Goal: Task Accomplishment & Management: Complete application form

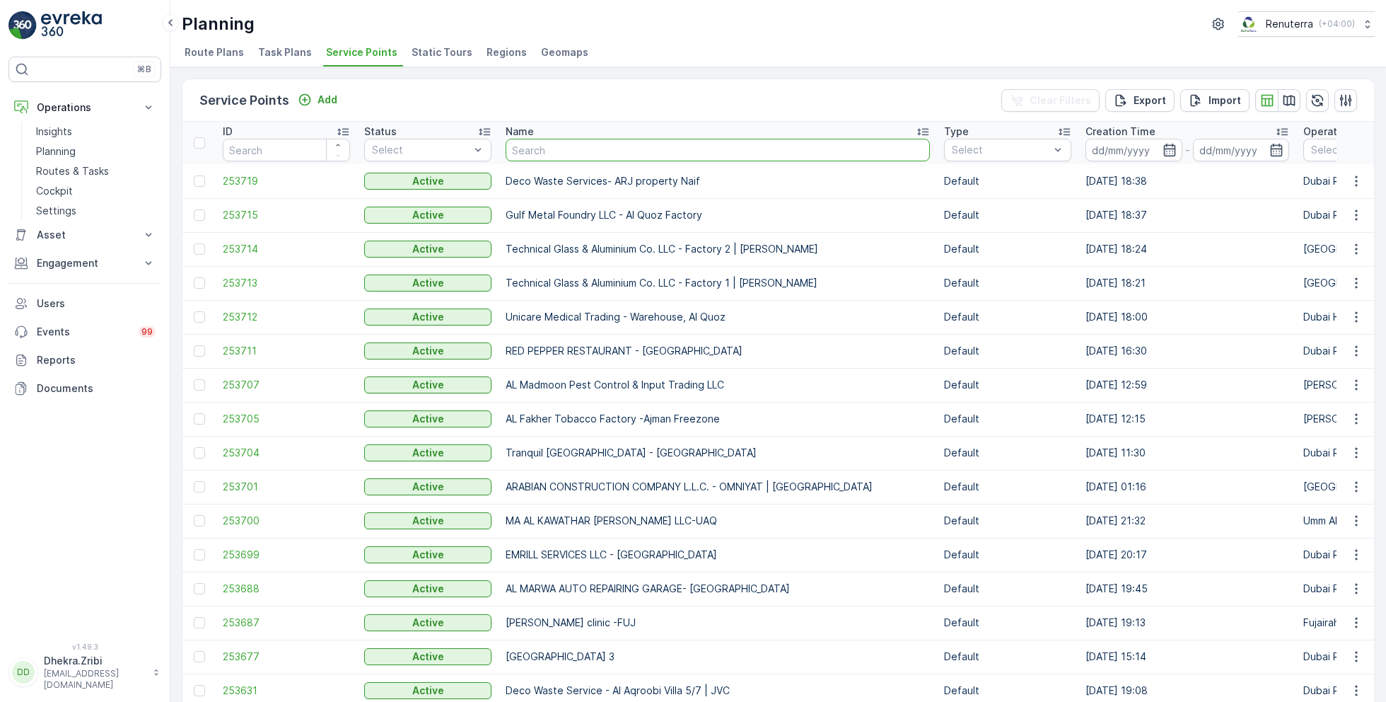
click at [571, 147] on input "text" at bounding box center [718, 150] width 424 height 23
type input "you"
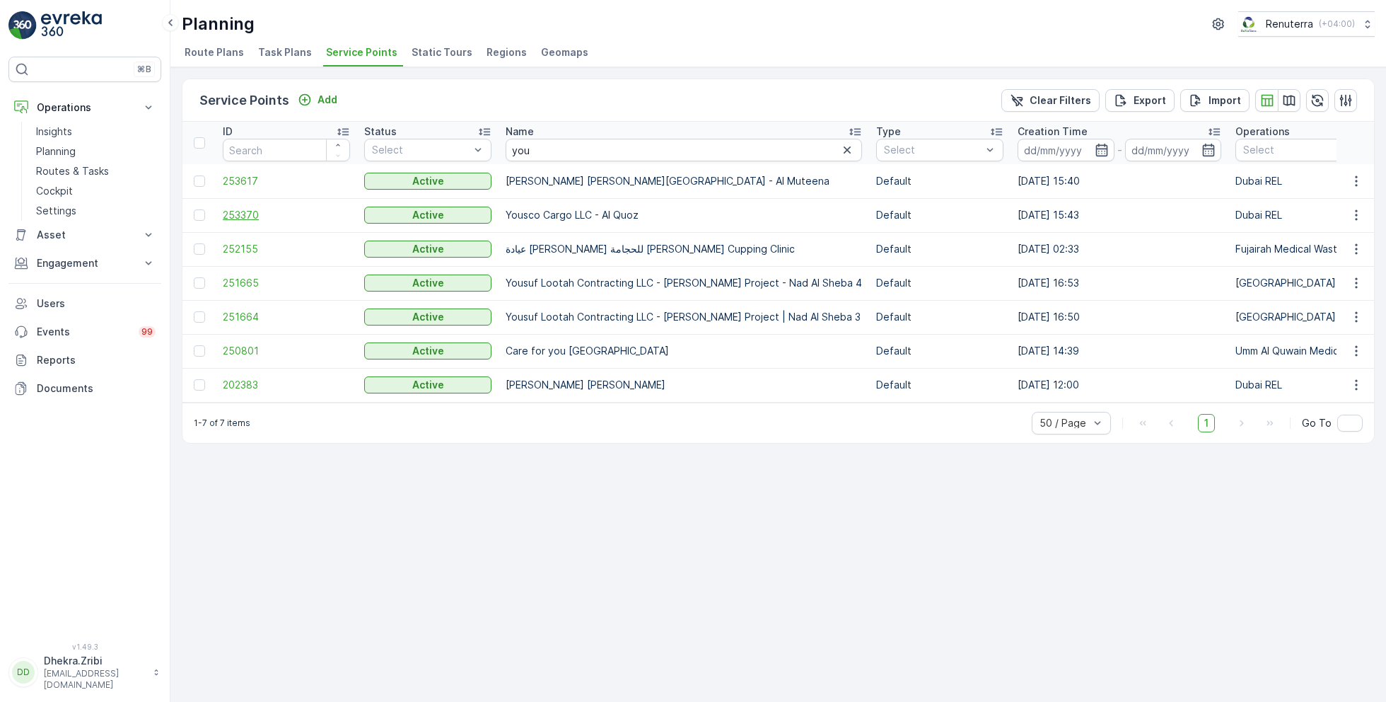
click at [249, 216] on span "253370" at bounding box center [286, 215] width 127 height 14
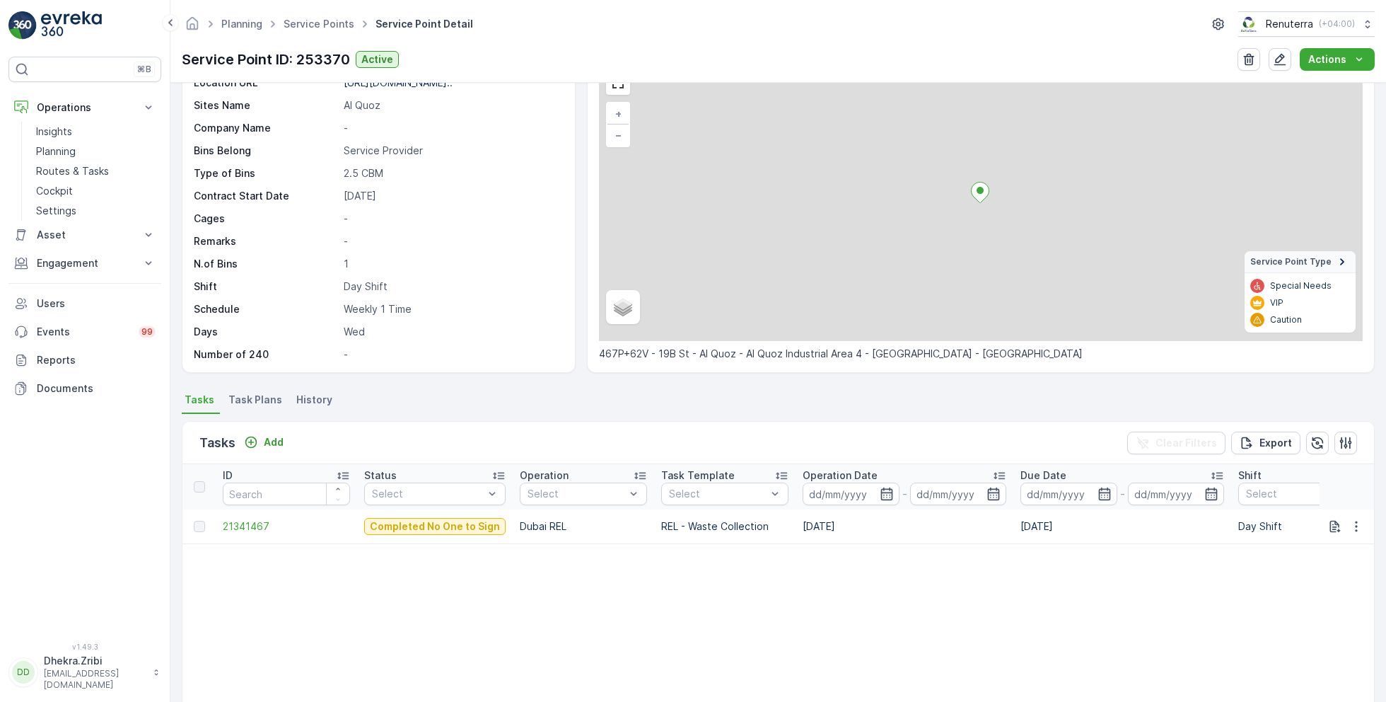
scroll to position [82, 0]
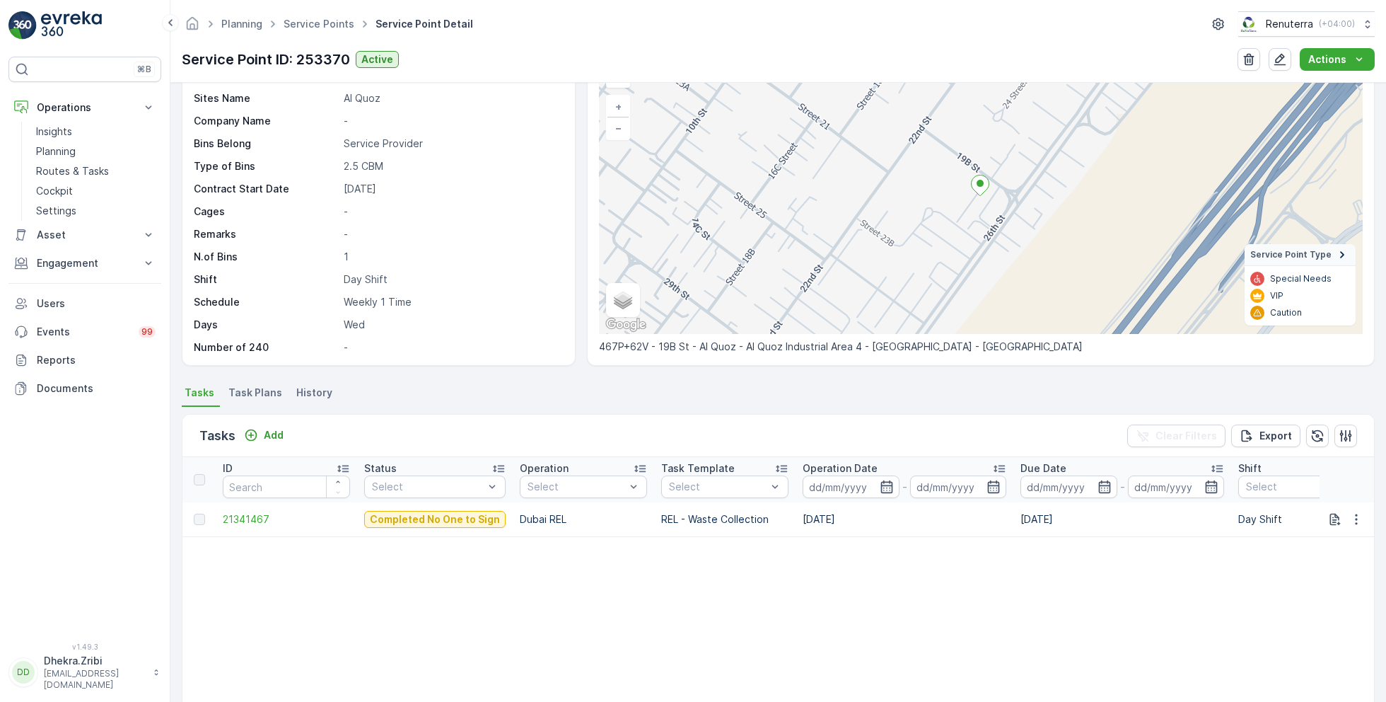
click at [259, 393] on span "Task Plans" at bounding box center [255, 393] width 54 height 14
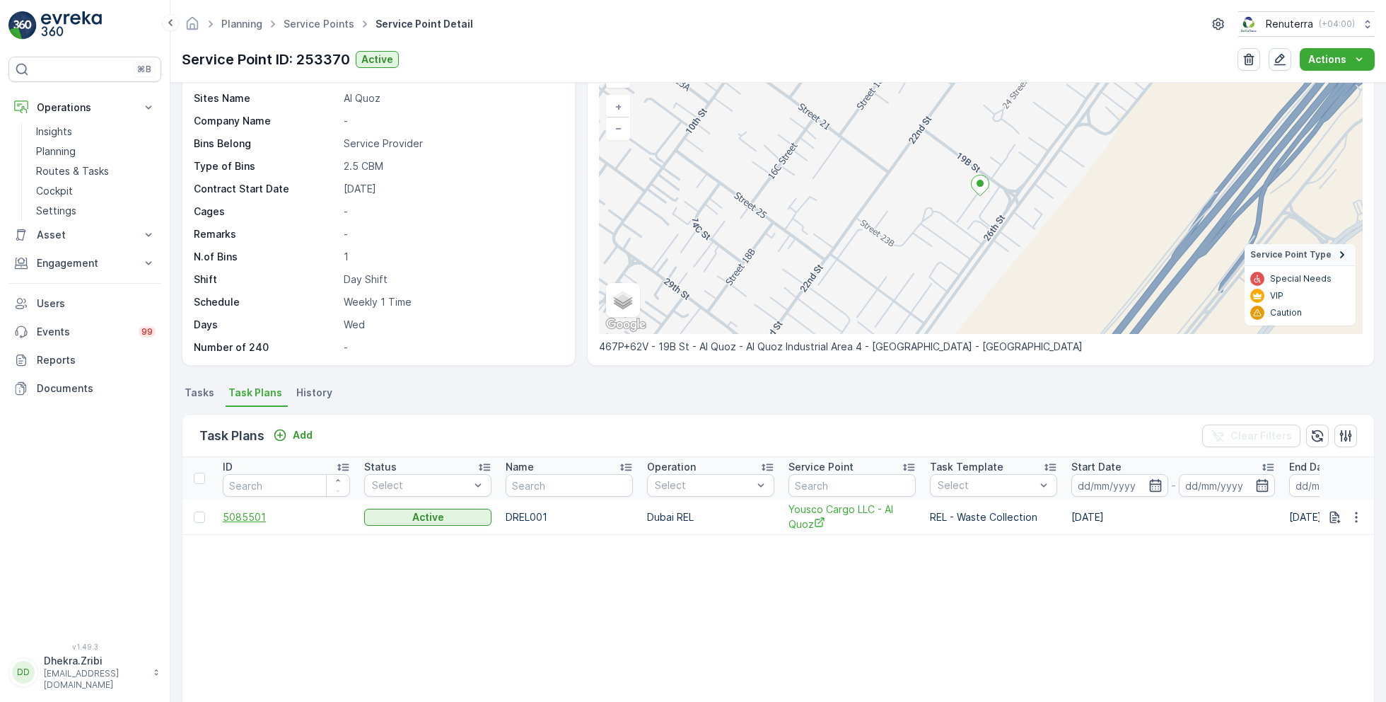
click at [247, 514] on span "5085501" at bounding box center [286, 517] width 127 height 14
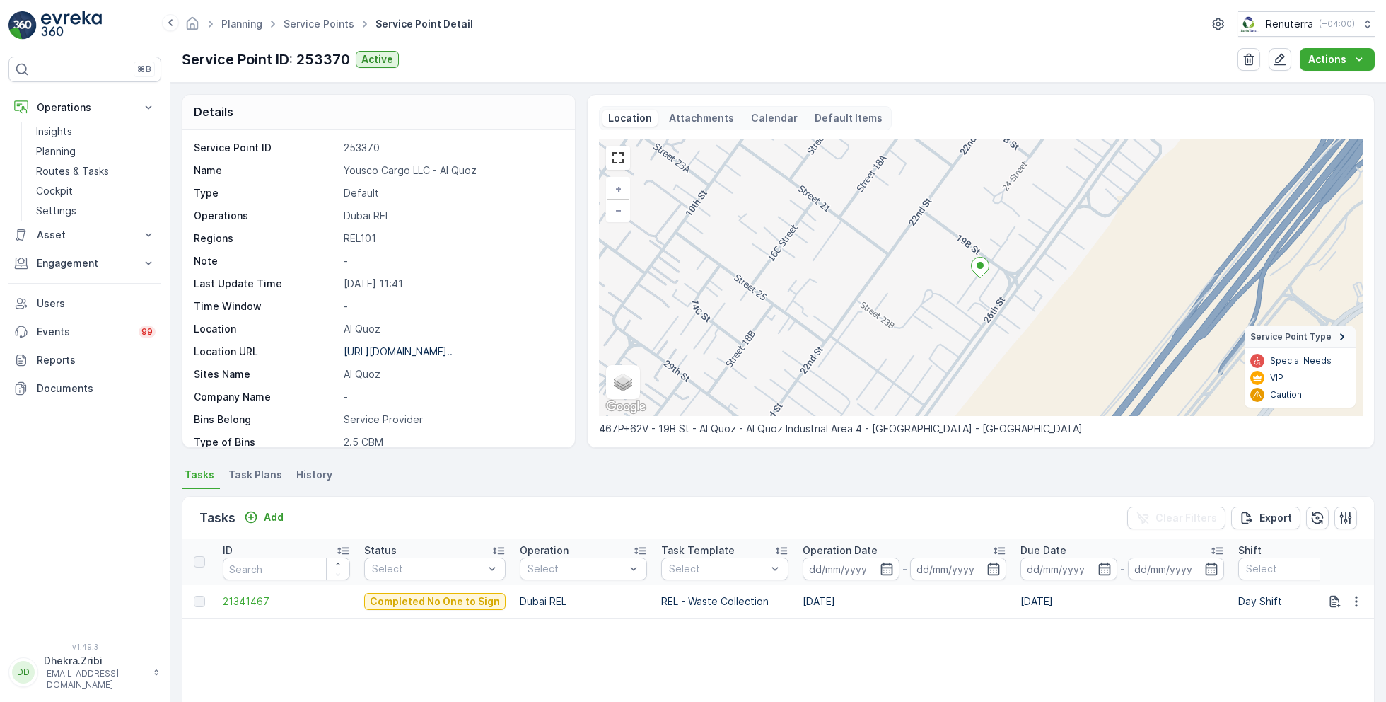
click at [258, 597] on span "21341467" at bounding box center [286, 601] width 127 height 14
click at [257, 596] on span "21341467" at bounding box center [286, 601] width 127 height 14
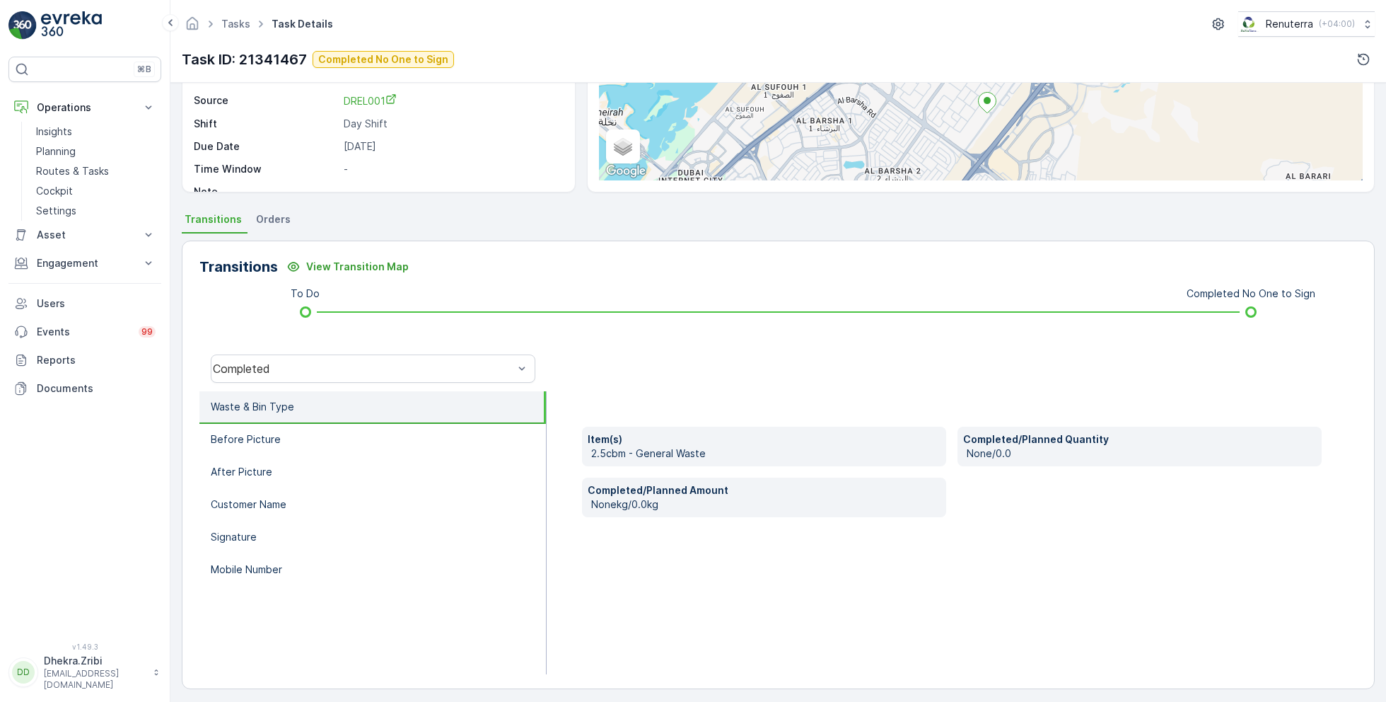
scroll to position [189, 0]
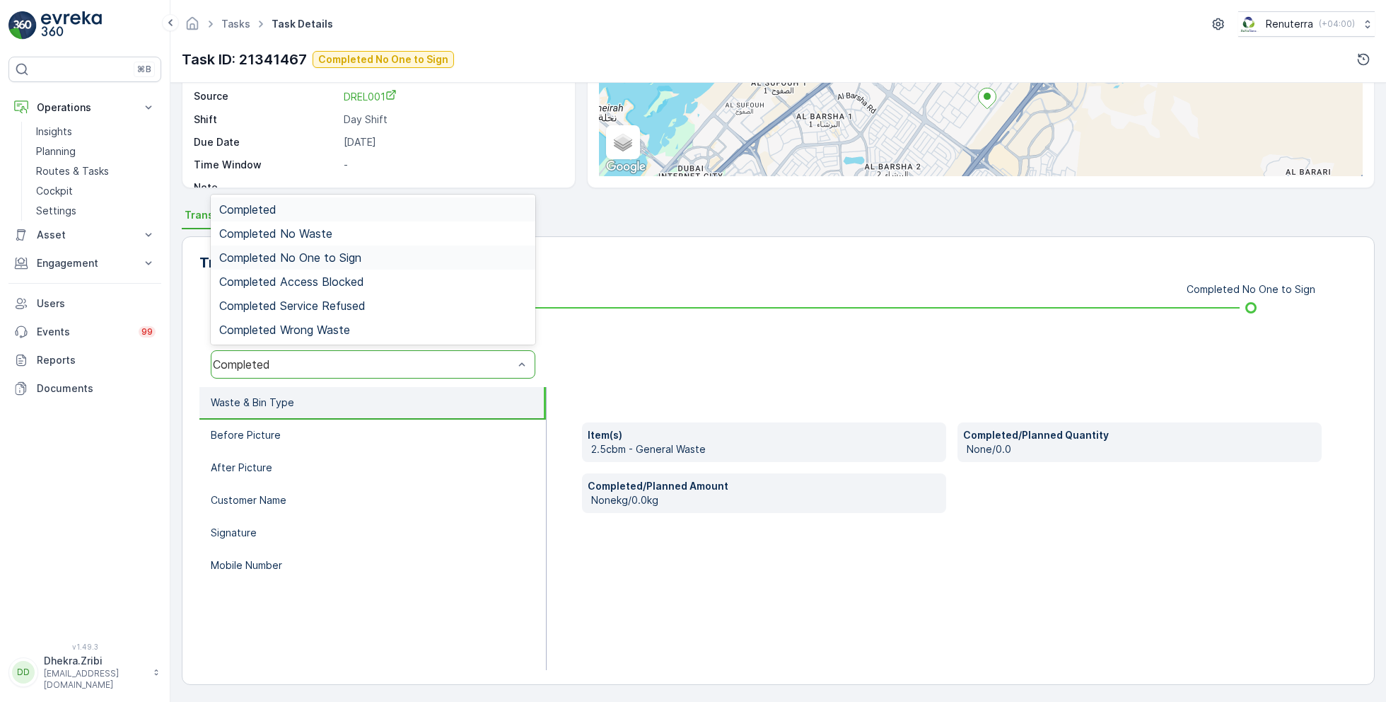
click at [316, 252] on span "Completed No One to Sign" at bounding box center [290, 257] width 142 height 13
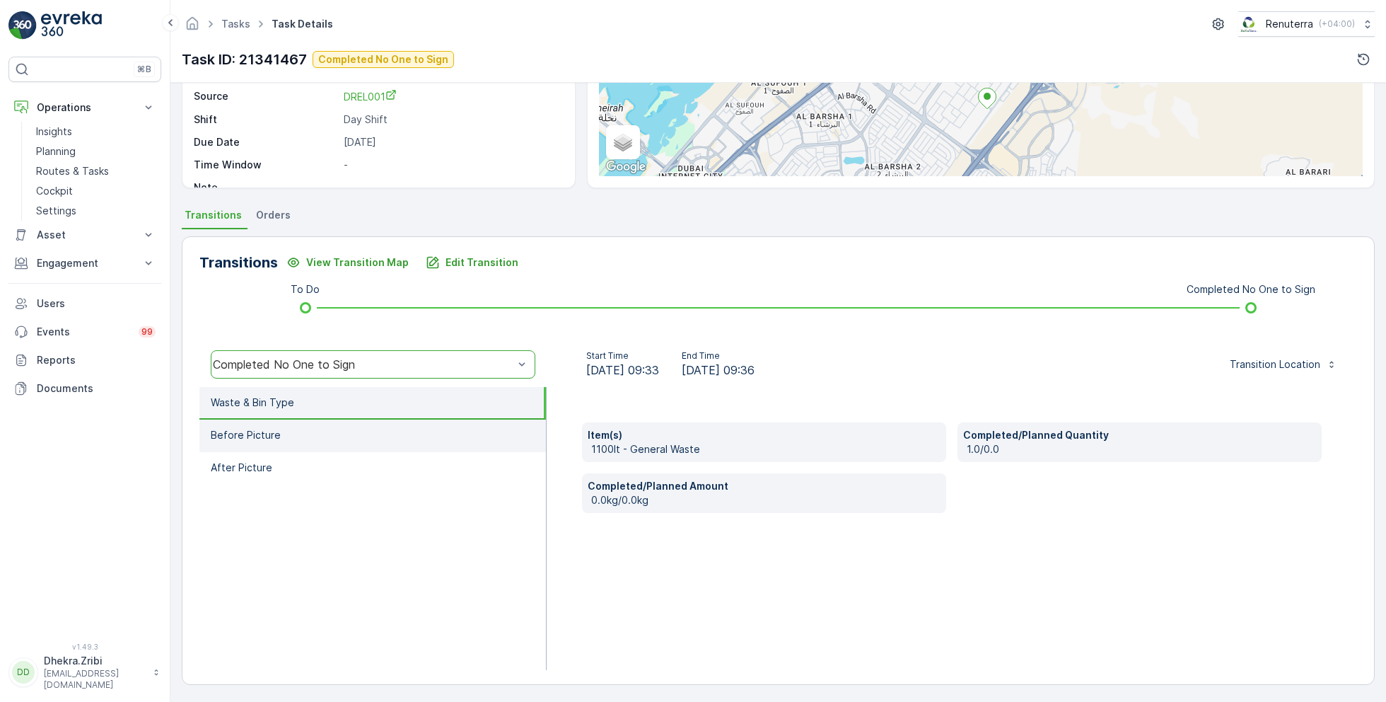
click at [296, 436] on li "Before Picture" at bounding box center [372, 435] width 347 height 33
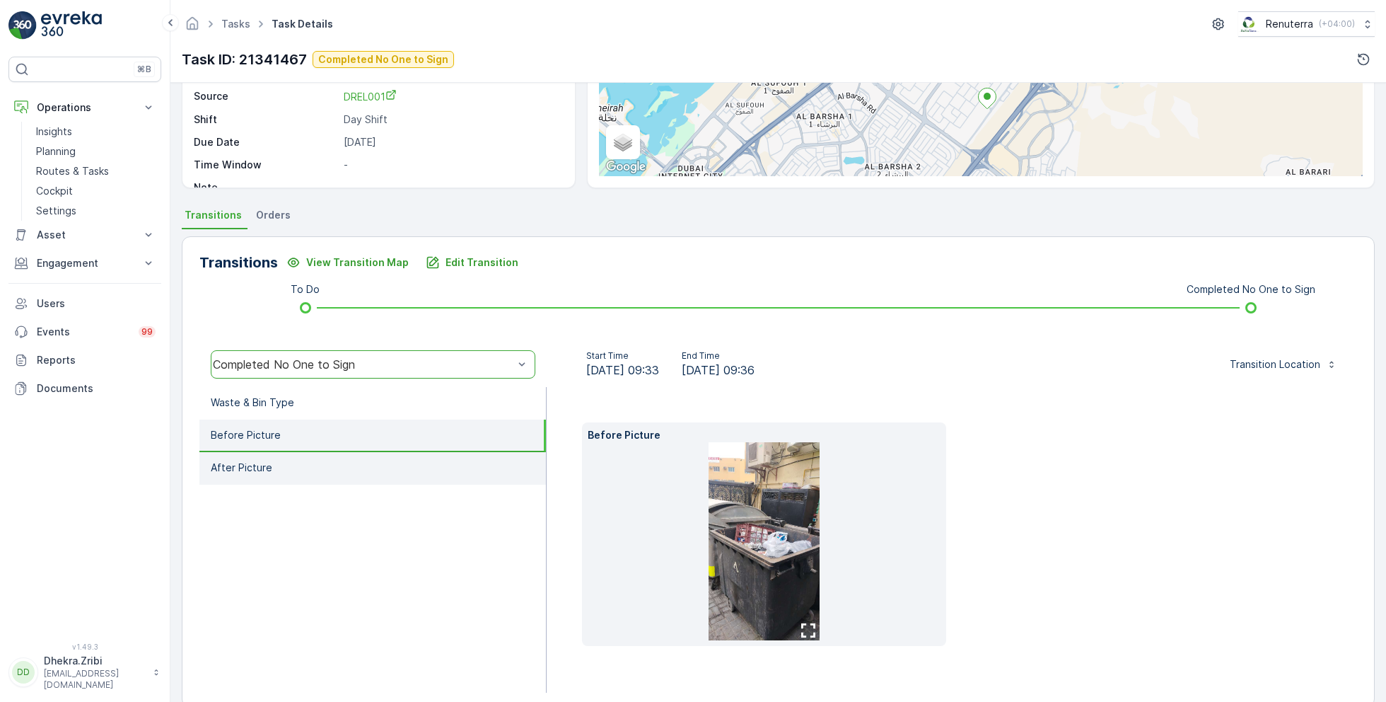
click at [296, 463] on li "After Picture" at bounding box center [372, 468] width 347 height 33
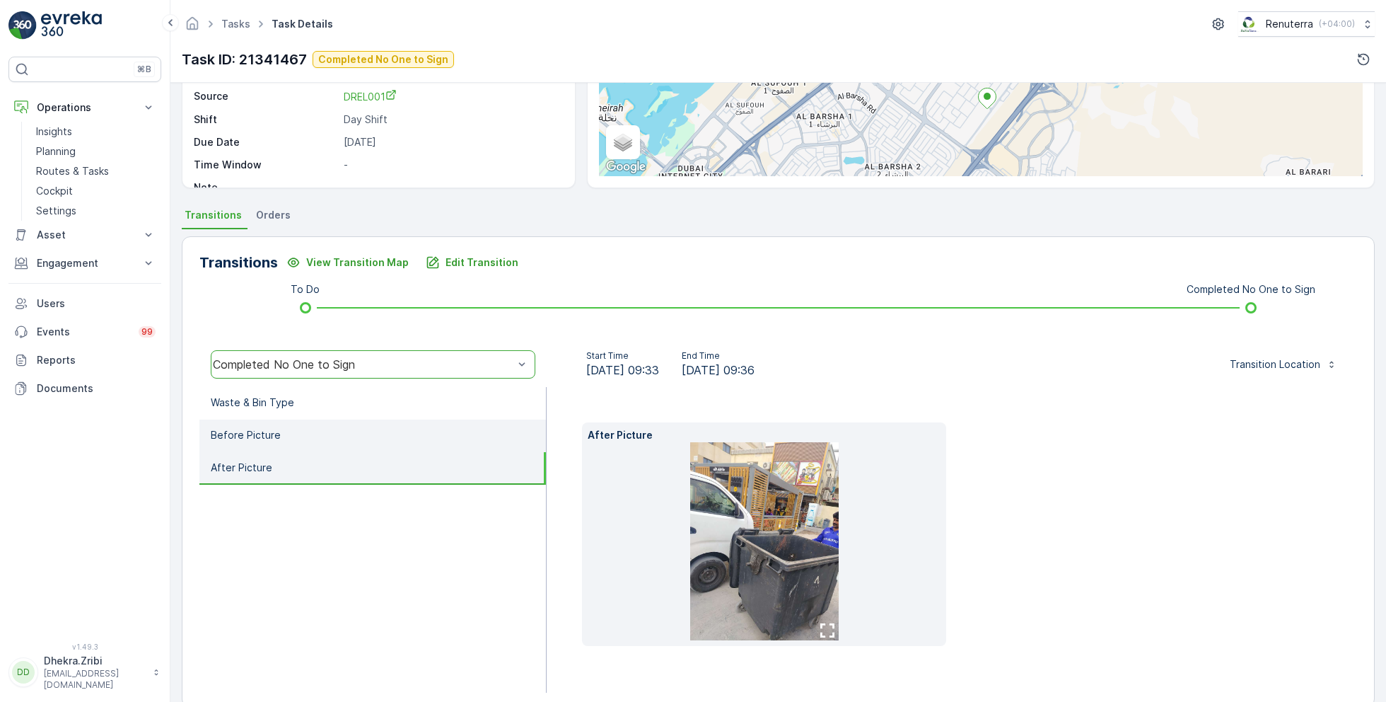
click at [315, 439] on li "Before Picture" at bounding box center [372, 435] width 347 height 33
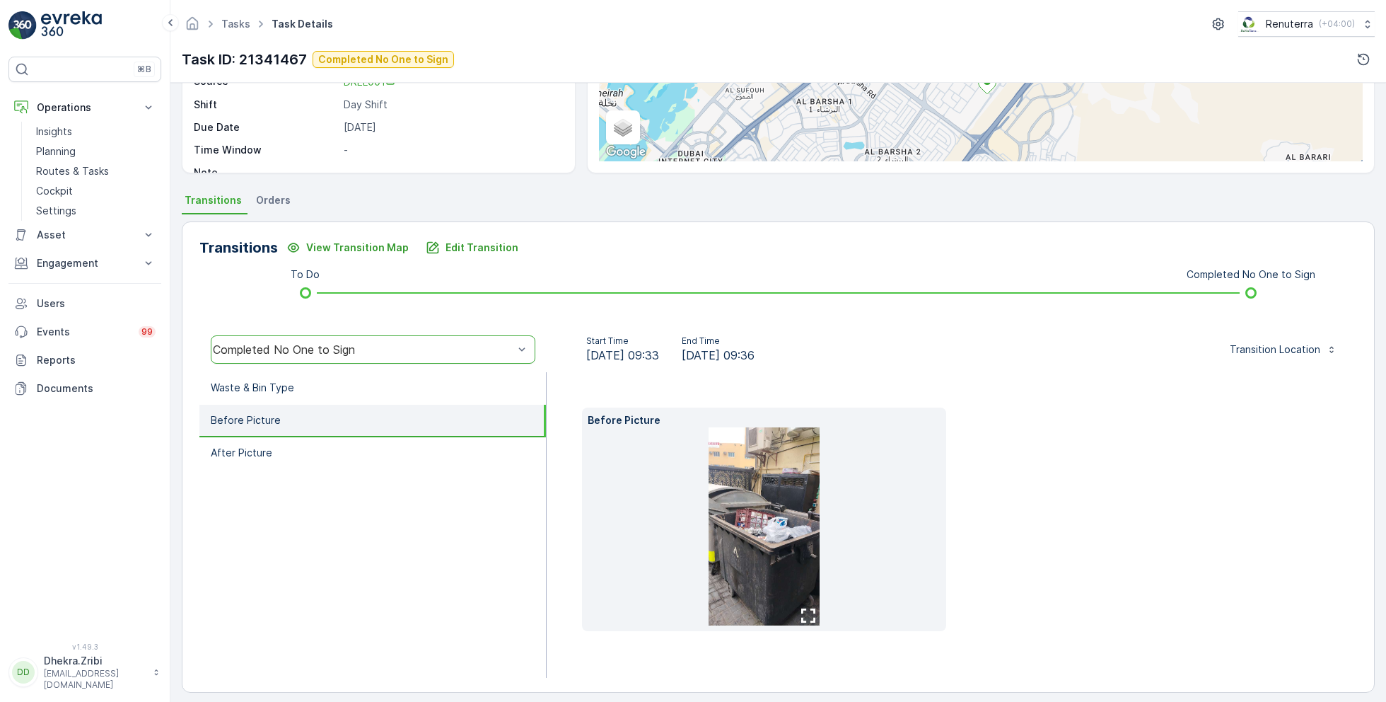
scroll to position [212, 0]
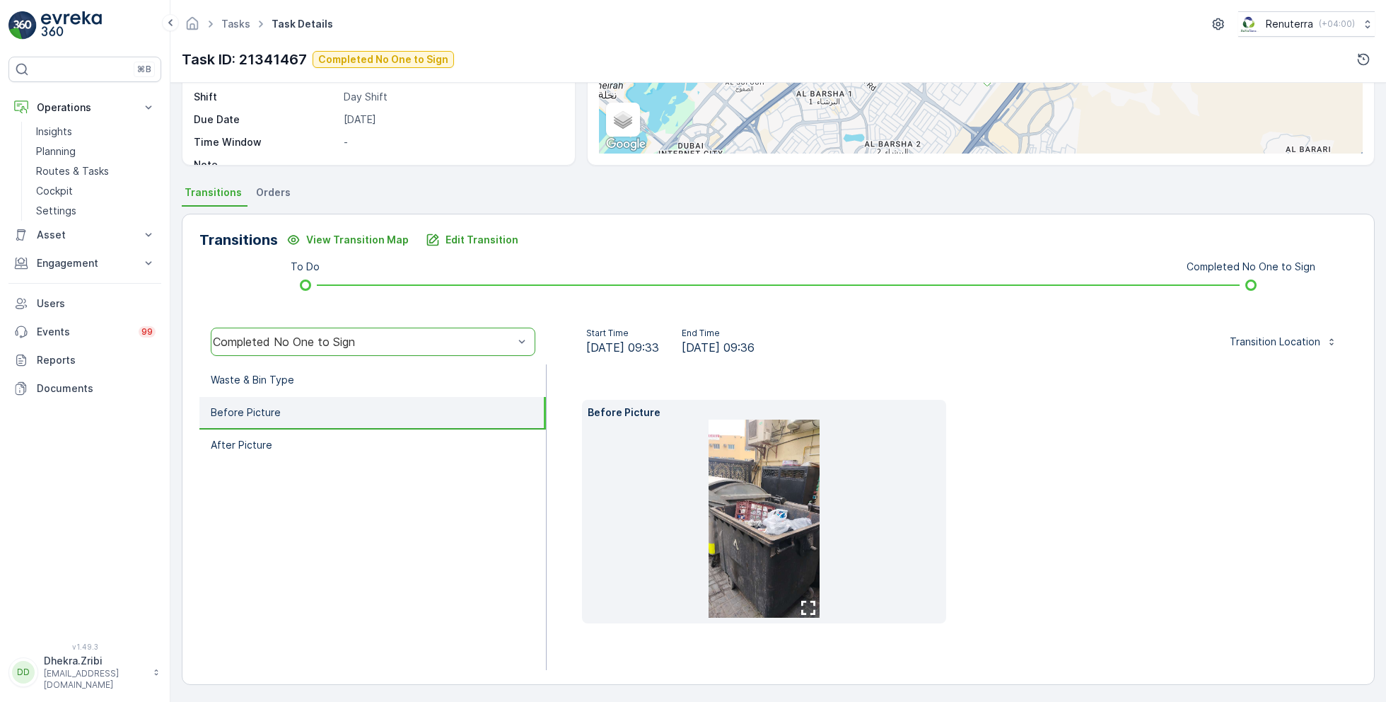
click at [796, 465] on img at bounding box center [765, 518] width 112 height 198
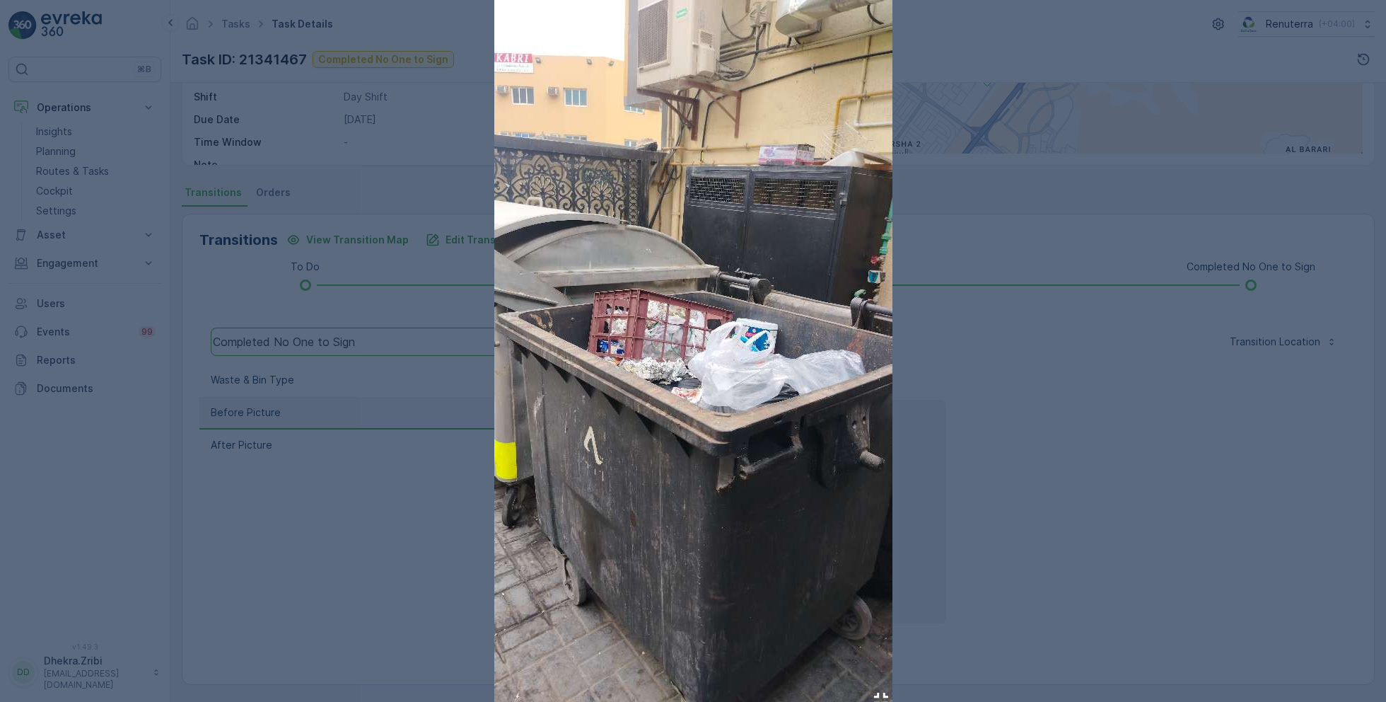
click at [408, 493] on div at bounding box center [693, 351] width 1386 height 702
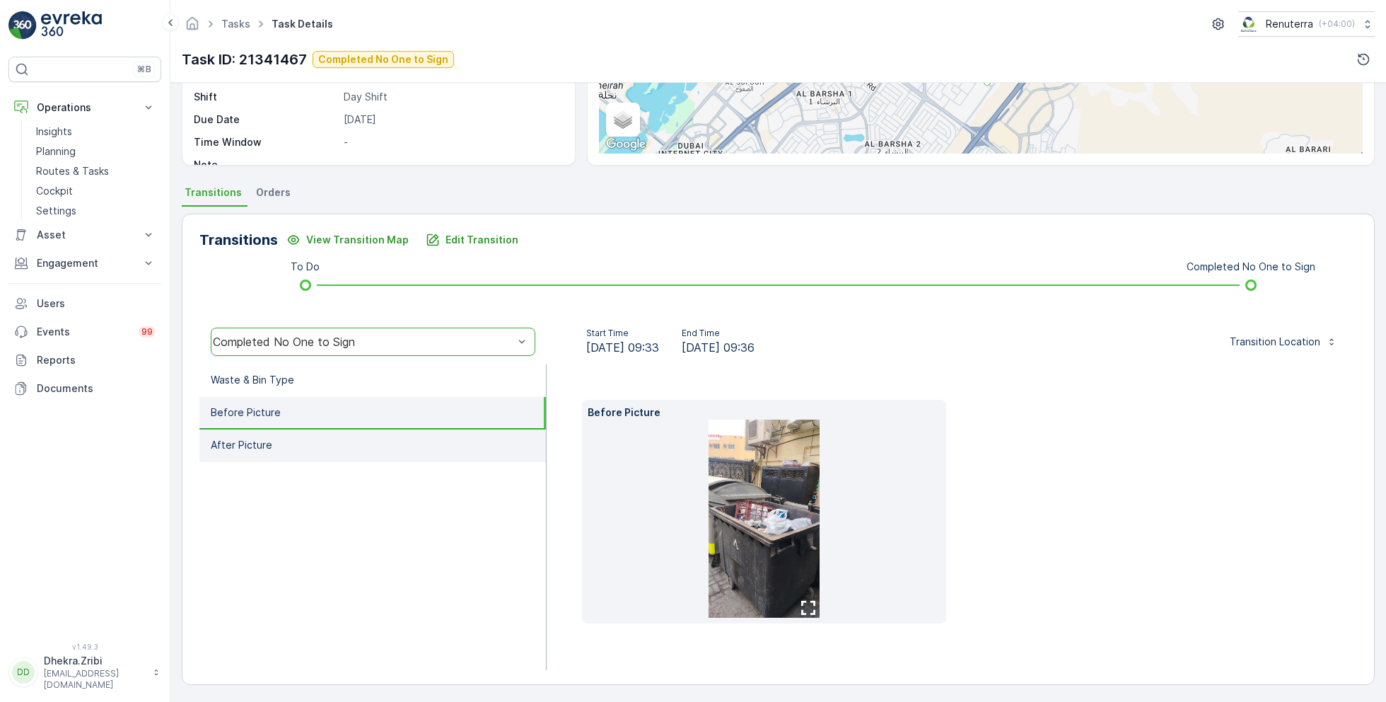
click at [316, 432] on li "After Picture" at bounding box center [372, 445] width 347 height 33
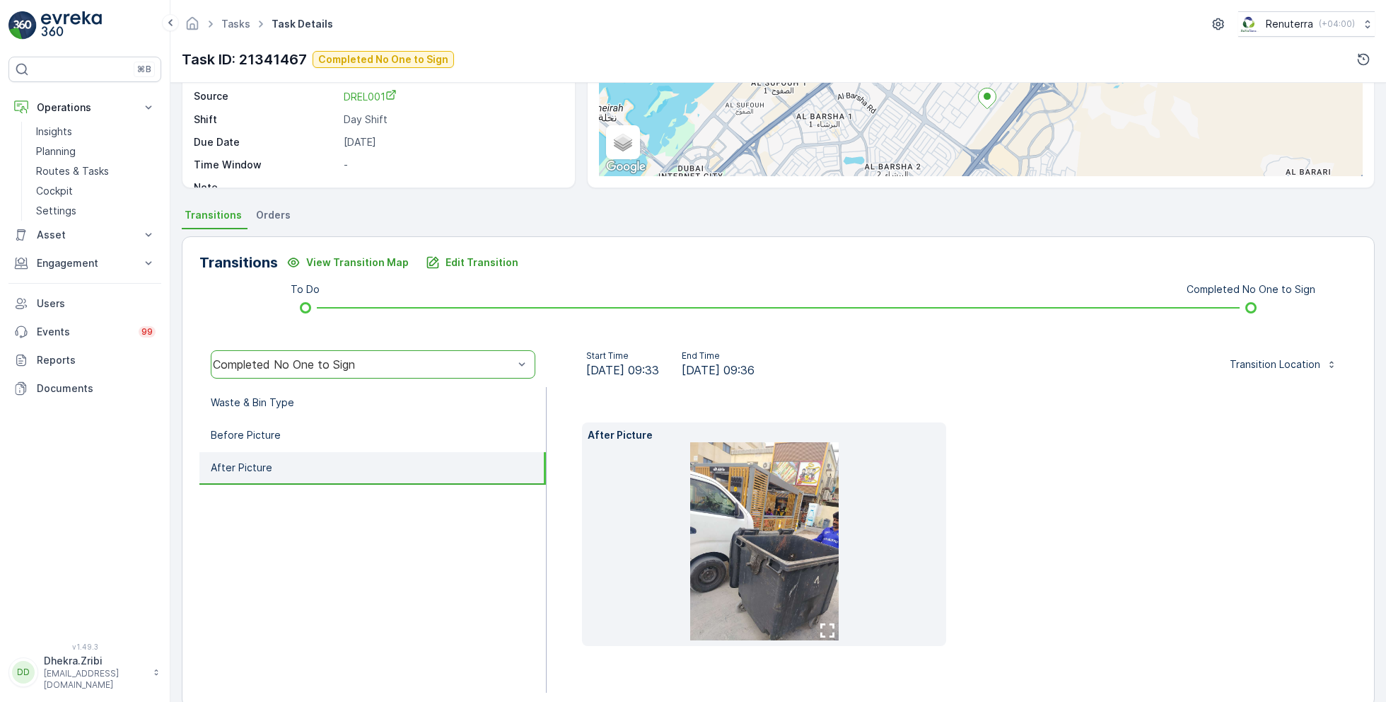
click at [766, 548] on img at bounding box center [764, 541] width 149 height 198
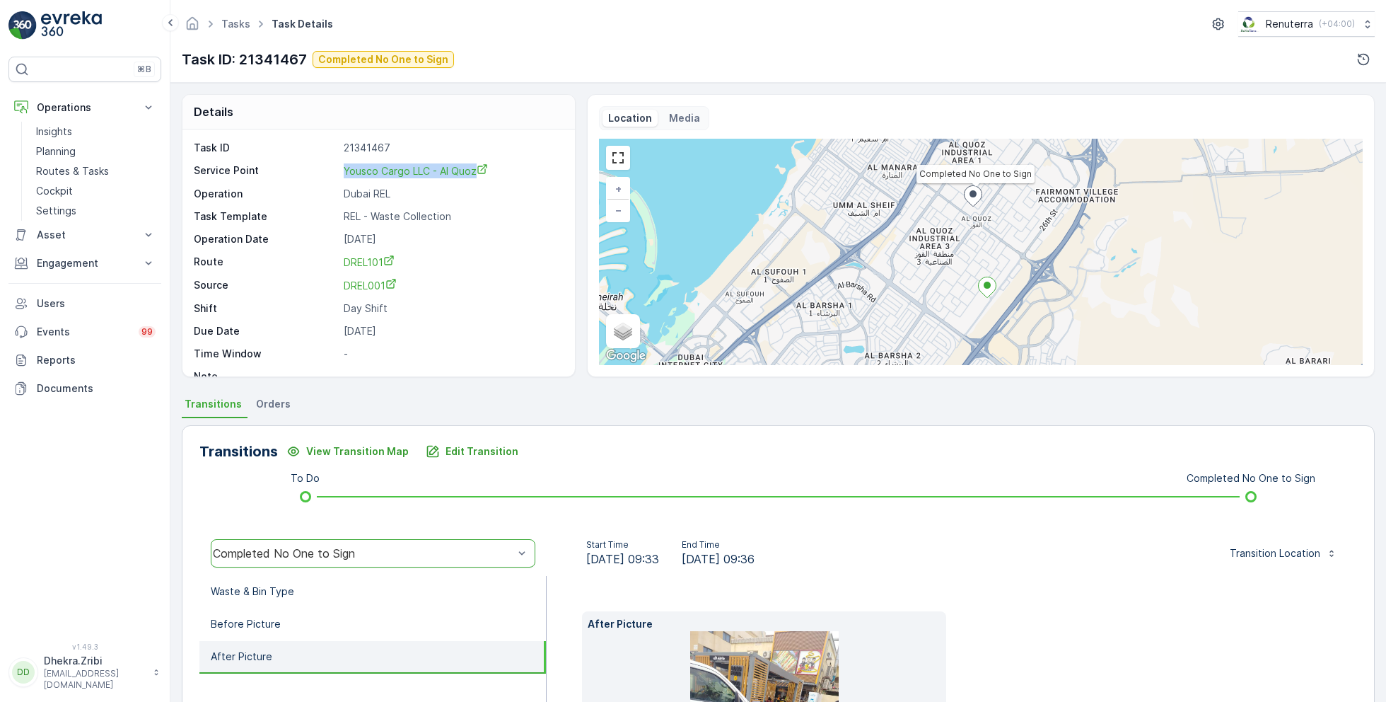
drag, startPoint x: 335, startPoint y: 166, endPoint x: 506, endPoint y: 169, distance: 171.9
click at [506, 169] on div "Service Point Yousco Cargo LLC - Al Quoz" at bounding box center [377, 170] width 366 height 15
copy div "Yousco Cargo LLC - Al Quoz"
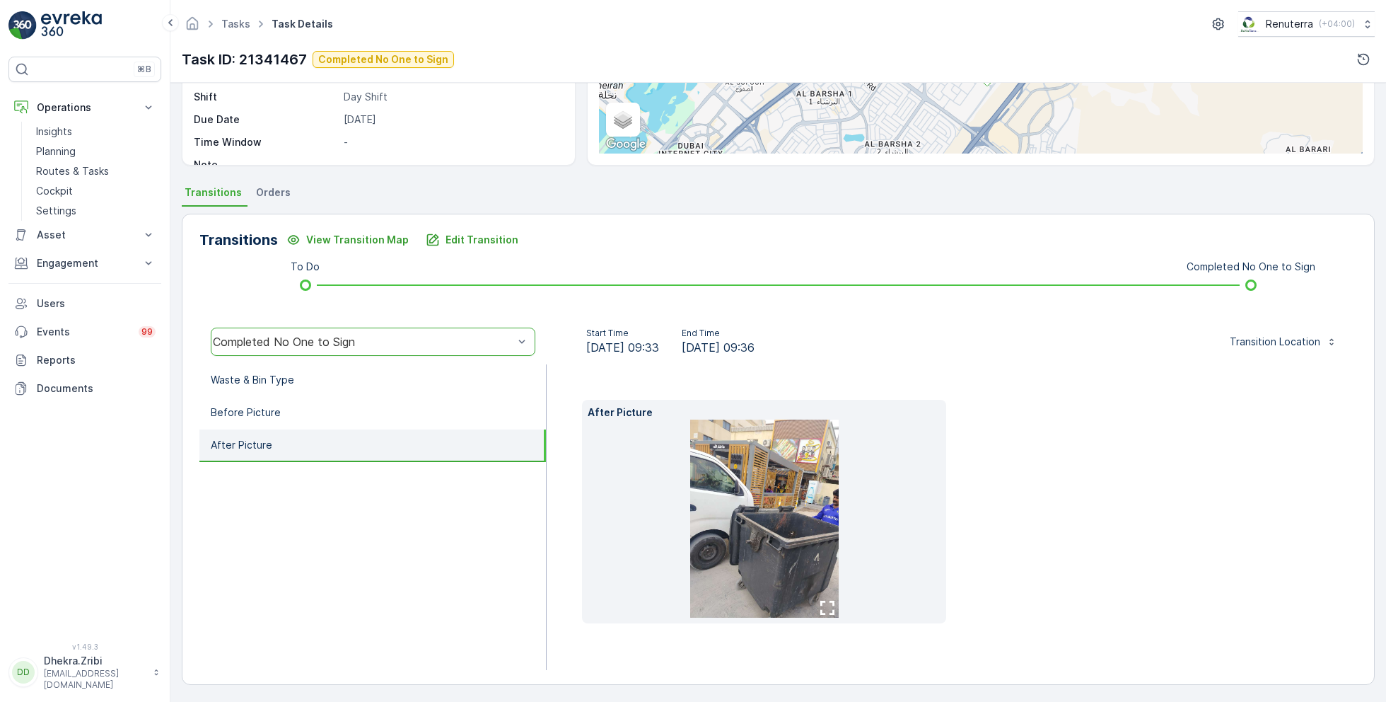
click at [777, 585] on img at bounding box center [764, 518] width 149 height 198
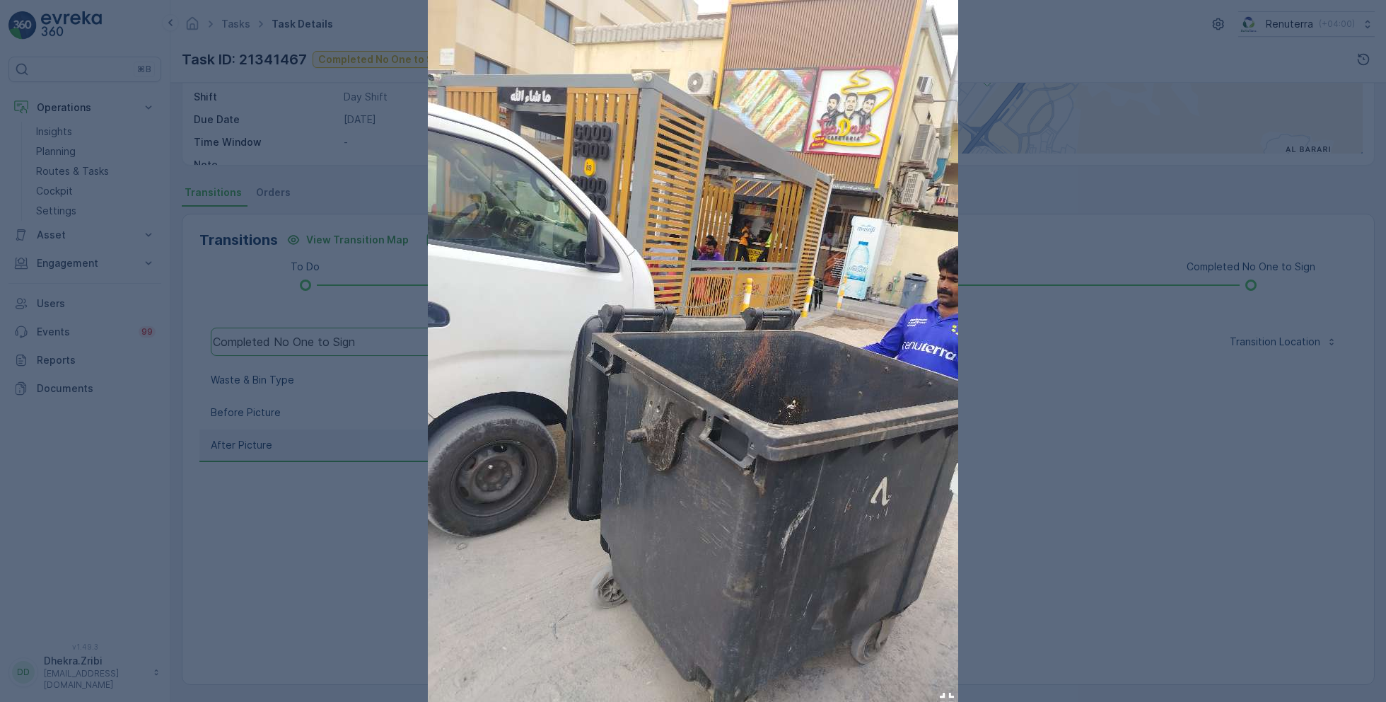
click at [1090, 445] on div at bounding box center [693, 351] width 1386 height 702
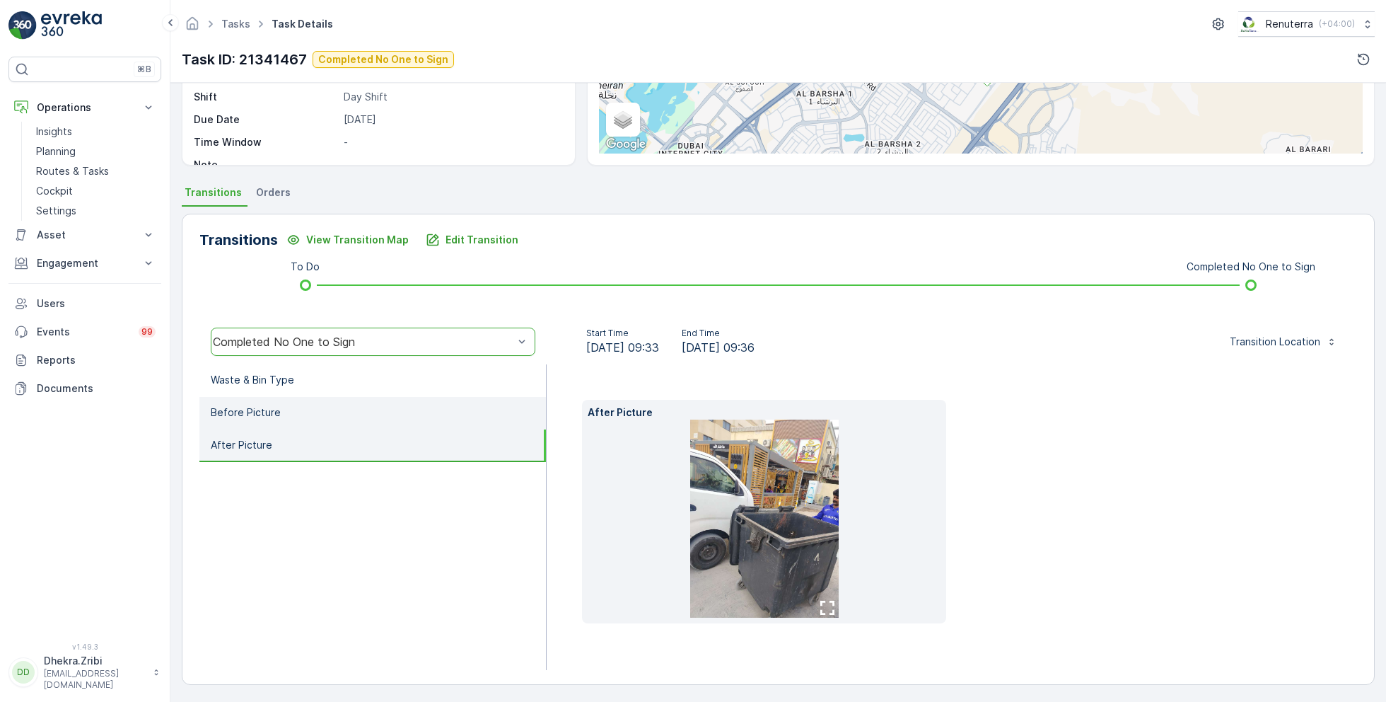
click at [326, 401] on li "Before Picture" at bounding box center [372, 413] width 347 height 33
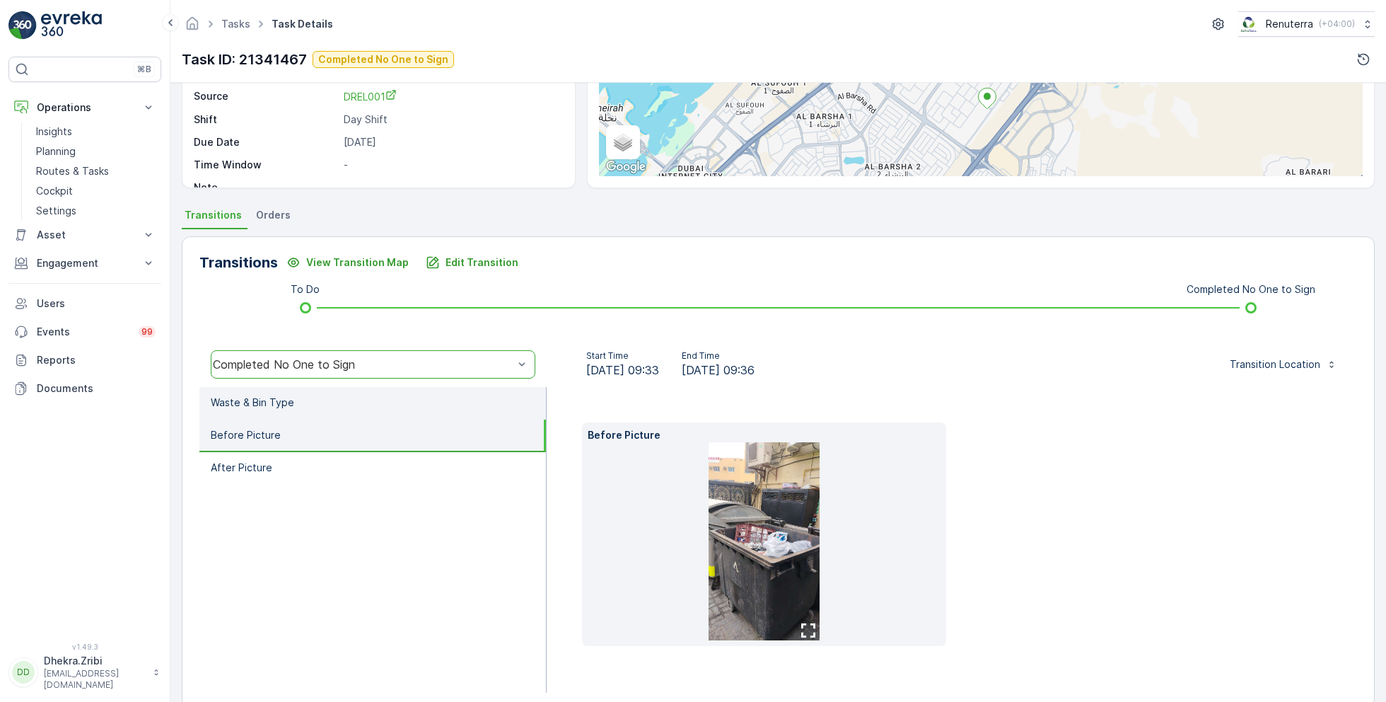
click at [308, 391] on li "Waste & Bin Type" at bounding box center [372, 403] width 347 height 33
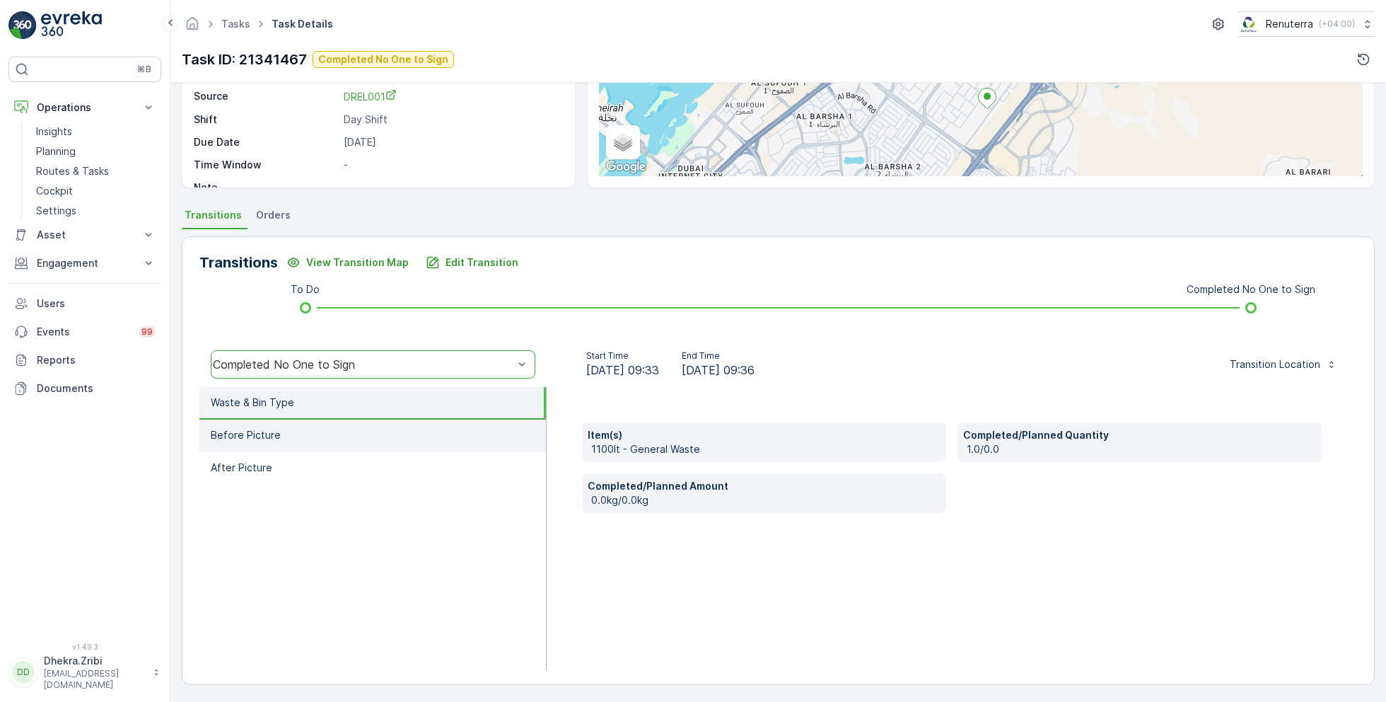
click at [302, 439] on li "Before Picture" at bounding box center [372, 435] width 347 height 33
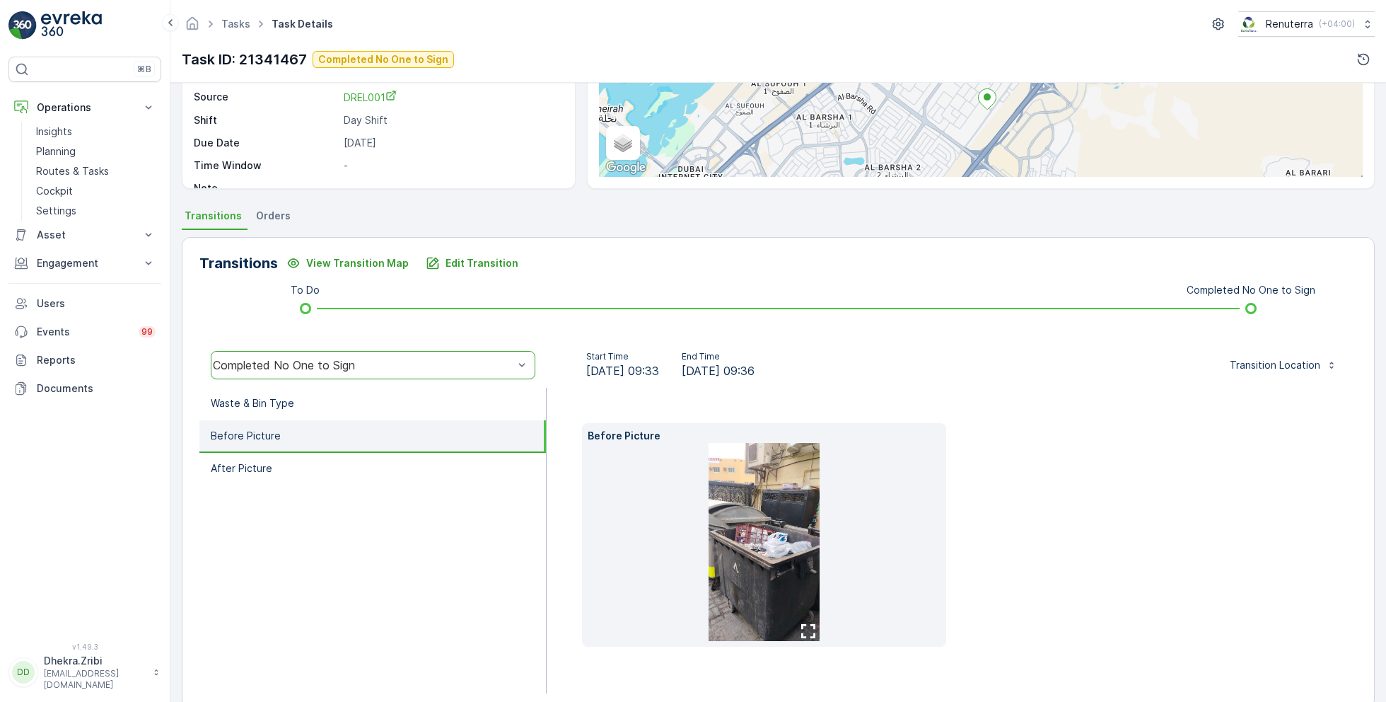
scroll to position [180, 0]
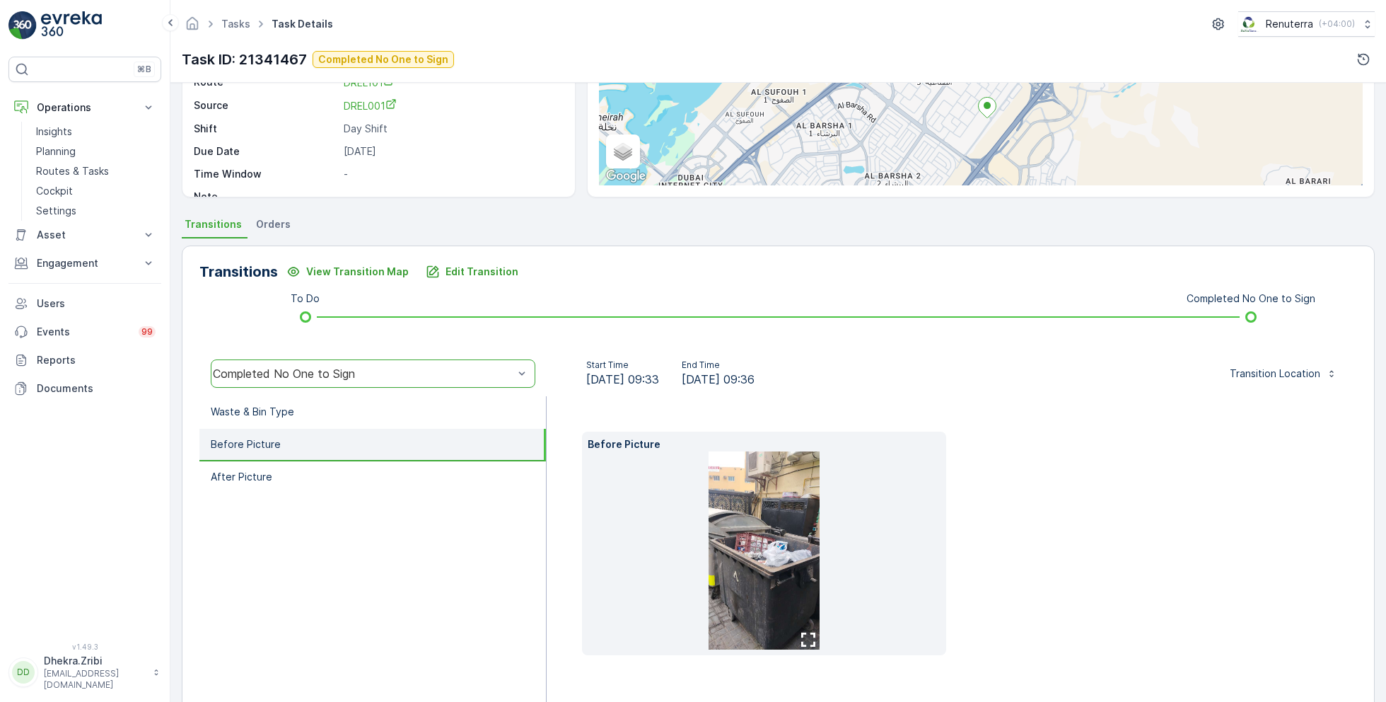
click at [795, 520] on img at bounding box center [765, 550] width 112 height 198
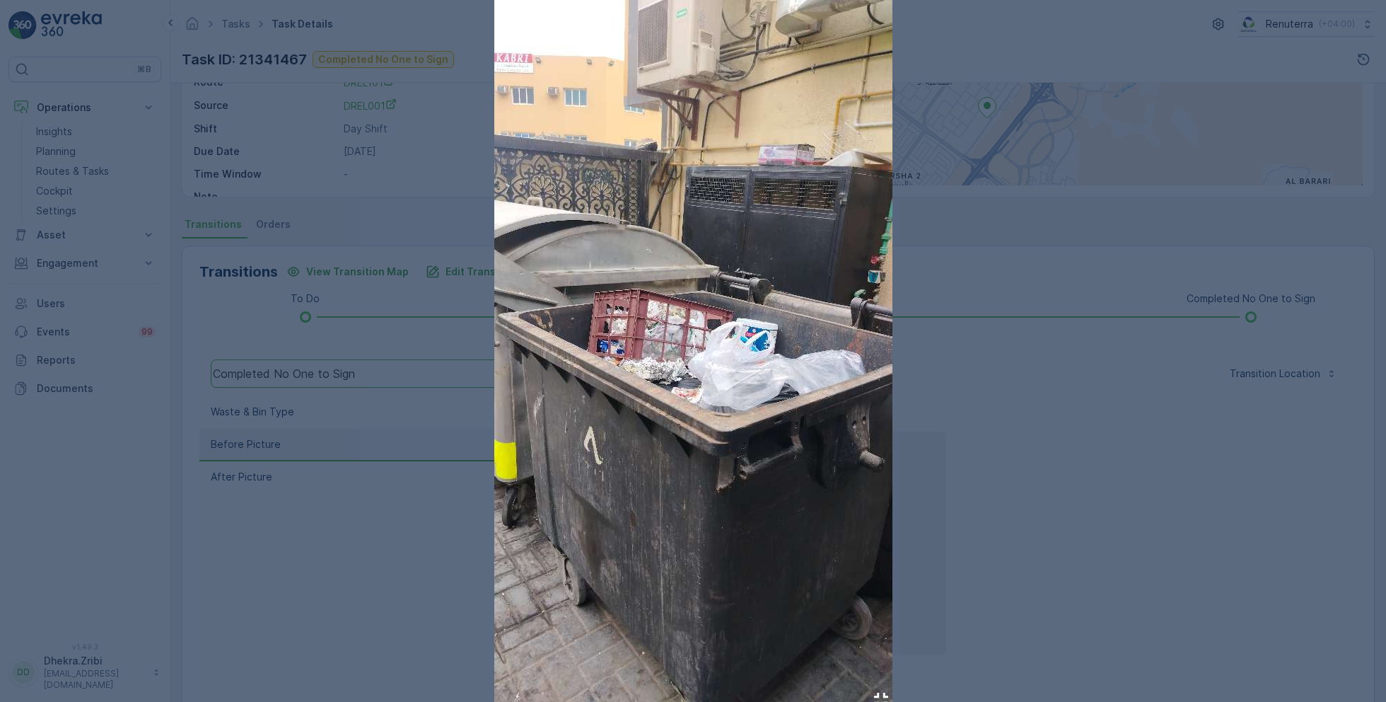
click at [957, 506] on div at bounding box center [693, 351] width 1386 height 702
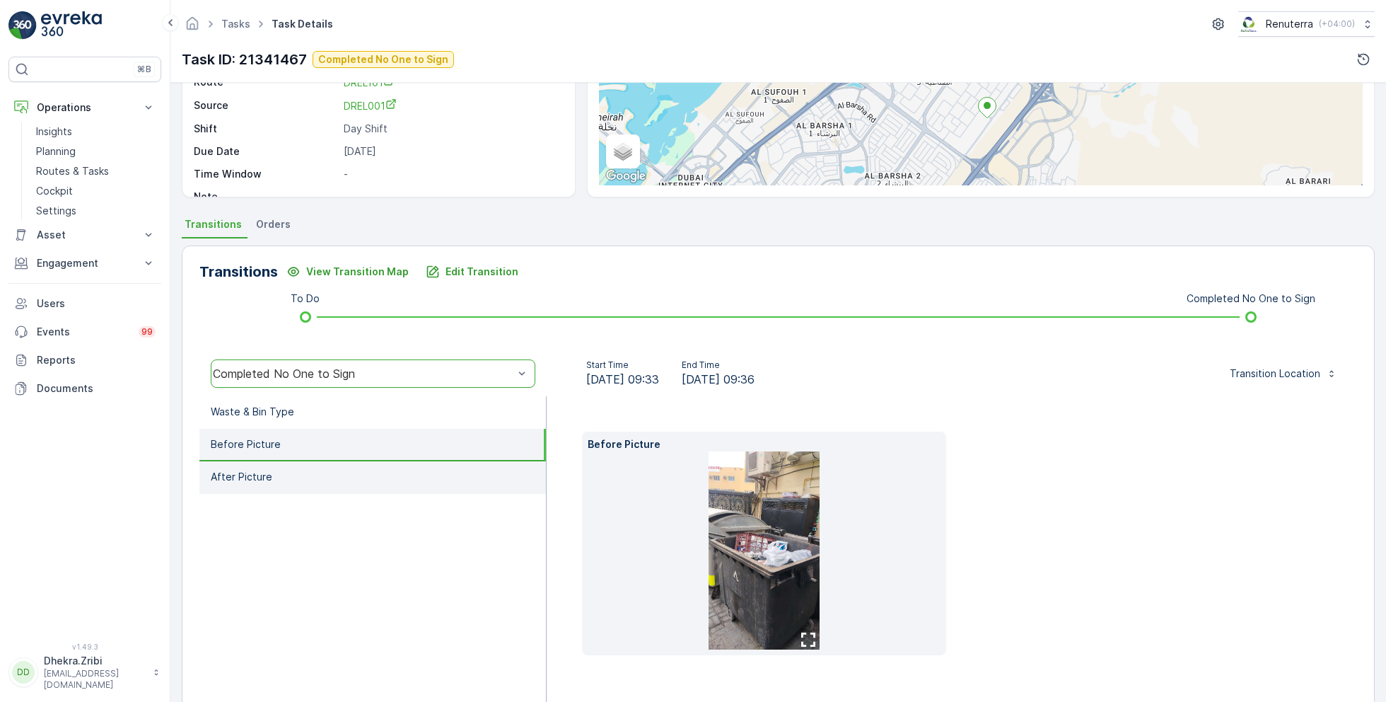
click at [308, 479] on li "After Picture" at bounding box center [372, 477] width 347 height 33
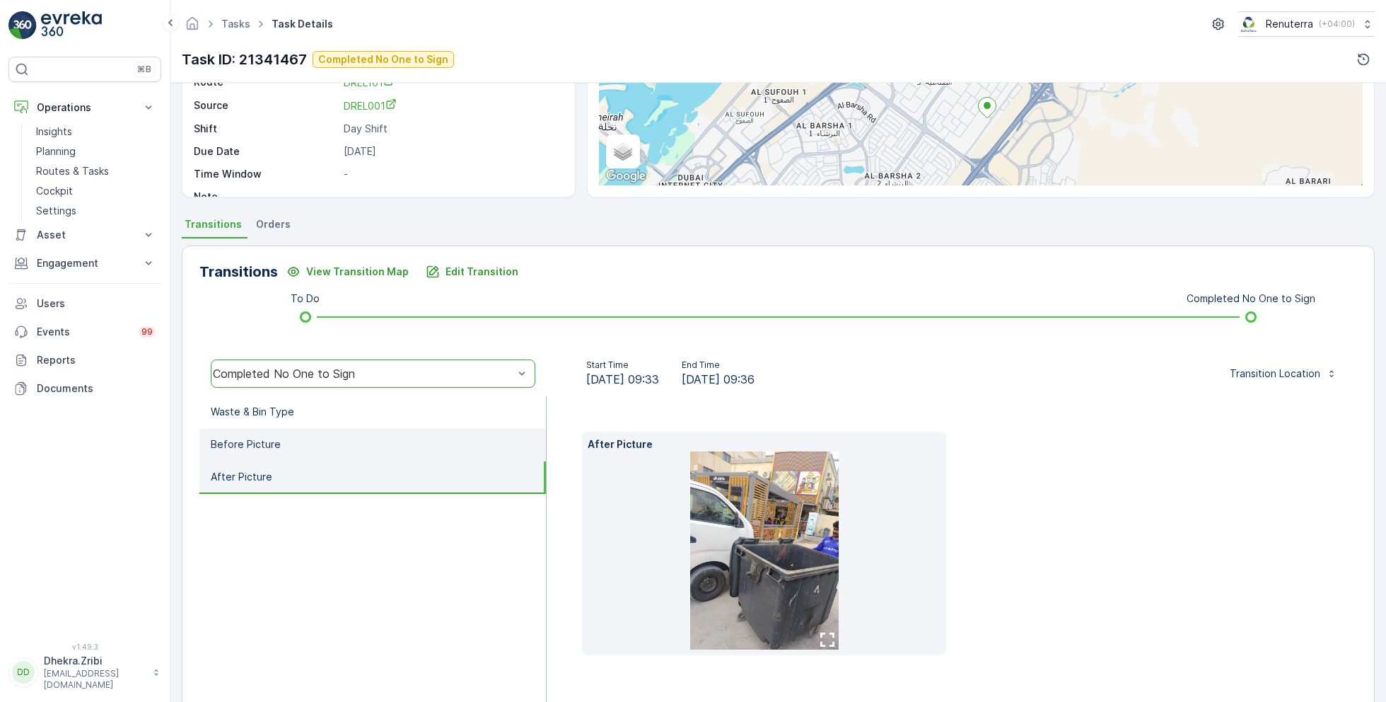
click at [281, 445] on li "Before Picture" at bounding box center [372, 445] width 347 height 33
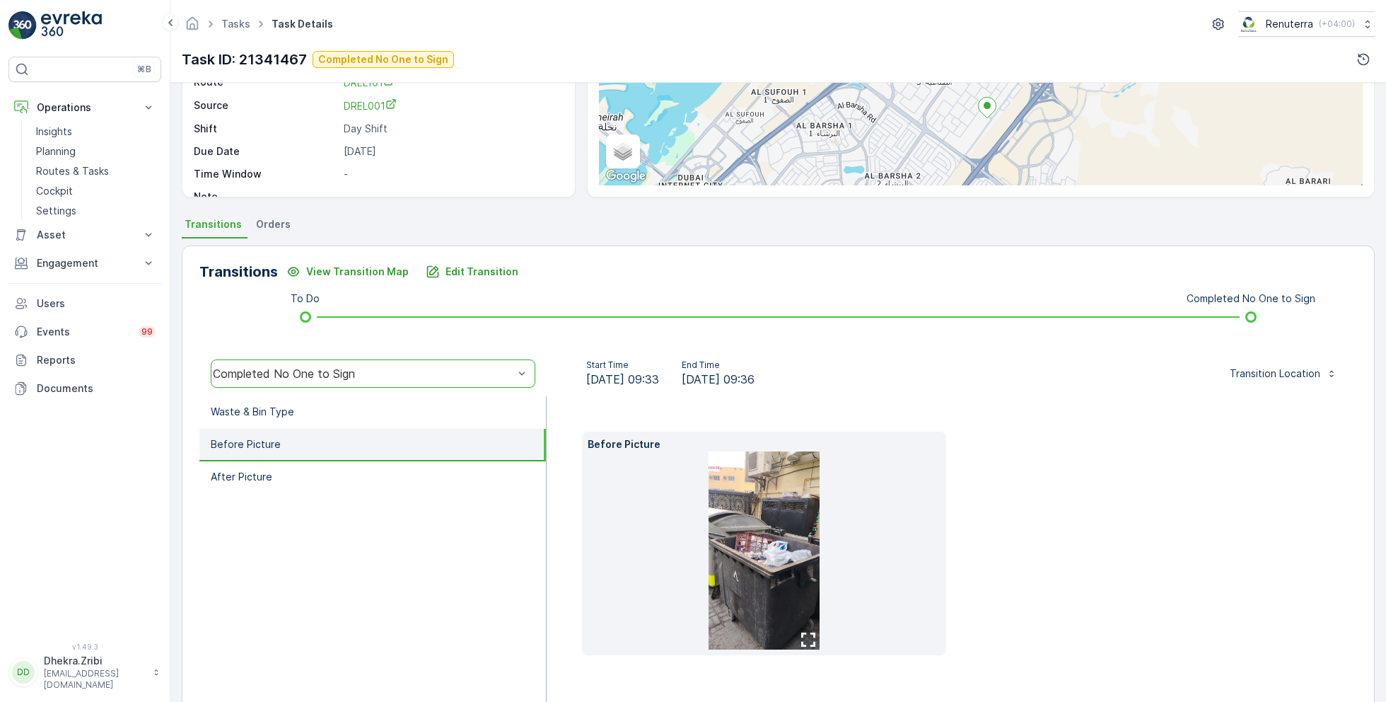
click at [745, 527] on img at bounding box center [765, 550] width 112 height 198
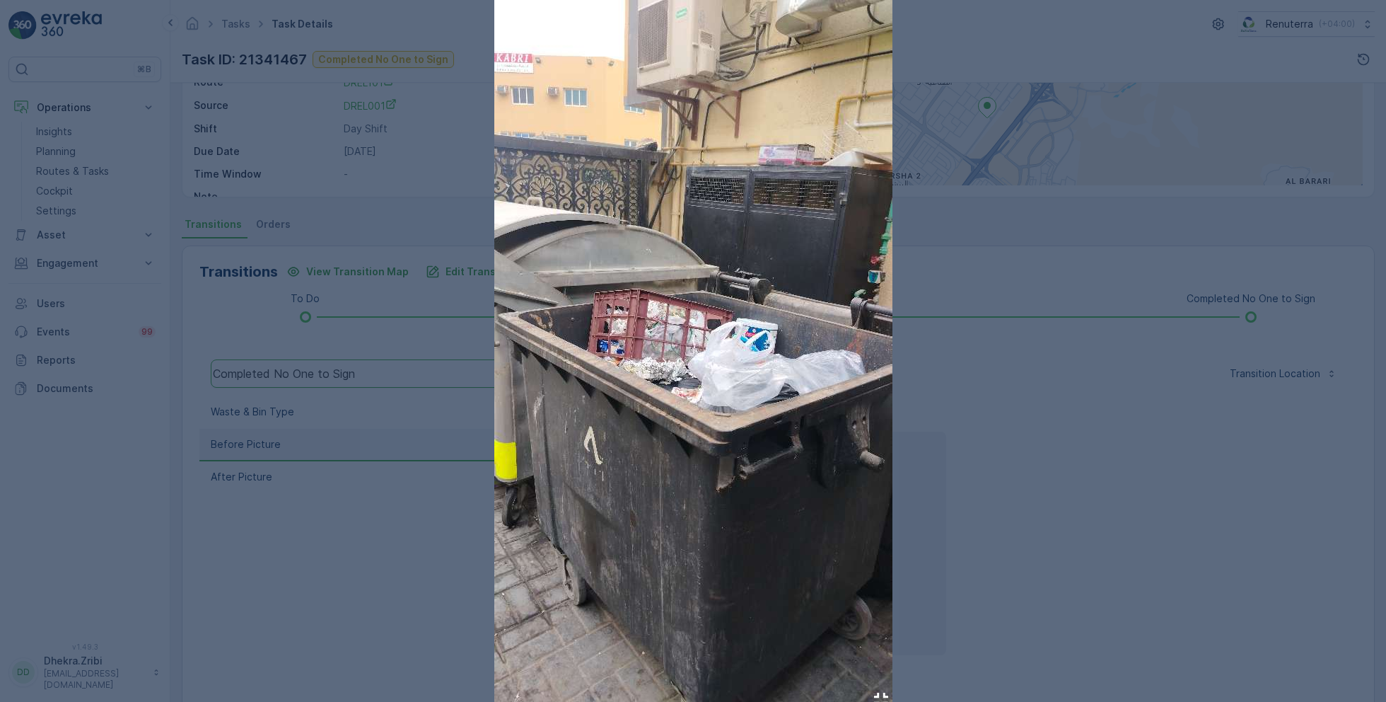
drag, startPoint x: 732, startPoint y: 428, endPoint x: 372, endPoint y: 45, distance: 525.4
click div at bounding box center [693, 351] width 1386 height 702
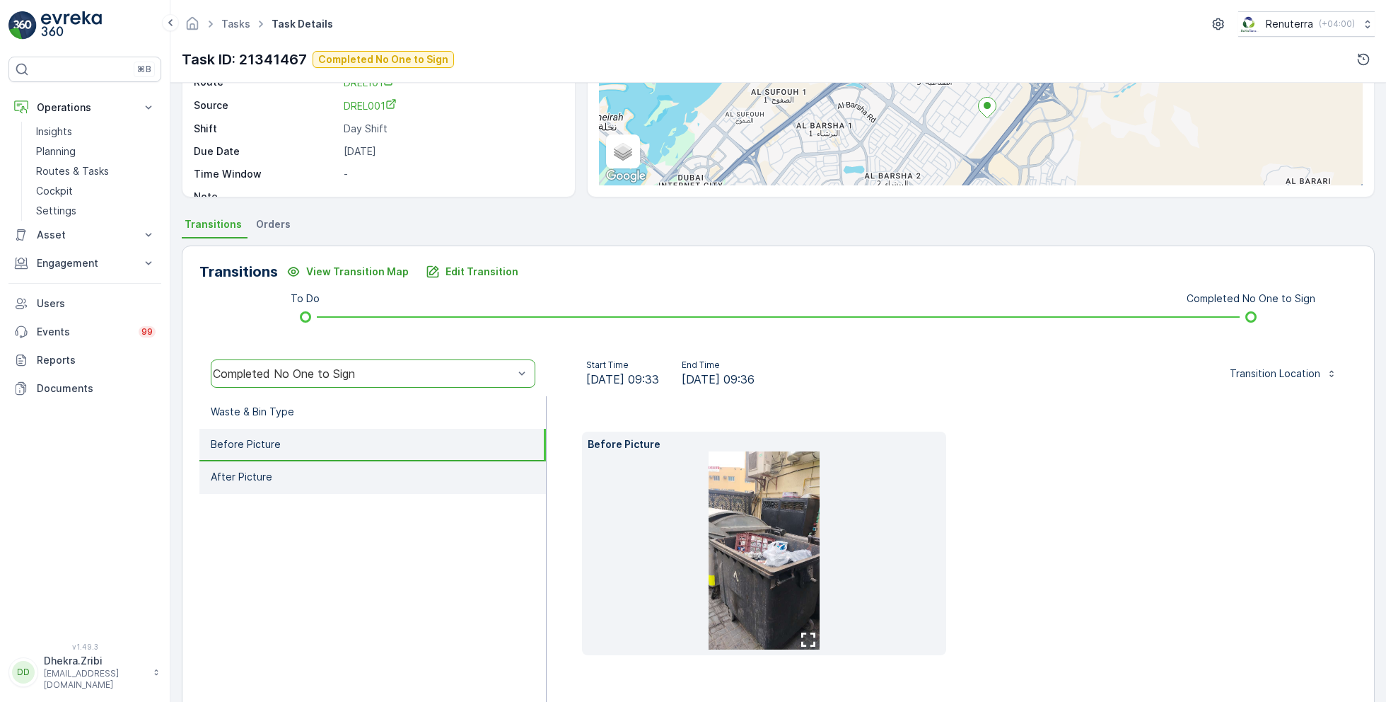
click at [320, 470] on li "After Picture" at bounding box center [372, 477] width 347 height 33
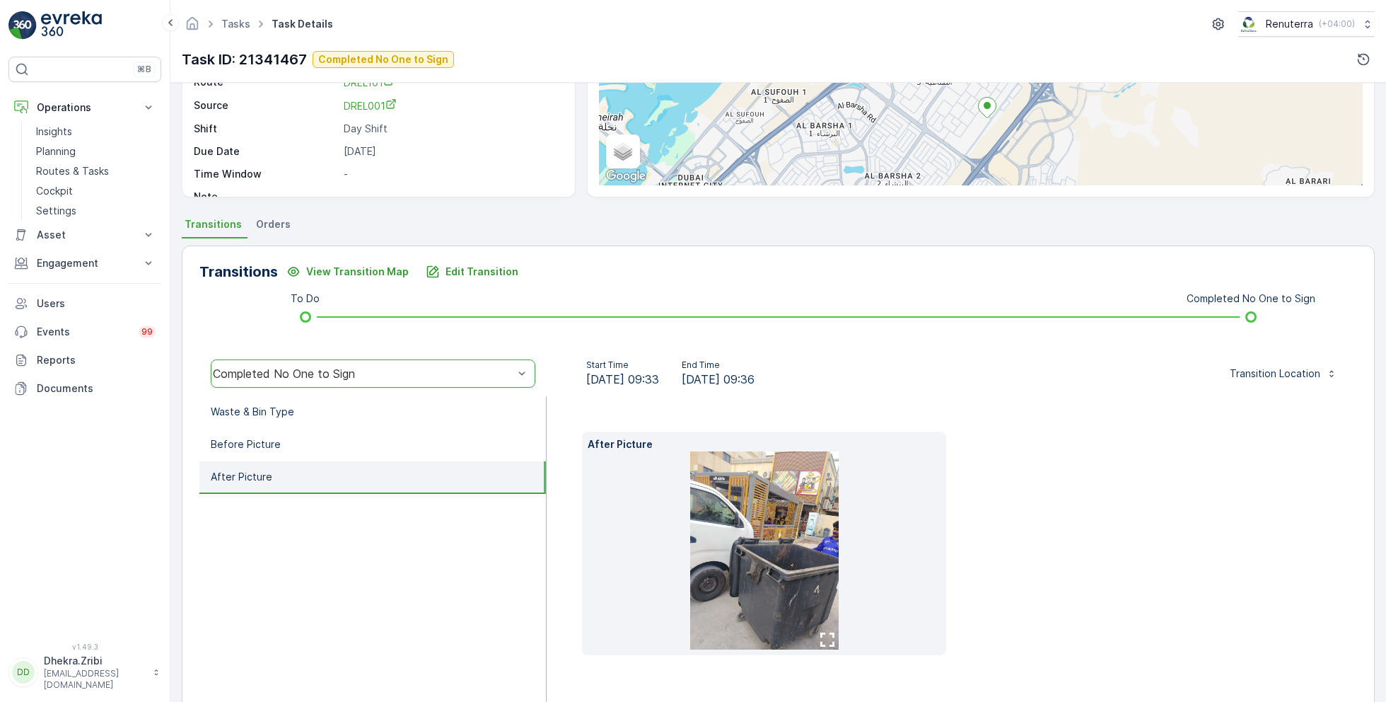
drag, startPoint x: 748, startPoint y: 524, endPoint x: 308, endPoint y: 1, distance: 683.8
click at [0, 0] on div "⌘B Operations Insights Planning Routes & Tasks Cockpit Settings Asset Assets En…" at bounding box center [693, 351] width 1386 height 702
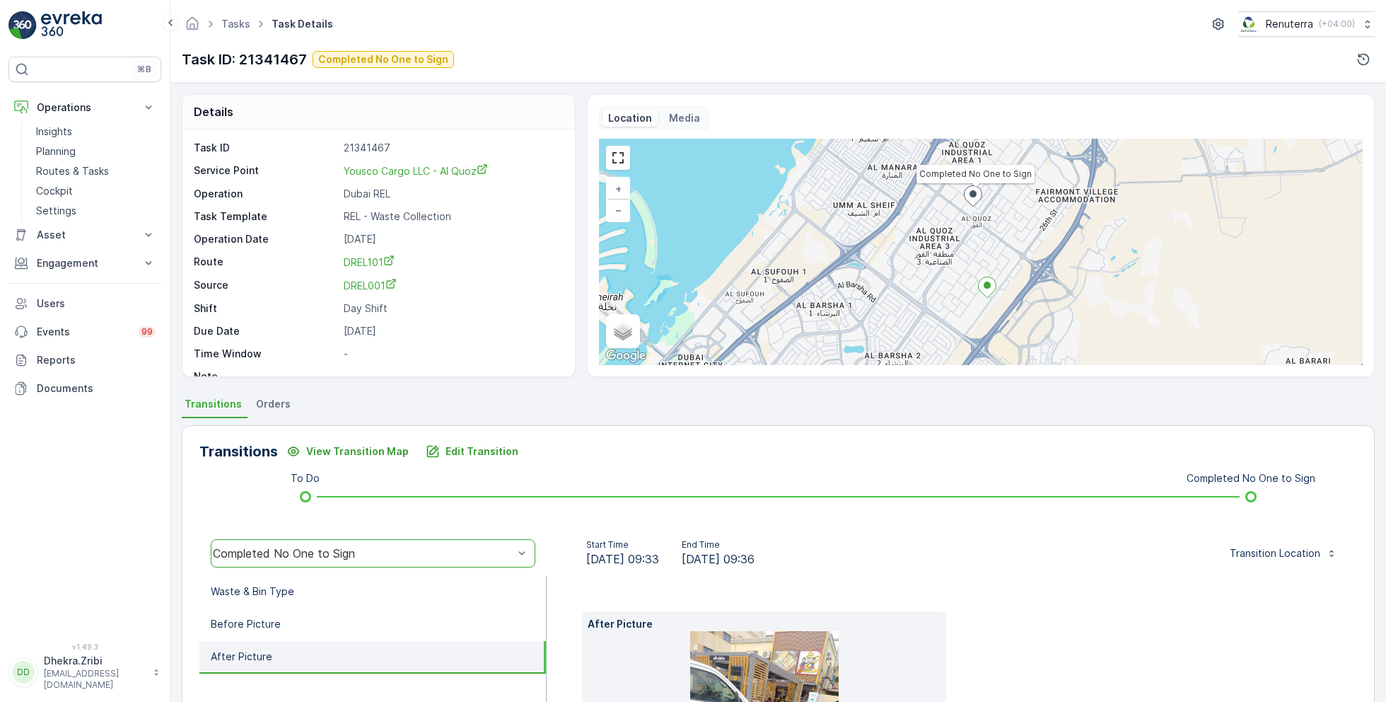
click at [994, 244] on div "Completed No One to Sign + − Satellite Roadmap Terrain Hybrid Leaflet Keyboard …" at bounding box center [981, 252] width 764 height 226
click at [620, 156] on link at bounding box center [618, 157] width 21 height 21
click at [430, 172] on span "Yousco Cargo LLC - Al Quoz" at bounding box center [416, 171] width 144 height 12
click at [60, 151] on p "Planning" at bounding box center [56, 151] width 40 height 14
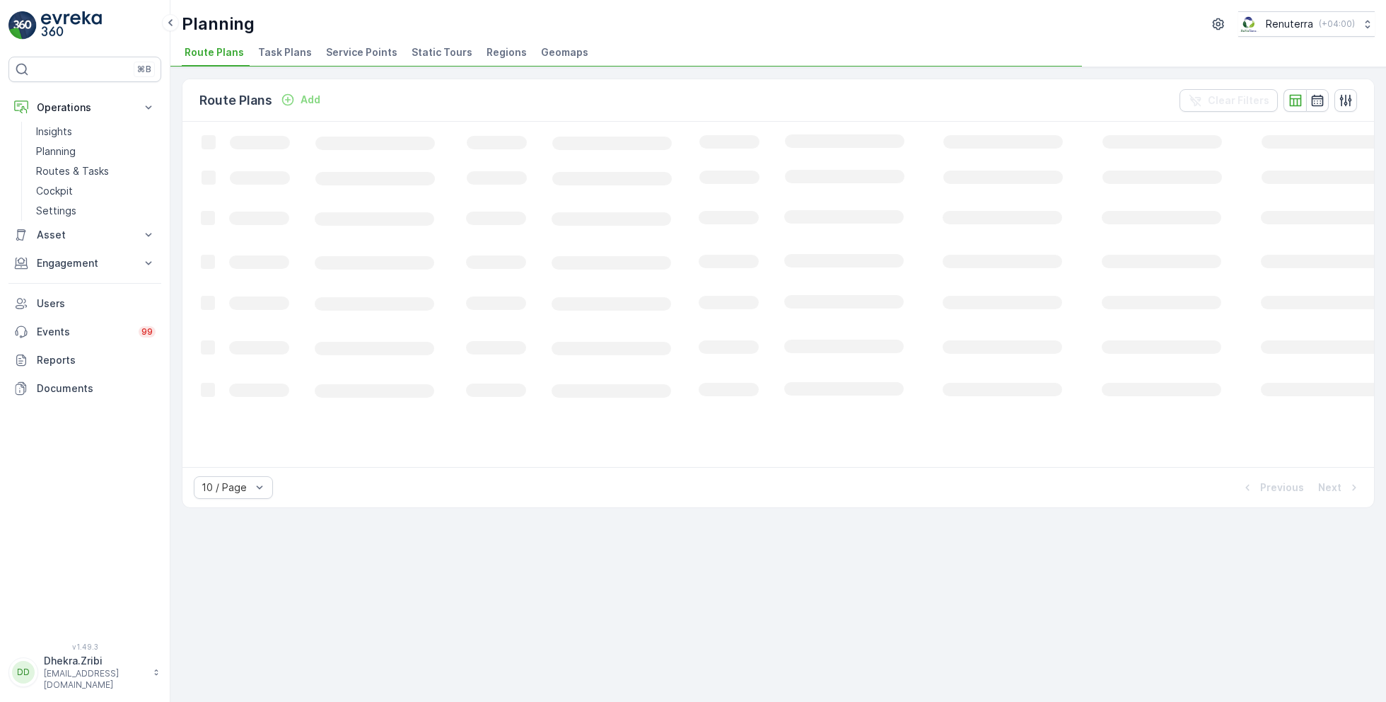
click at [367, 54] on span "Service Points" at bounding box center [361, 52] width 71 height 14
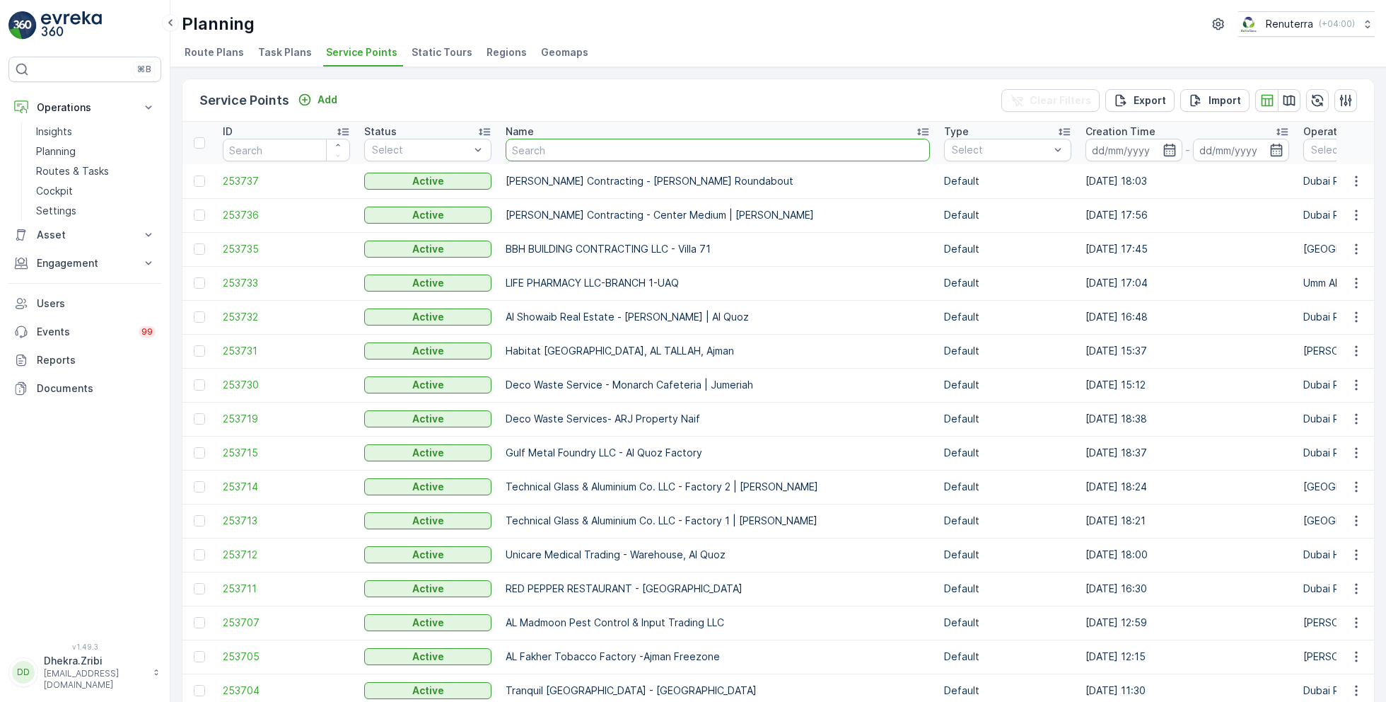
click at [584, 156] on input "text" at bounding box center [718, 150] width 424 height 23
type input "[PERSON_NAME]"
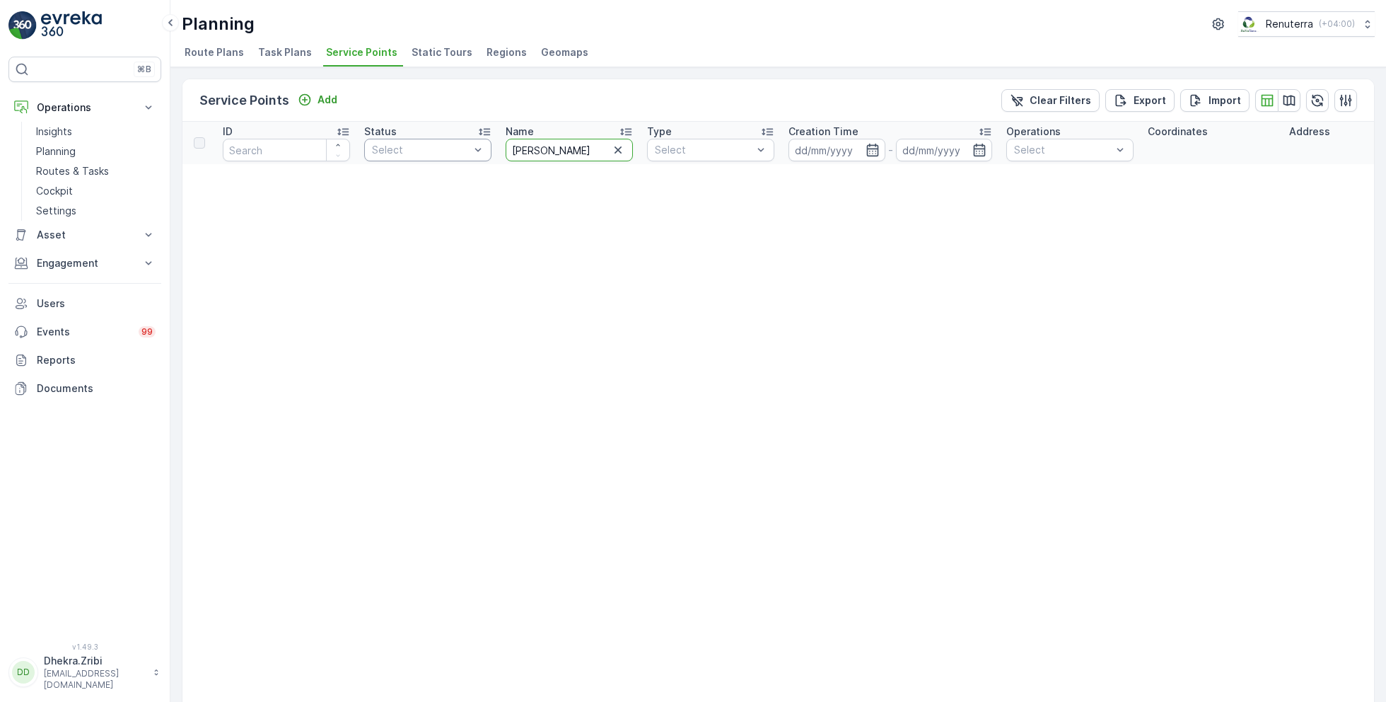
drag, startPoint x: 560, startPoint y: 152, endPoint x: 414, endPoint y: 141, distance: 146.8
type input "you"
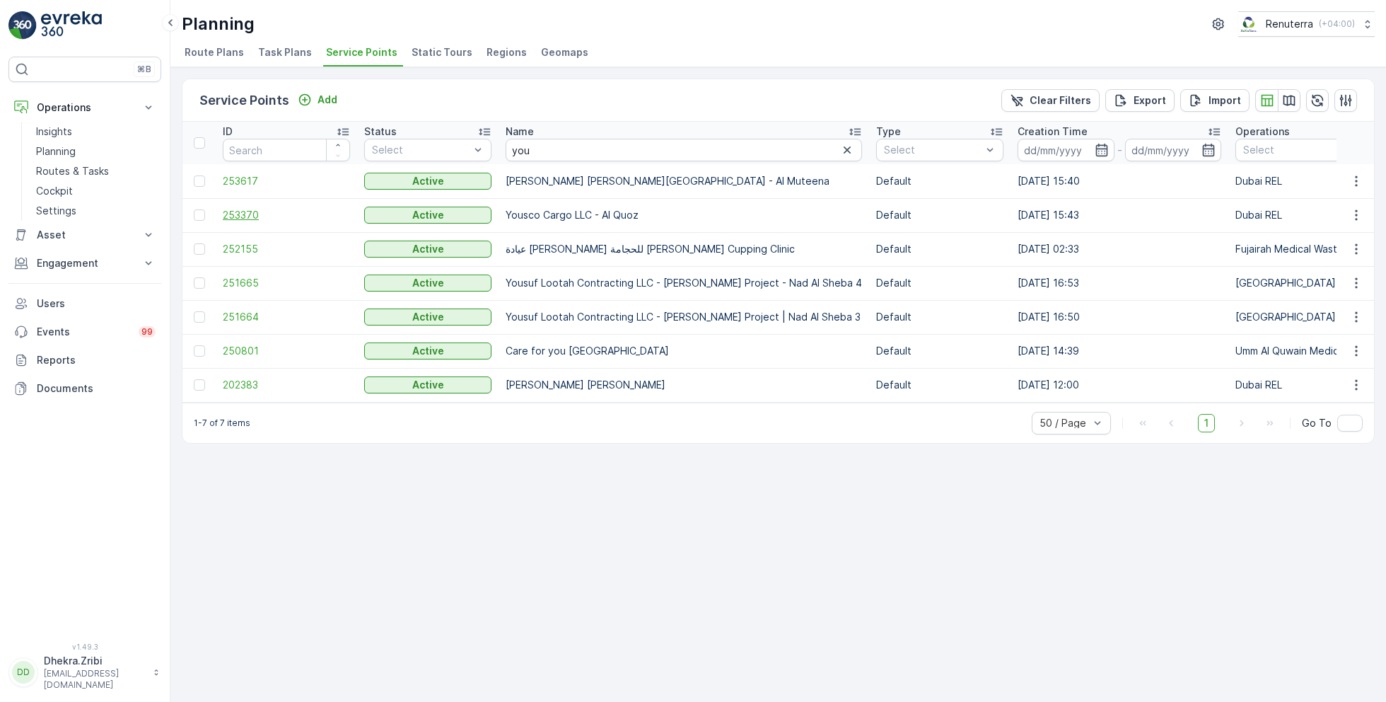
click at [243, 214] on span "253370" at bounding box center [286, 215] width 127 height 14
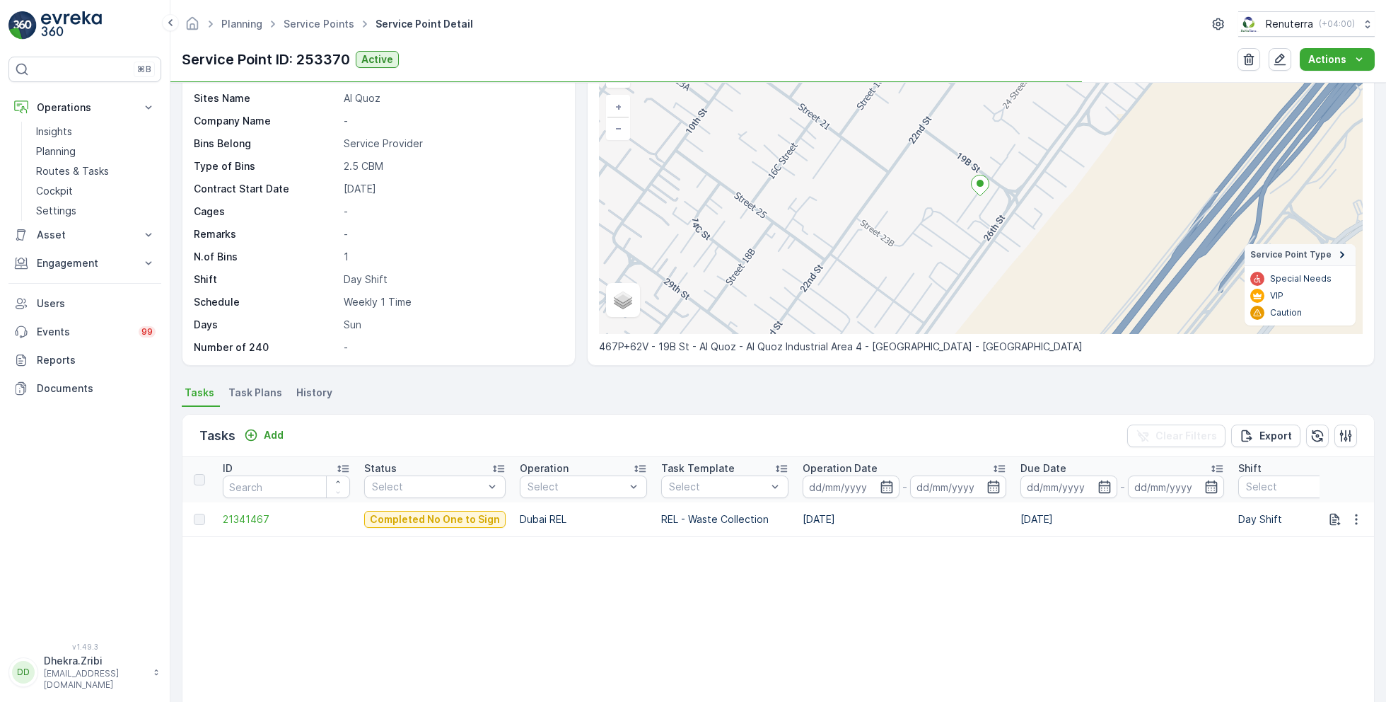
scroll to position [91, 0]
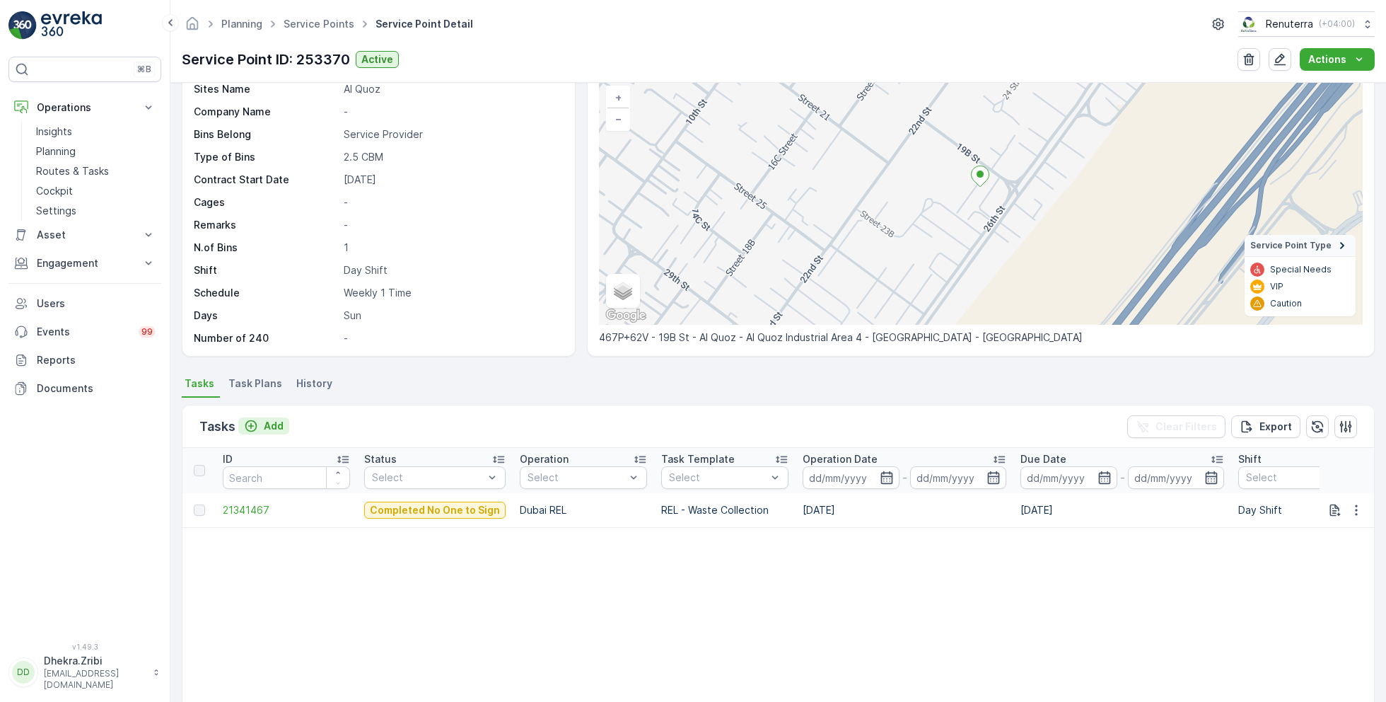
click at [273, 419] on p "Add" at bounding box center [274, 426] width 20 height 14
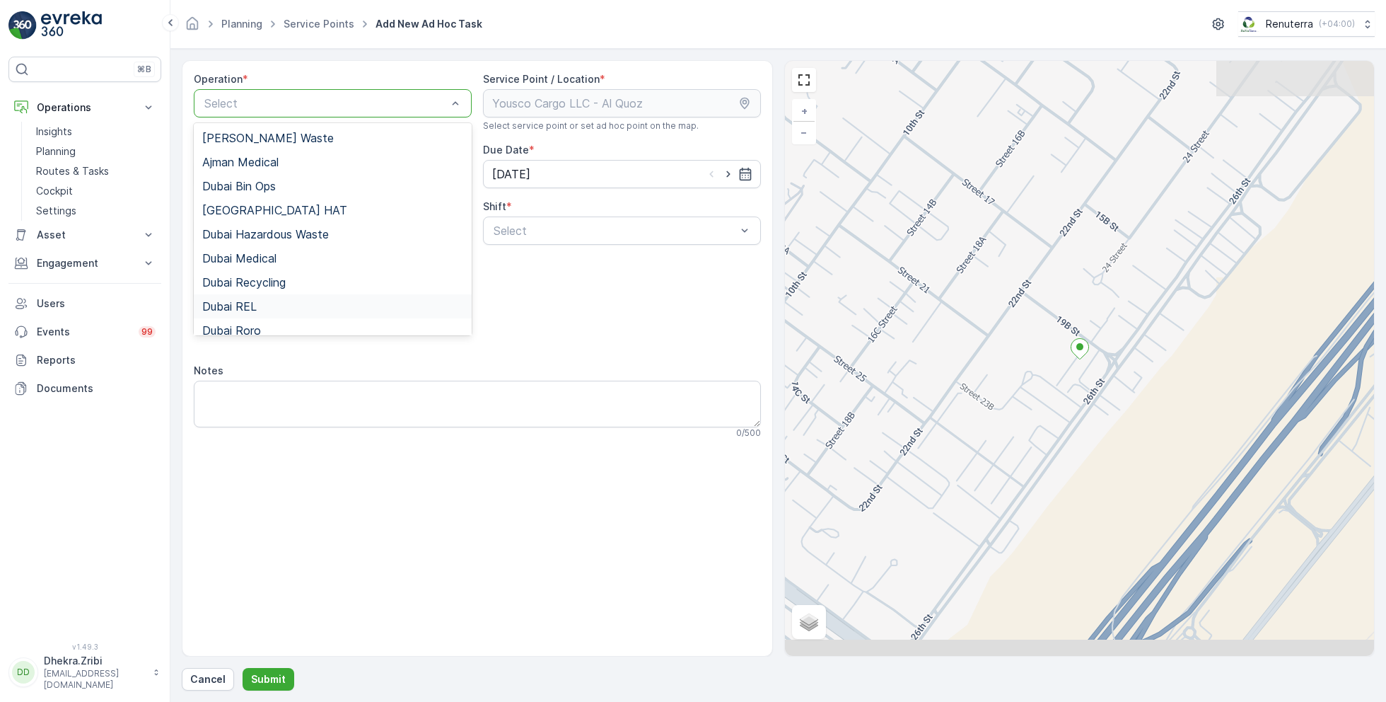
click at [256, 306] on span "Dubai REL" at bounding box center [229, 306] width 54 height 13
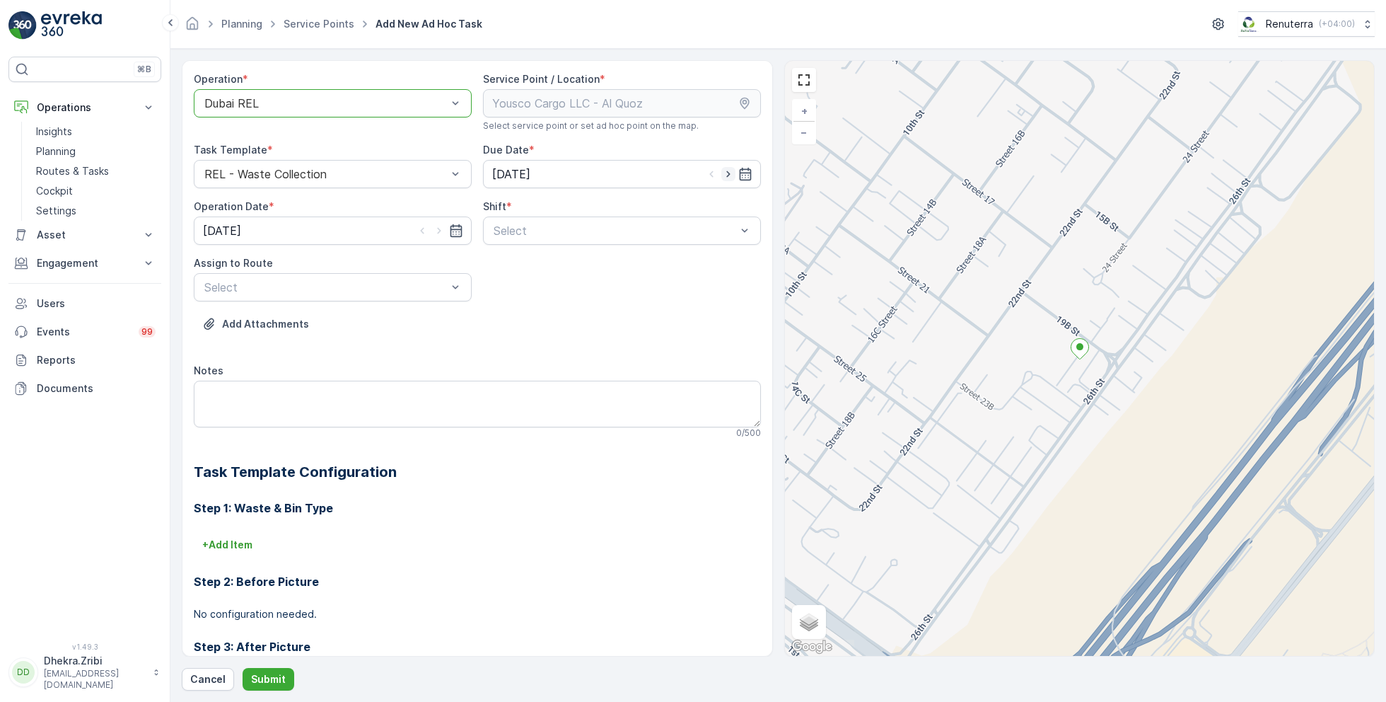
click at [730, 171] on icon "button" at bounding box center [729, 174] width 14 height 14
type input "[DATE]"
click at [437, 228] on icon "button" at bounding box center [439, 231] width 4 height 6
type input "[DATE]"
click at [514, 262] on span "Day Shift" at bounding box center [517, 265] width 50 height 13
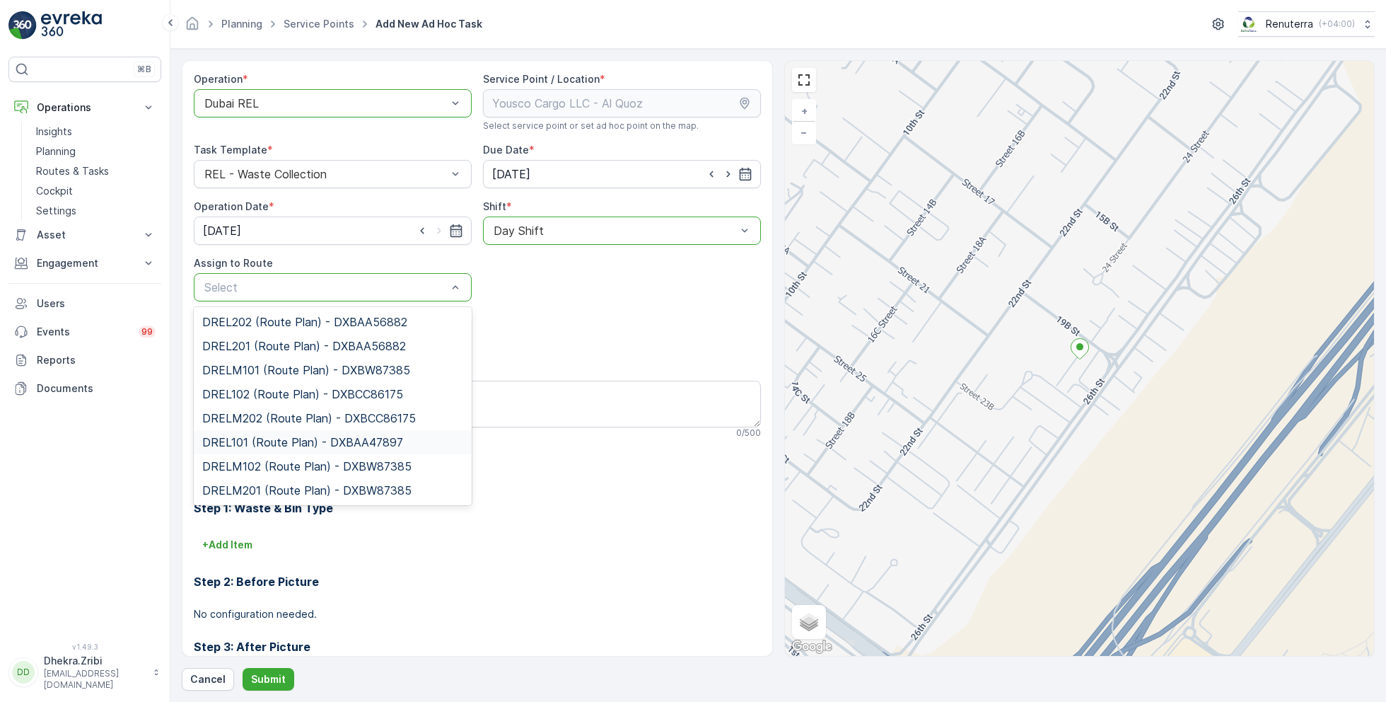
click at [264, 445] on span "DREL101 (Route Plan) - DXBAA47897" at bounding box center [302, 442] width 201 height 13
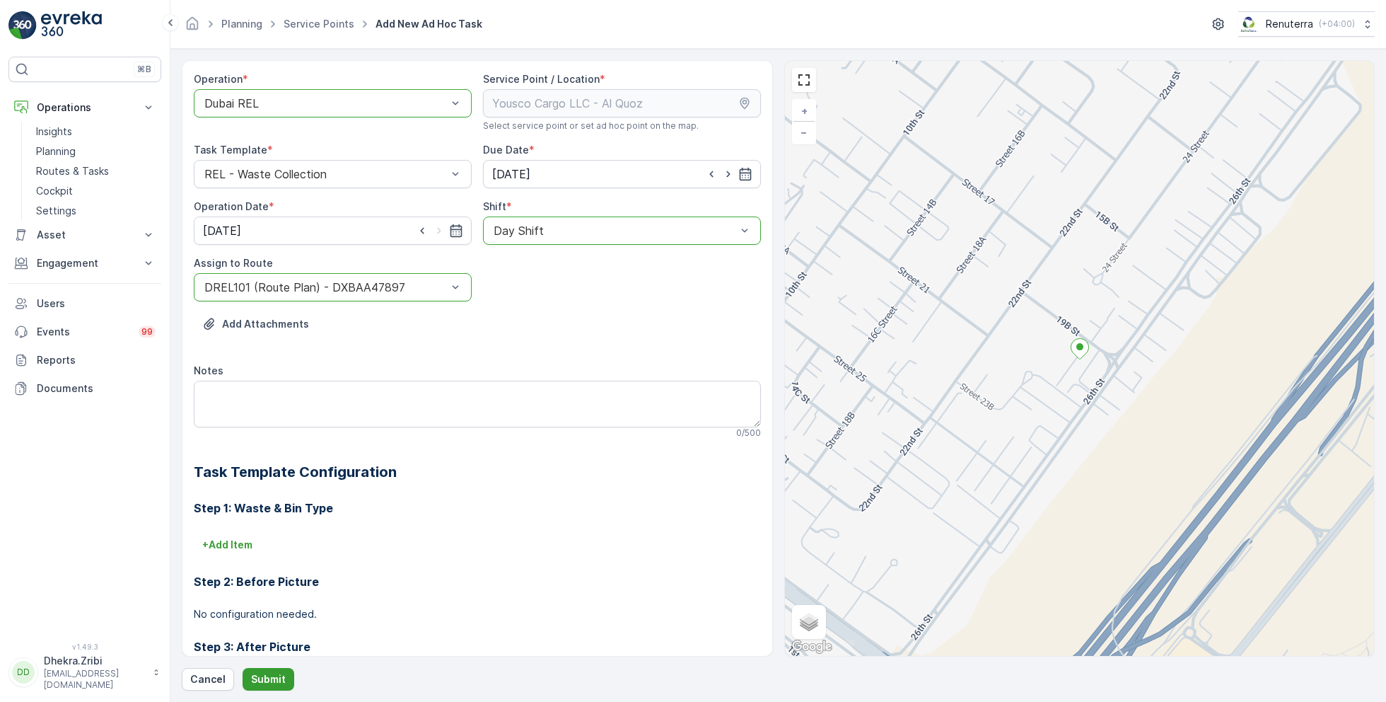
click at [267, 685] on p "Submit" at bounding box center [268, 679] width 35 height 14
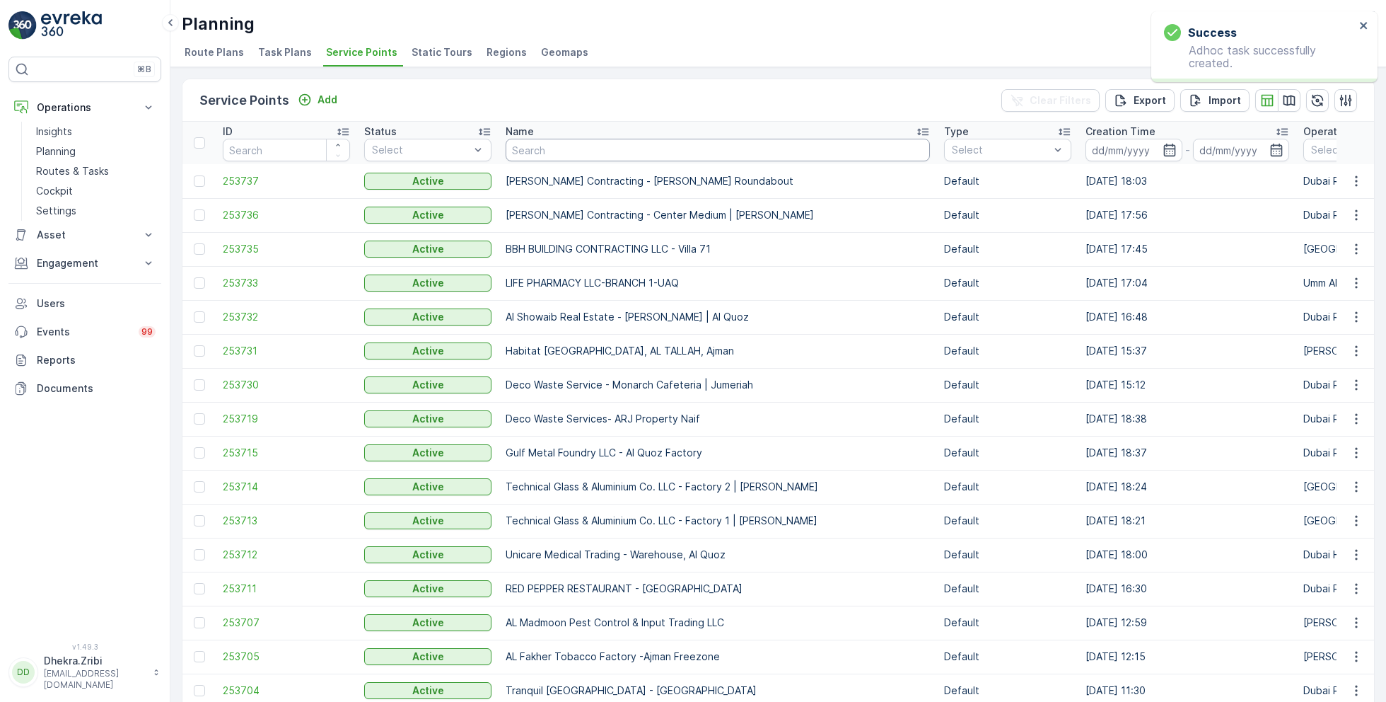
click at [562, 153] on input "text" at bounding box center [718, 150] width 424 height 23
type input "cosm"
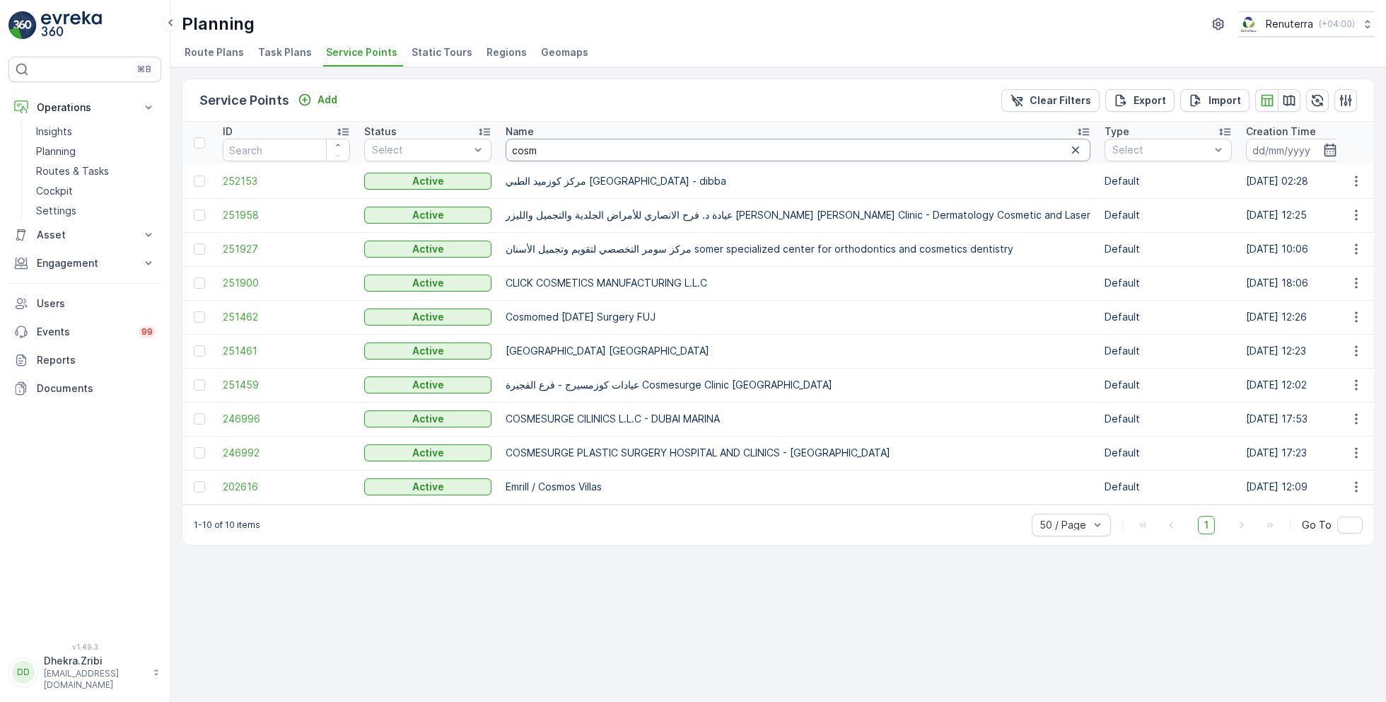
click at [562, 153] on input "cosm" at bounding box center [798, 150] width 585 height 23
click at [233, 449] on span "246992" at bounding box center [286, 453] width 127 height 14
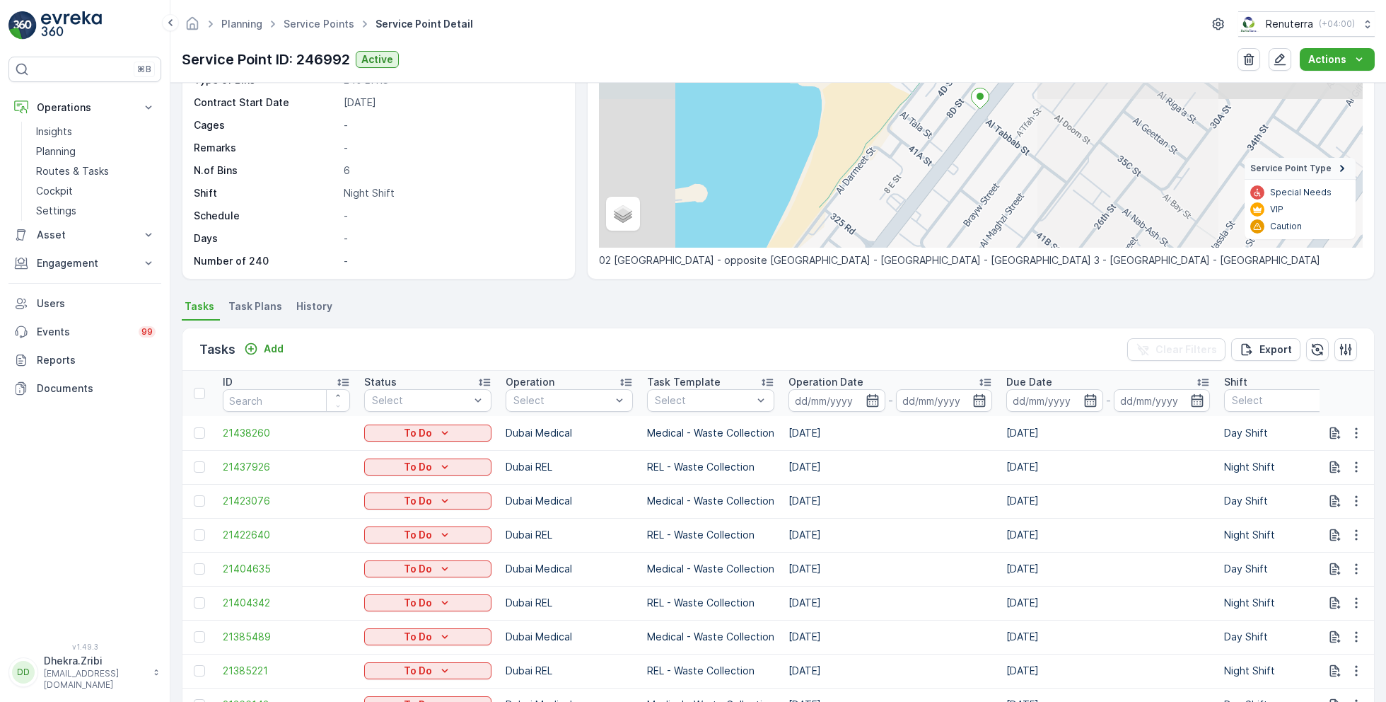
scroll to position [287, 0]
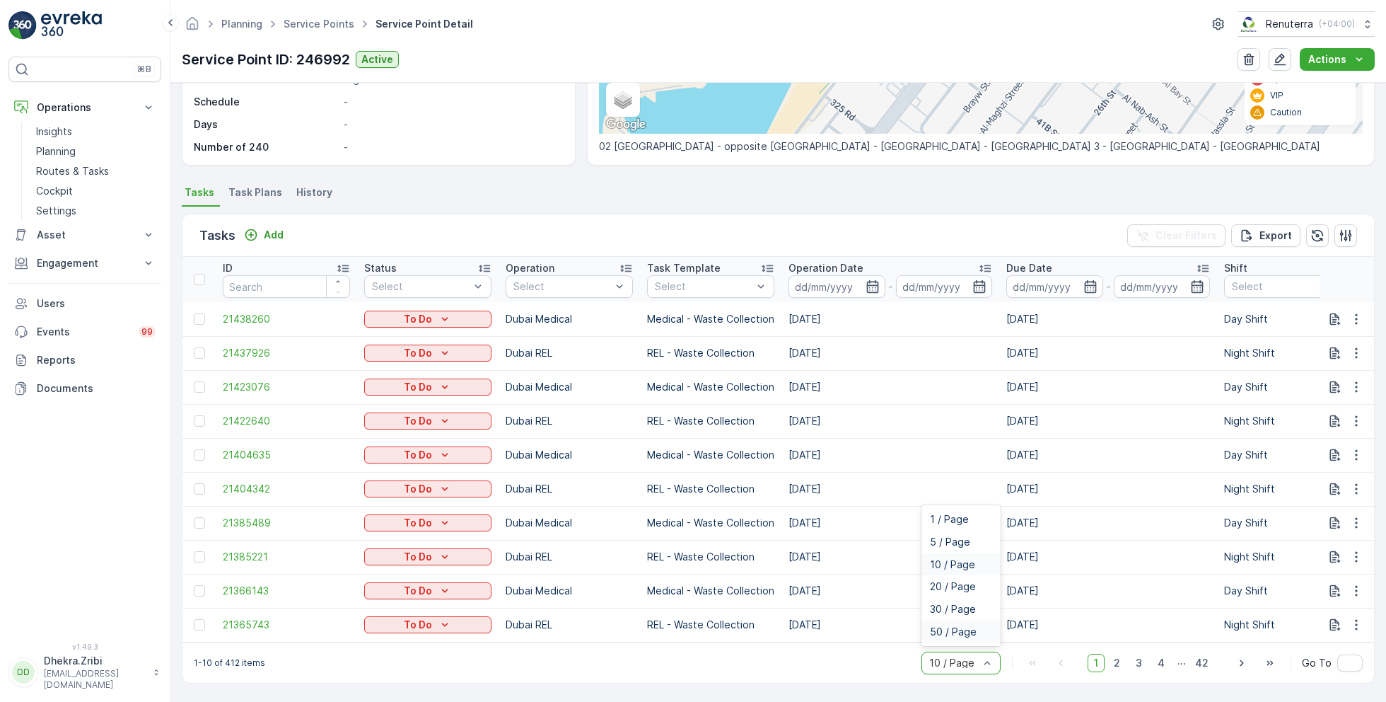
click at [954, 630] on span "50 / Page" at bounding box center [953, 631] width 47 height 11
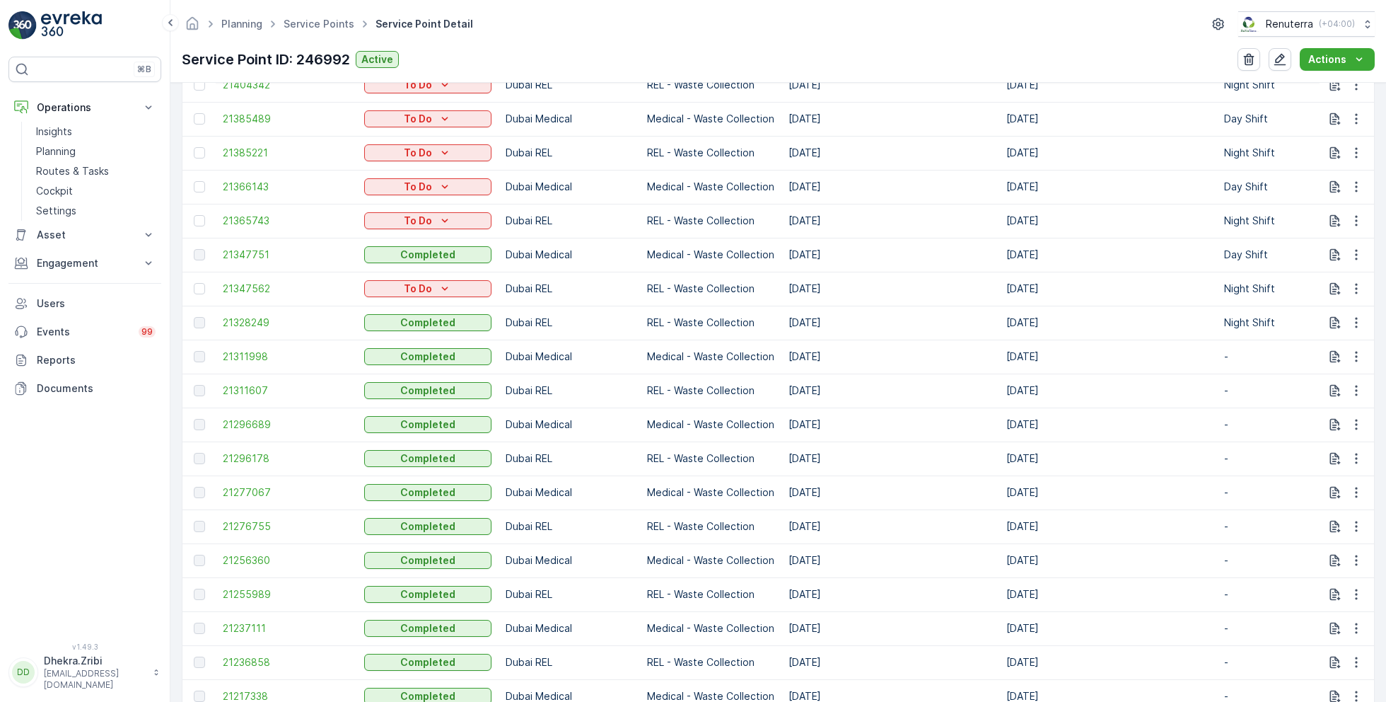
scroll to position [683, 0]
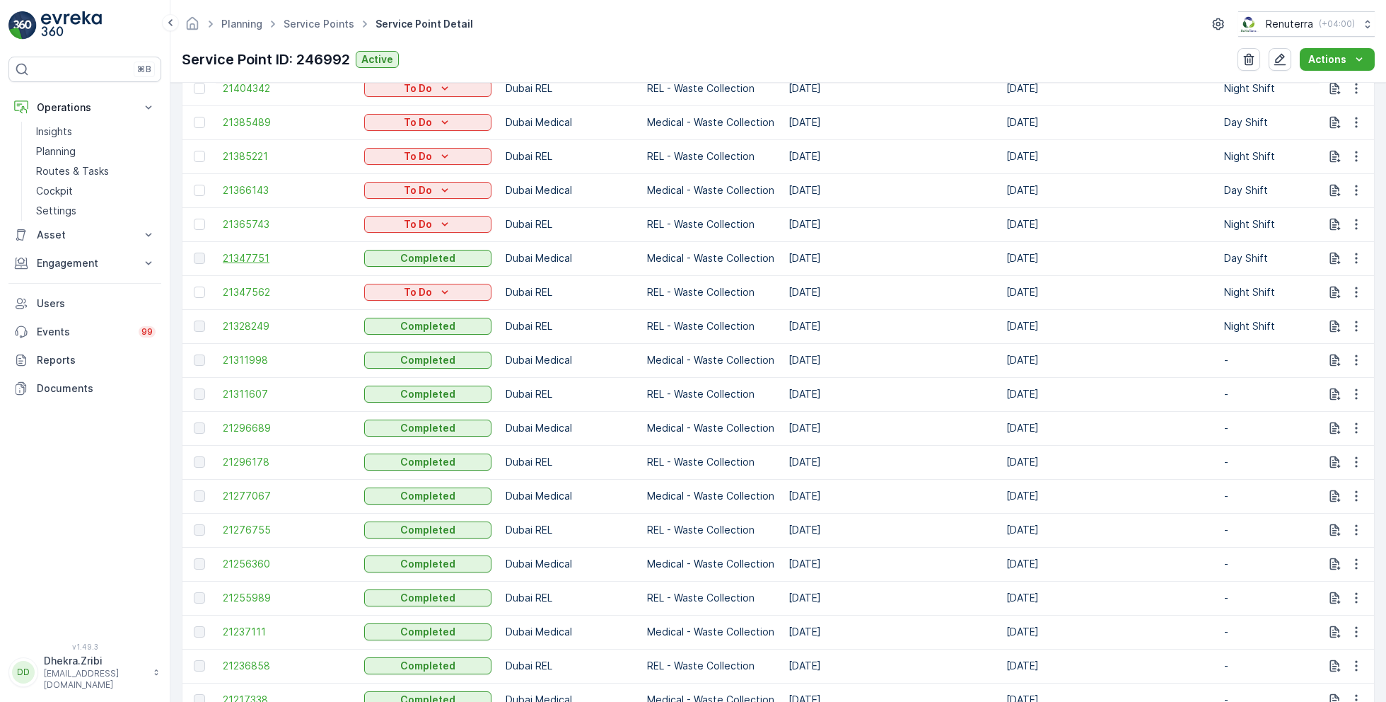
click at [258, 255] on span "21347751" at bounding box center [286, 258] width 127 height 14
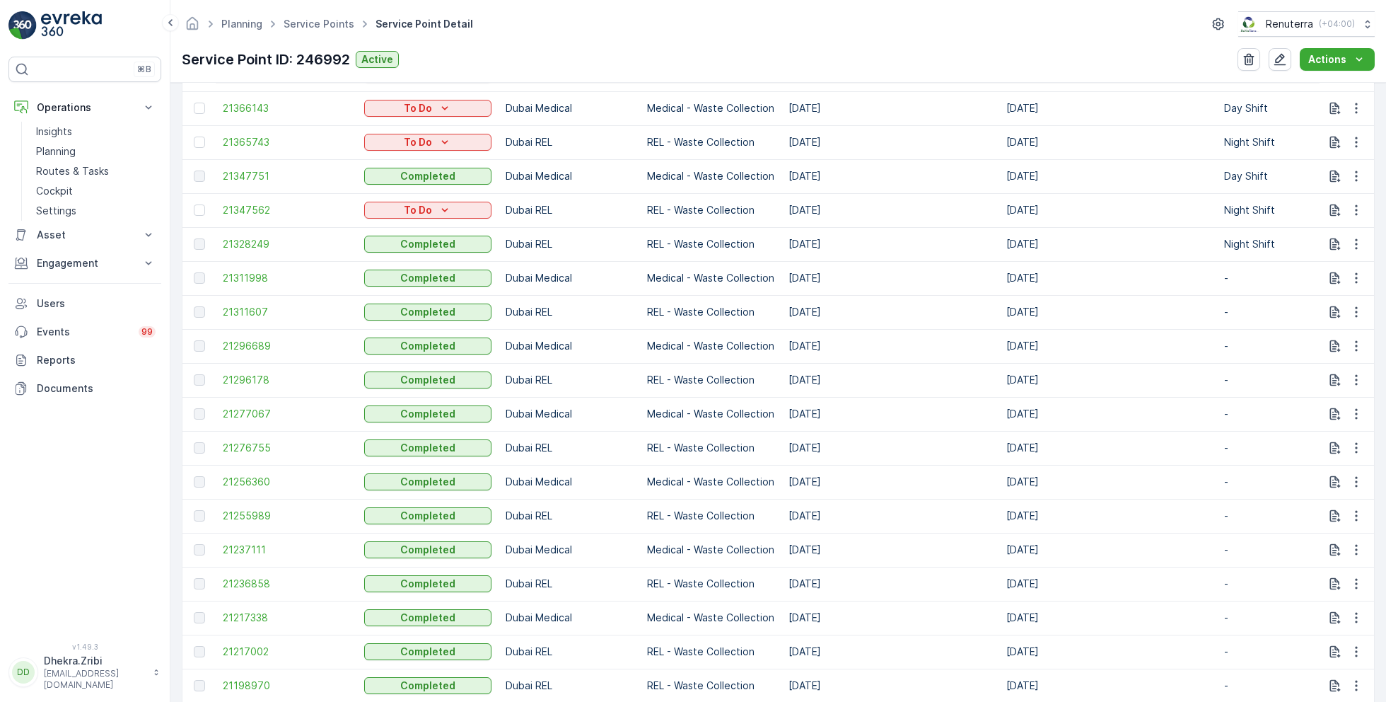
scroll to position [759, 0]
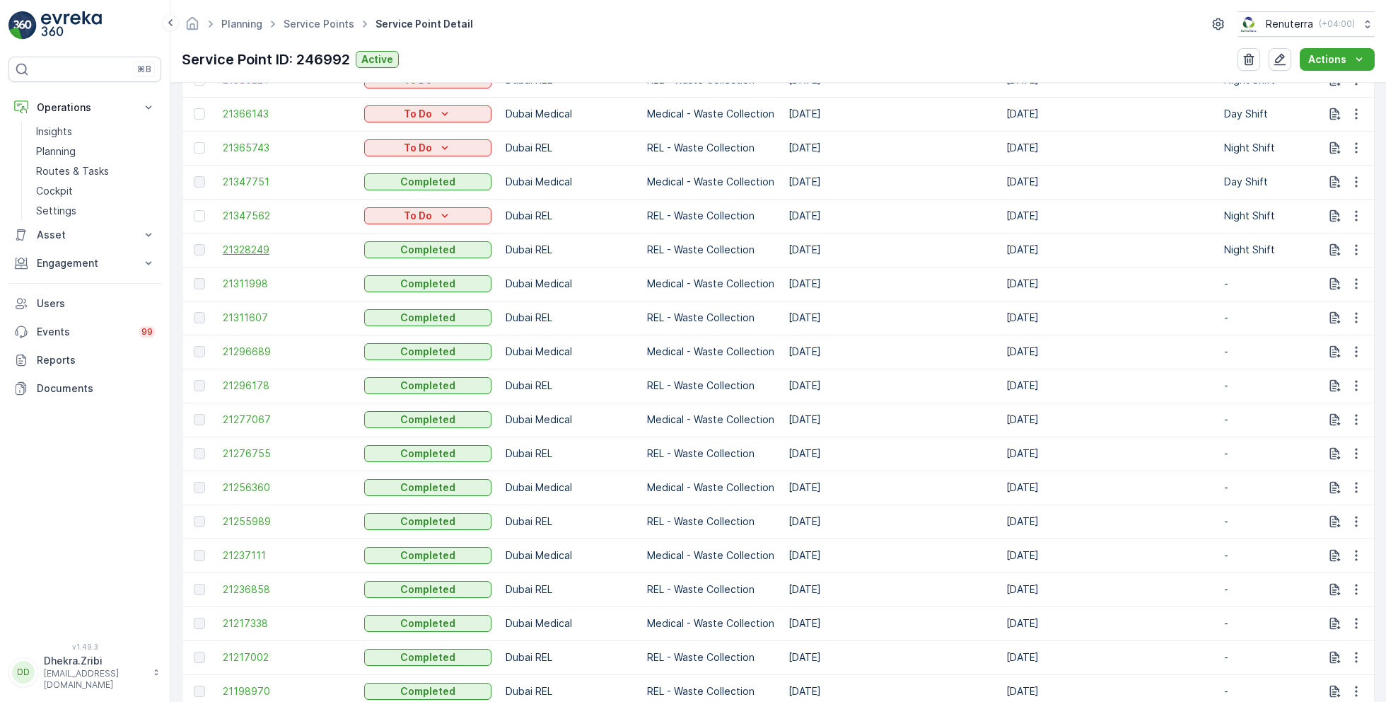
click at [248, 245] on span "21328249" at bounding box center [286, 250] width 127 height 14
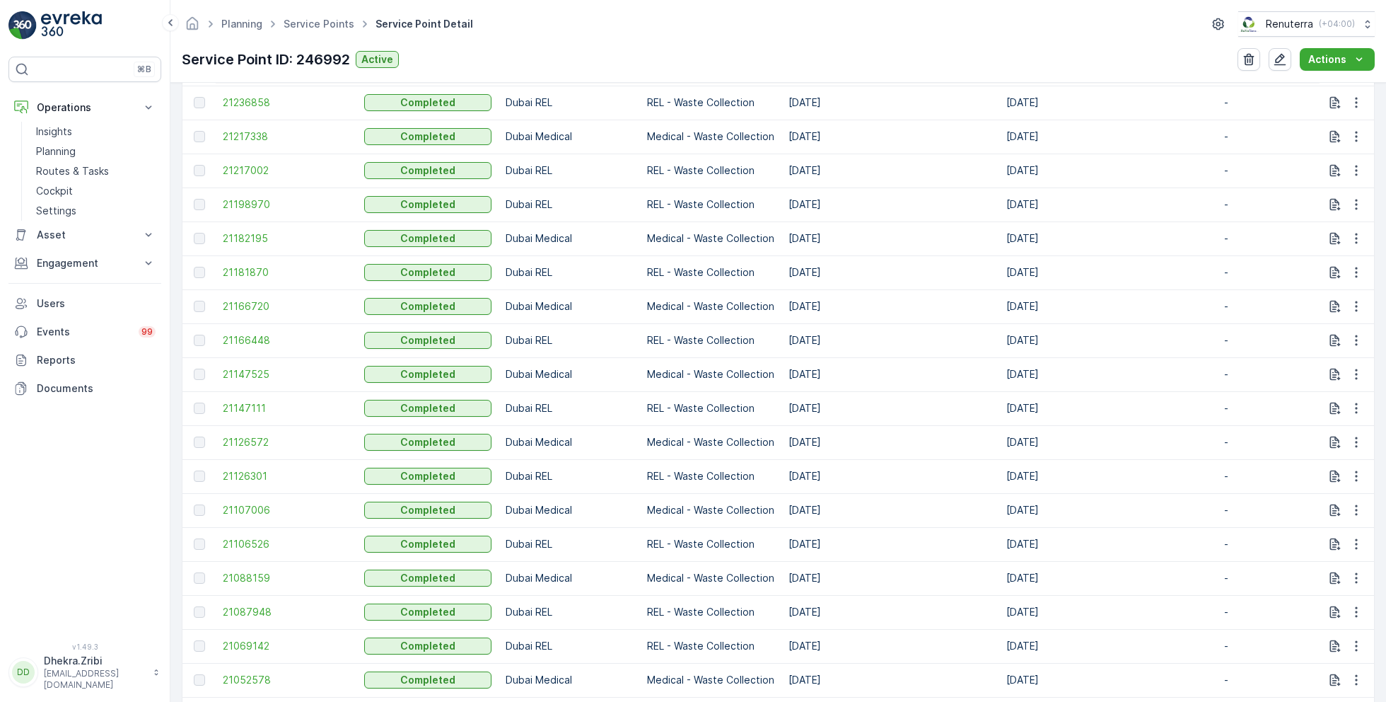
scroll to position [1302, 0]
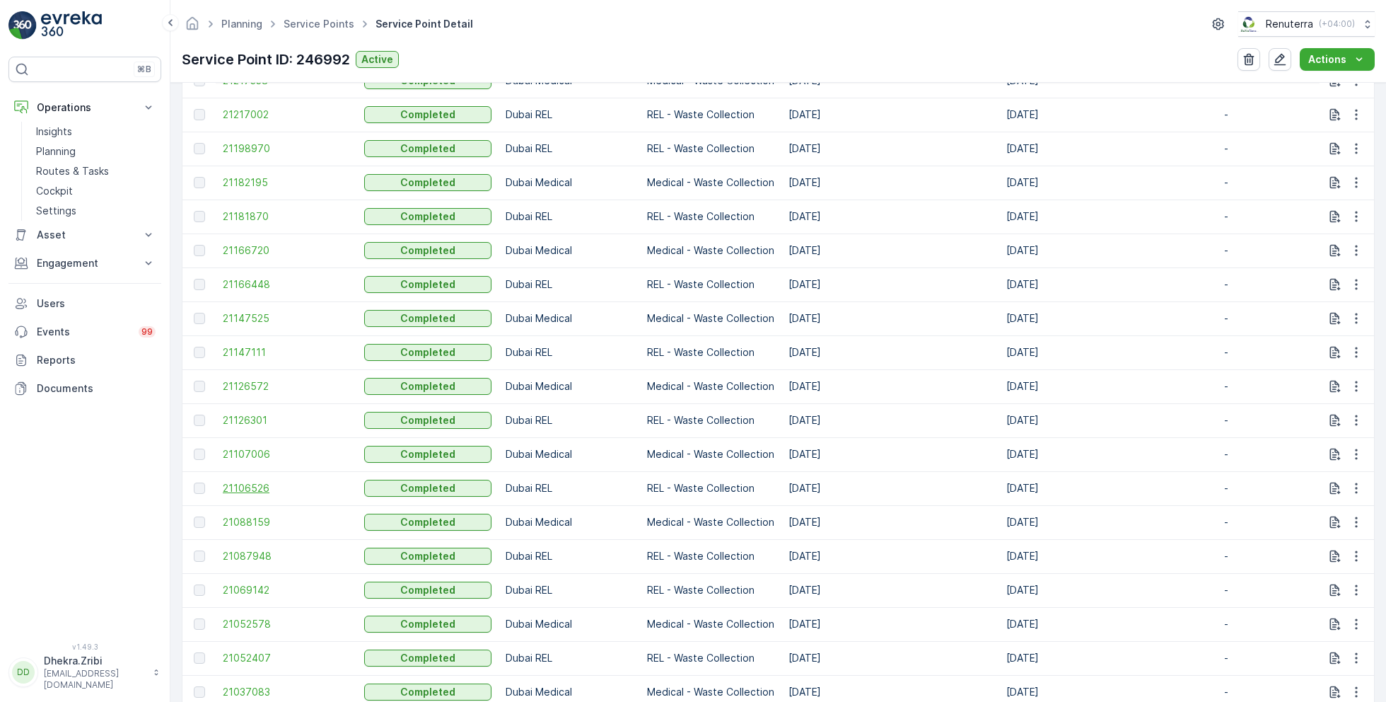
click at [270, 489] on span "21106526" at bounding box center [286, 488] width 127 height 14
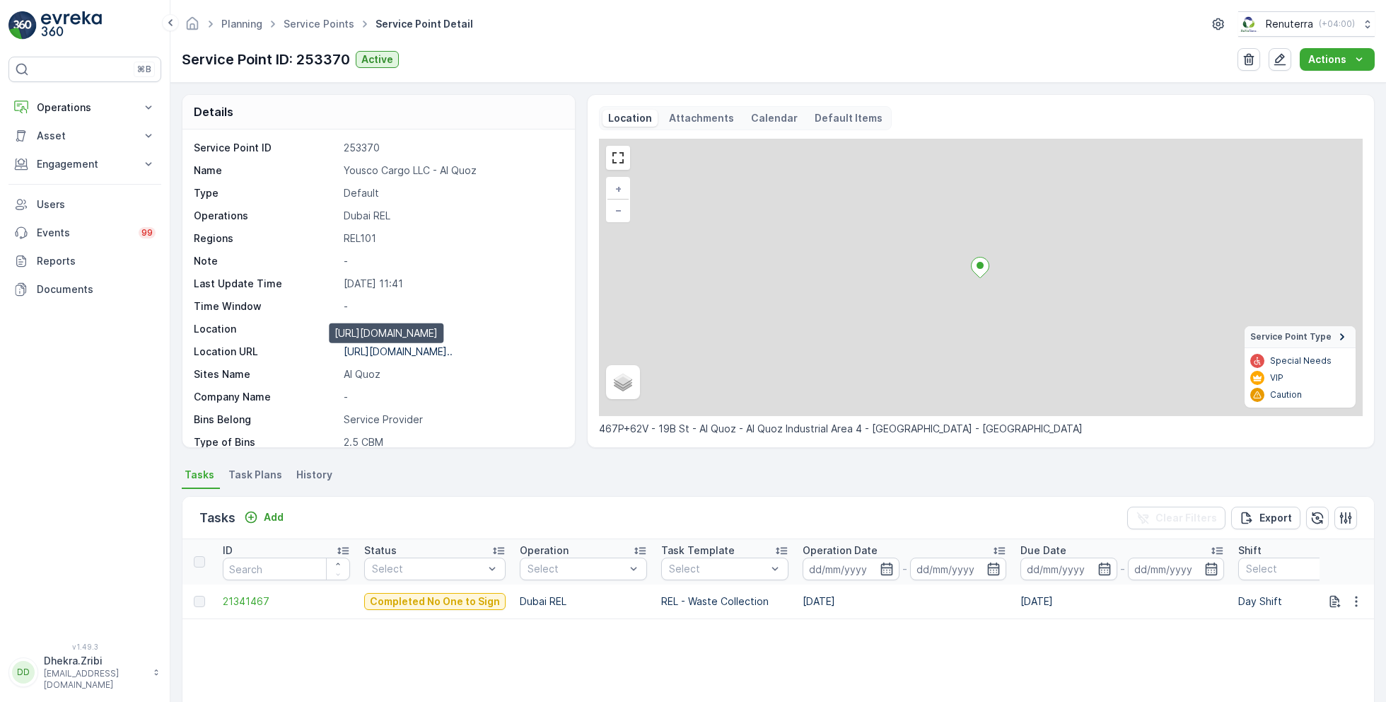
click at [416, 351] on p "[URL][DOMAIN_NAME].." at bounding box center [398, 351] width 109 height 12
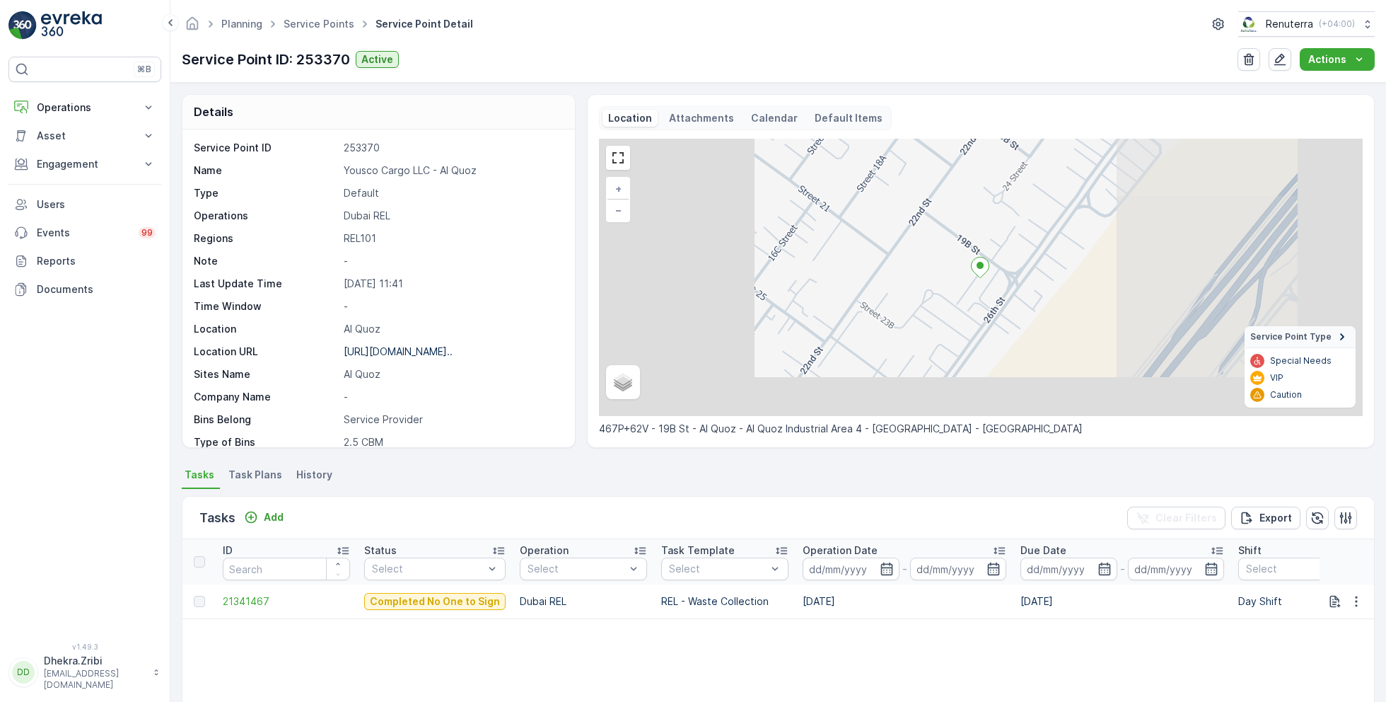
scroll to position [194, 0]
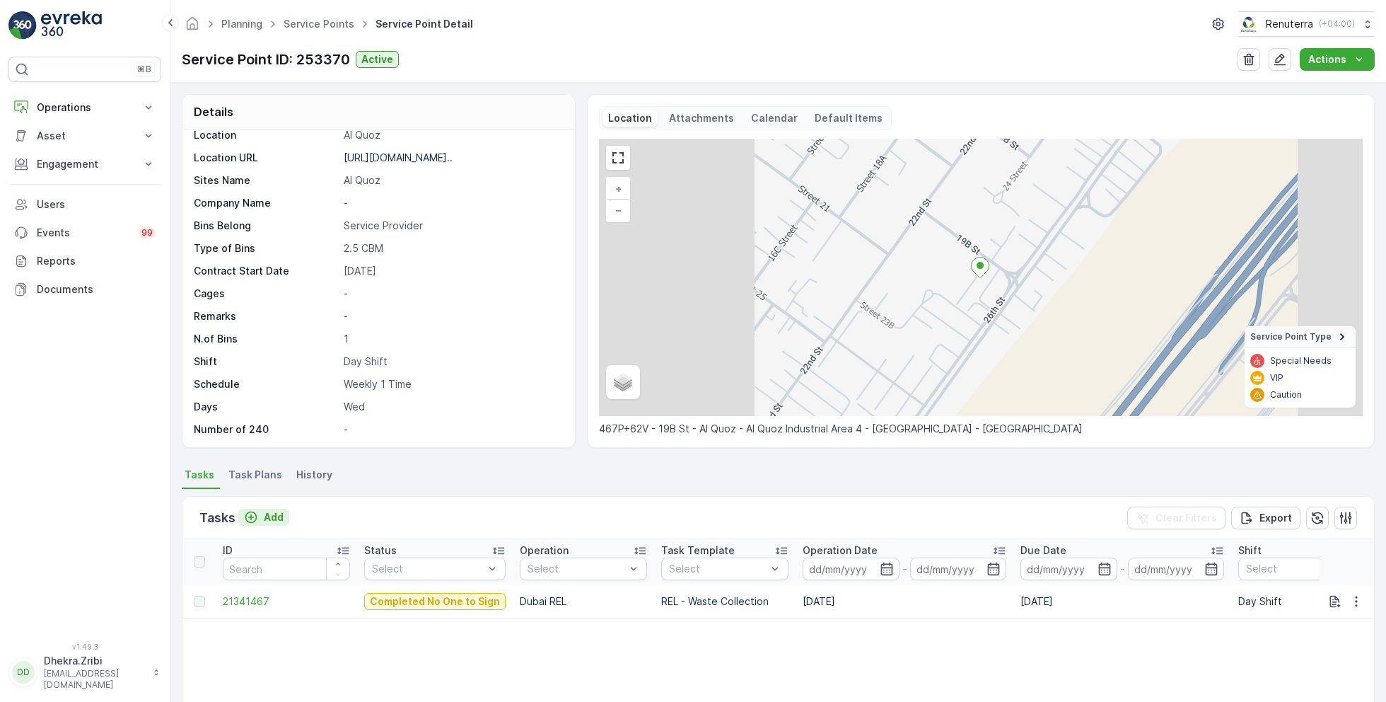
click at [268, 510] on p "Add" at bounding box center [274, 517] width 20 height 14
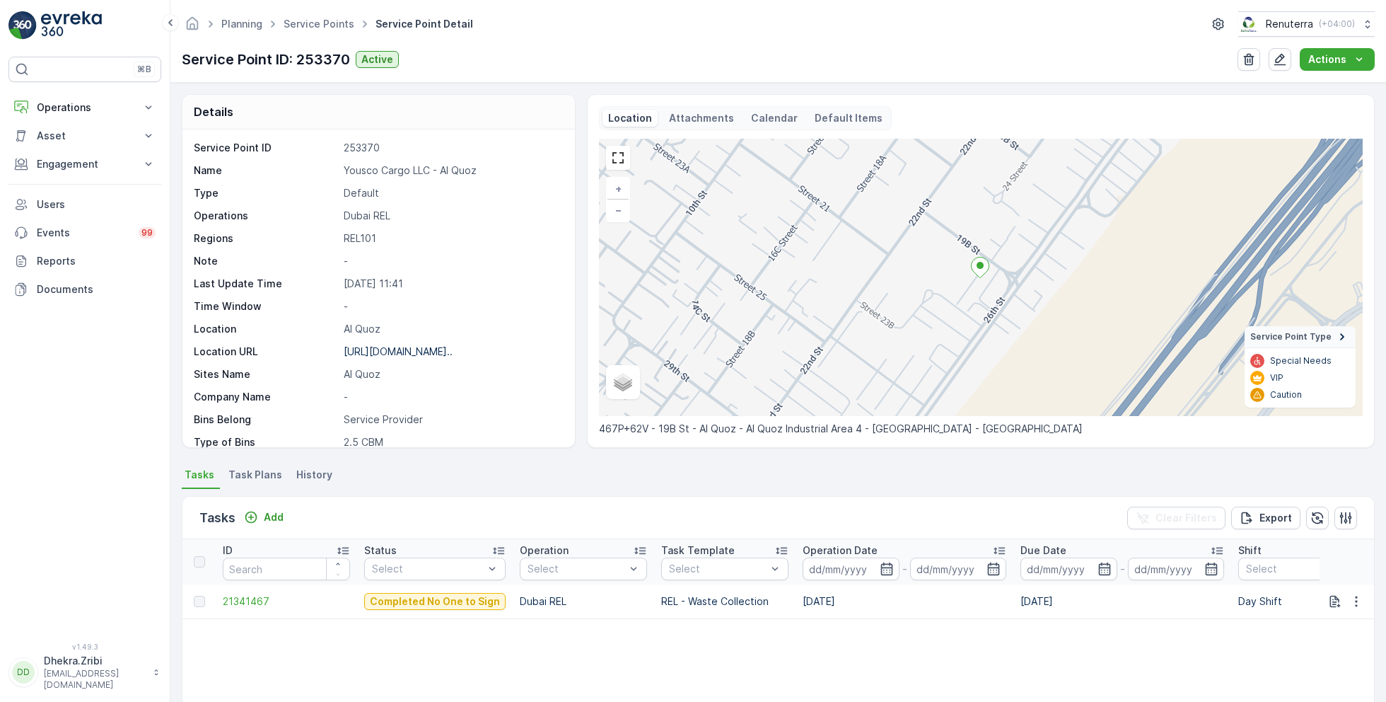
scroll to position [194, 0]
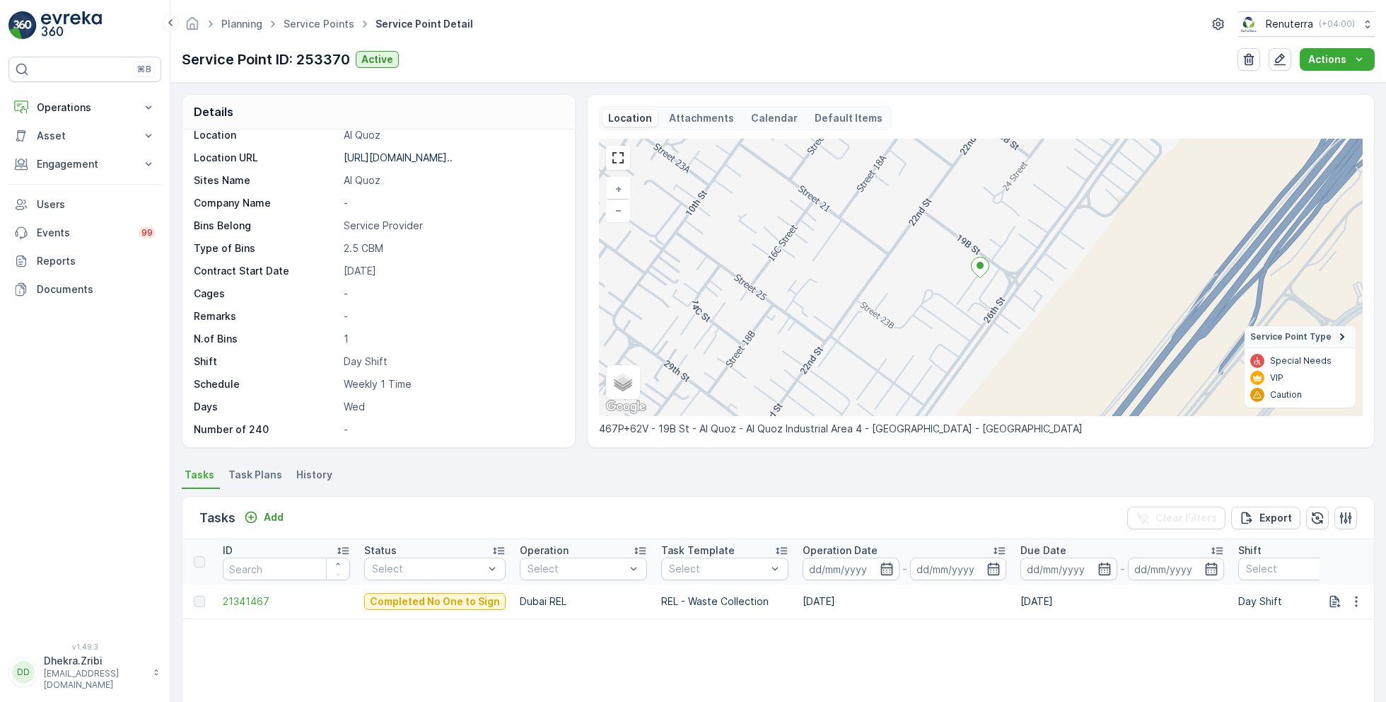
click at [261, 473] on span "Task Plans" at bounding box center [255, 475] width 54 height 14
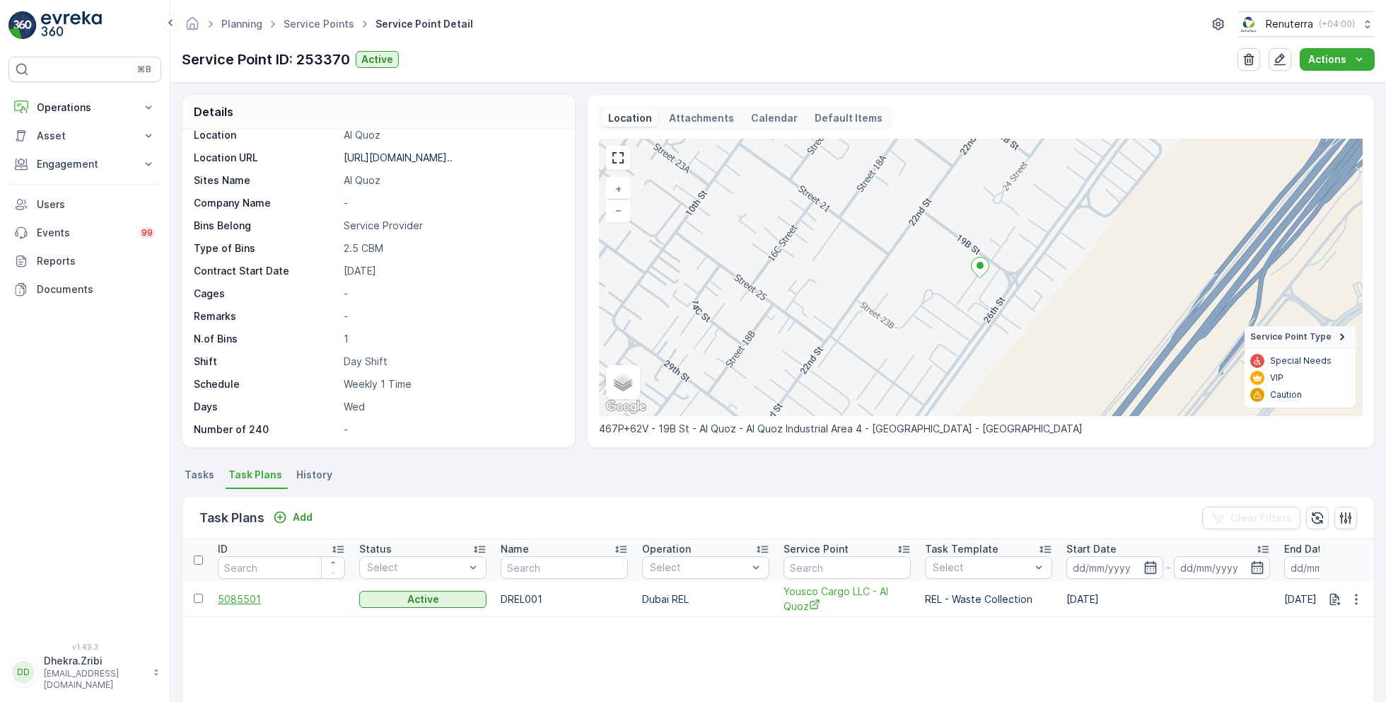
click at [254, 595] on span "5085501" at bounding box center [281, 599] width 127 height 14
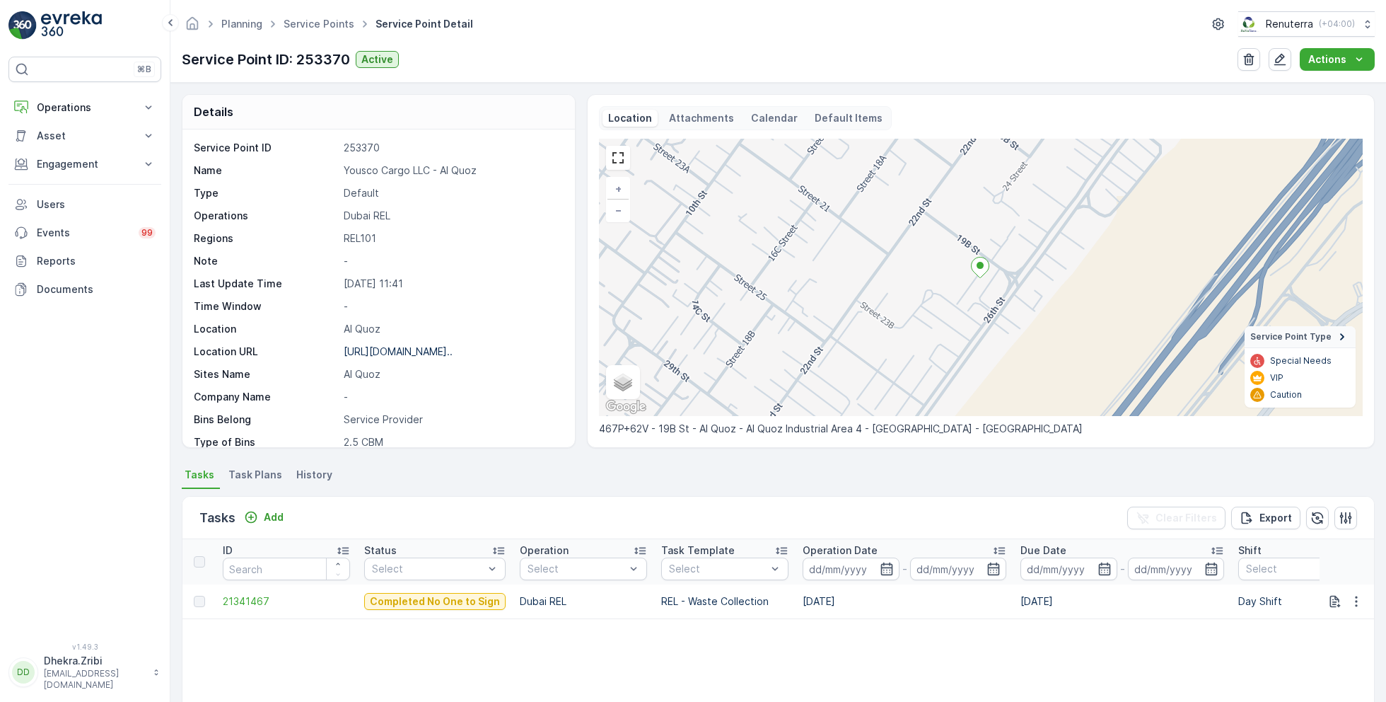
scroll to position [194, 0]
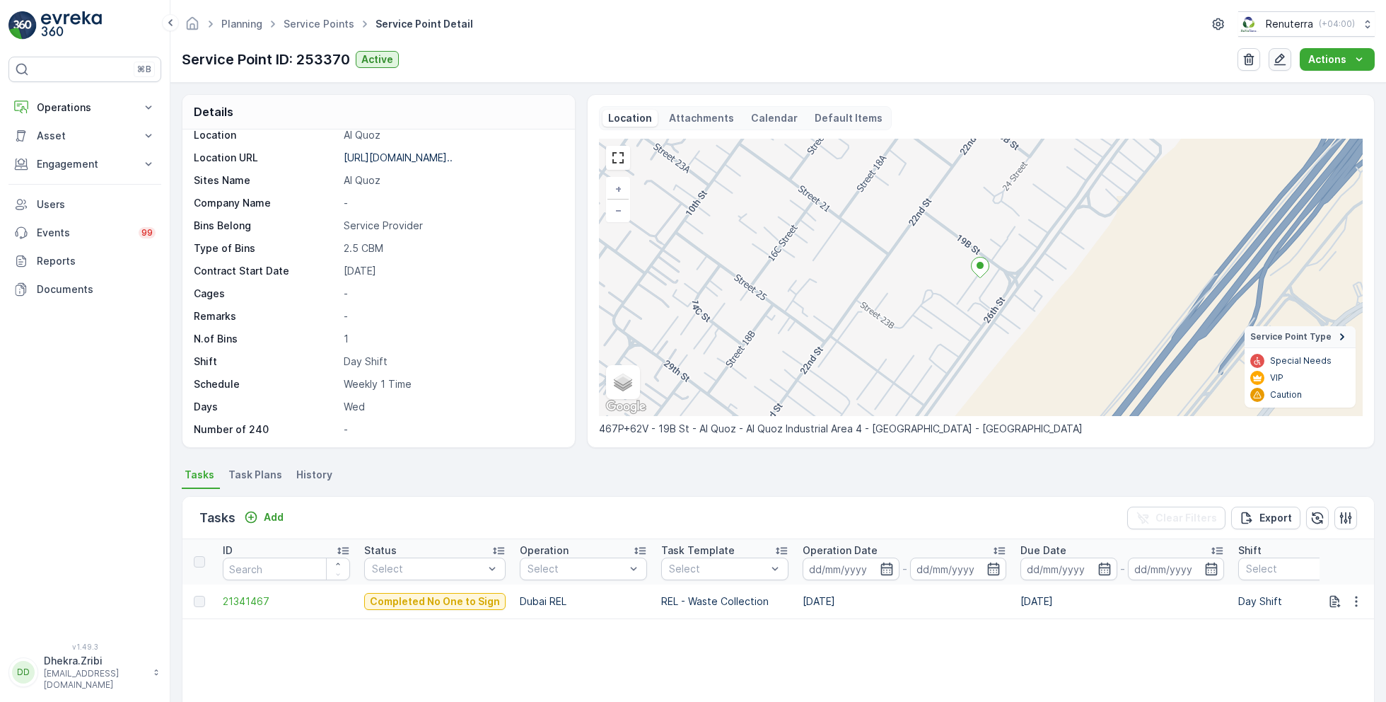
click at [1290, 56] on button "button" at bounding box center [1280, 59] width 23 height 23
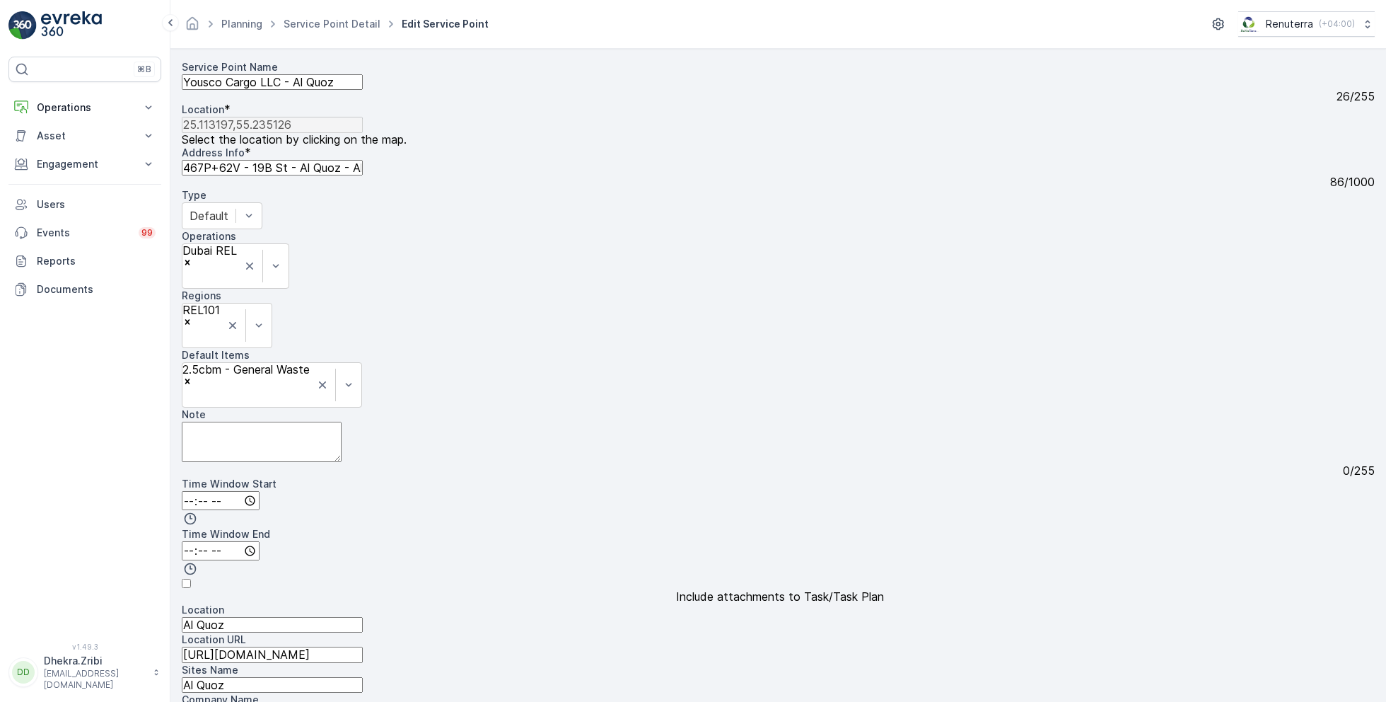
scroll to position [276, 0]
drag, startPoint x: 257, startPoint y: 581, endPoint x: 111, endPoint y: 581, distance: 145.7
click at [110, 581] on div "⌘B Operations Insights Planning Routes & Tasks Cockpit Settings Asset Assets En…" at bounding box center [693, 351] width 1386 height 702
type input "Sun"
click at [483, 641] on div "Service Point Name Yousco Cargo LLC - Al Quoz 26 / 255 Location * 25.113197,55.…" at bounding box center [778, 541] width 1193 height 962
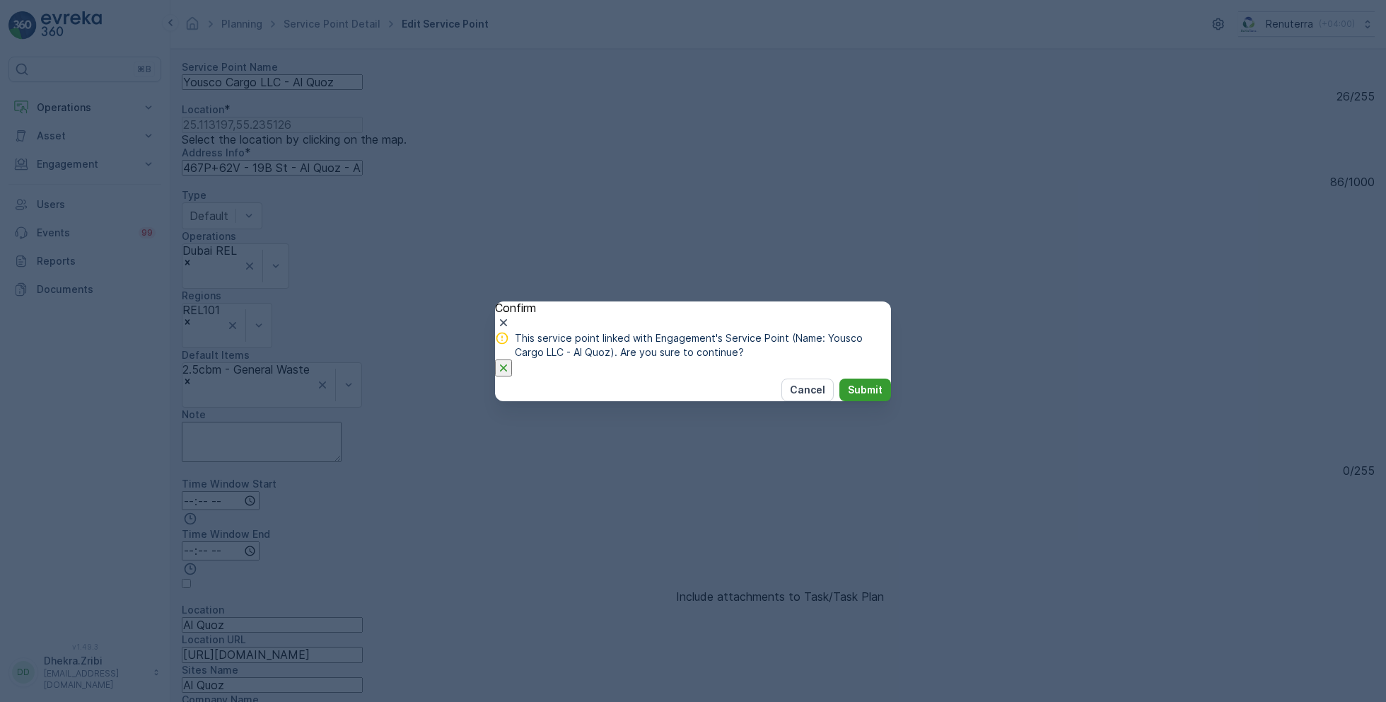
click at [848, 397] on p "Submit" at bounding box center [865, 390] width 35 height 14
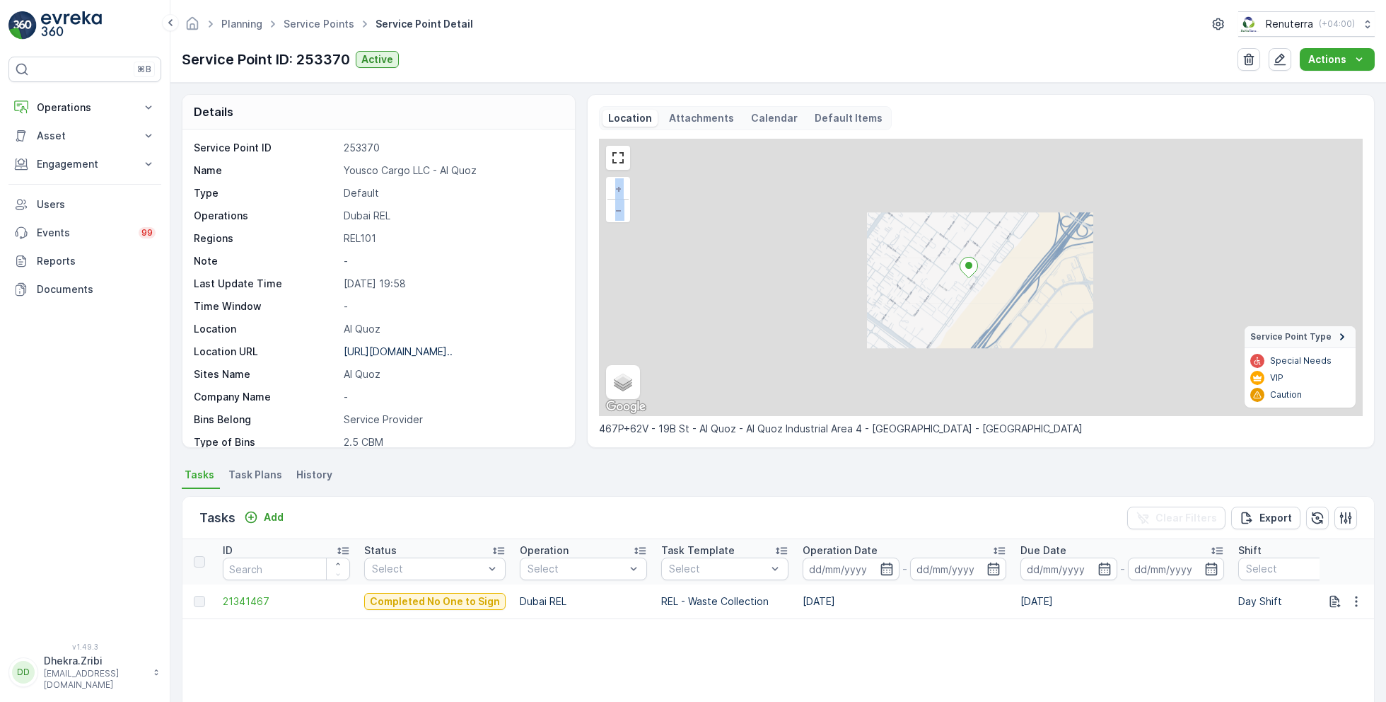
drag, startPoint x: 627, startPoint y: 387, endPoint x: 933, endPoint y: 361, distance: 306.7
click at [933, 361] on div "+ − Satellite Roadmap Terrain Hybrid Leaflet Keyboard shortcuts Map Data Map da…" at bounding box center [981, 277] width 764 height 277
click at [251, 598] on span "21341467" at bounding box center [286, 601] width 127 height 14
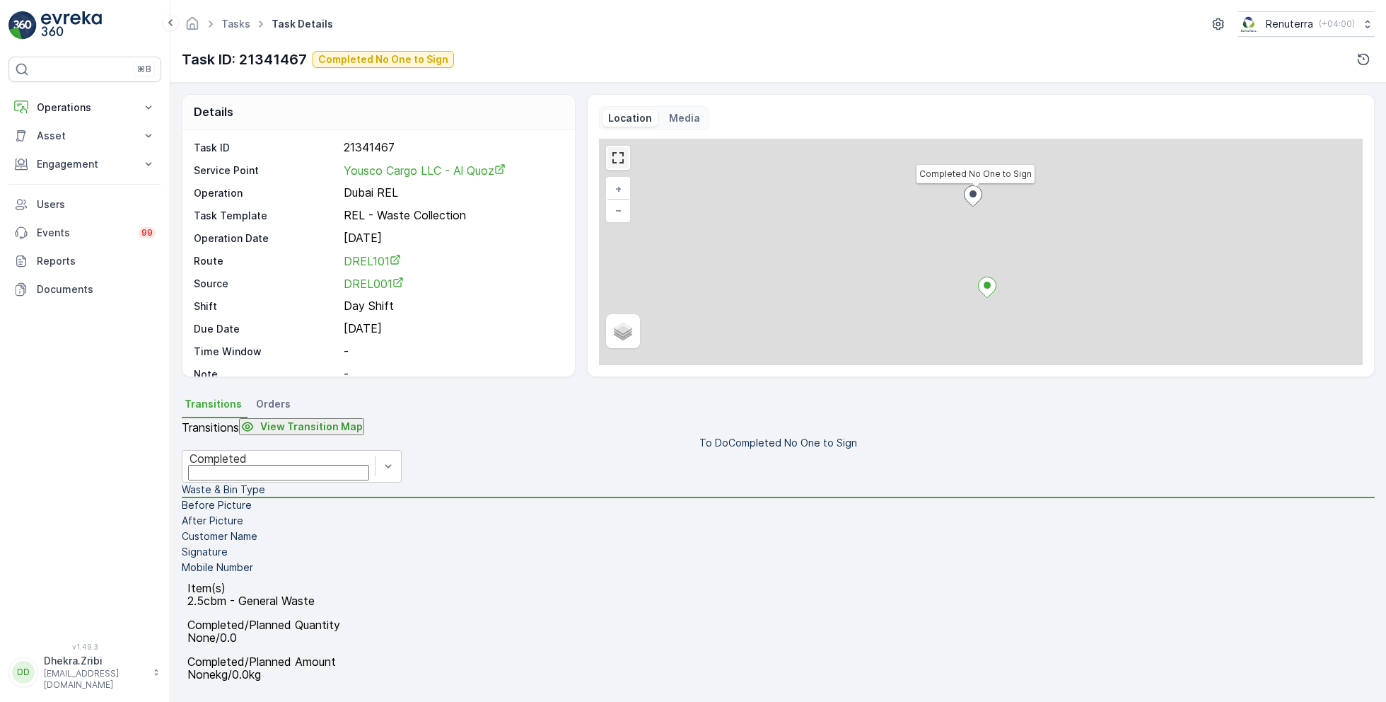
click at [614, 158] on link at bounding box center [618, 157] width 21 height 21
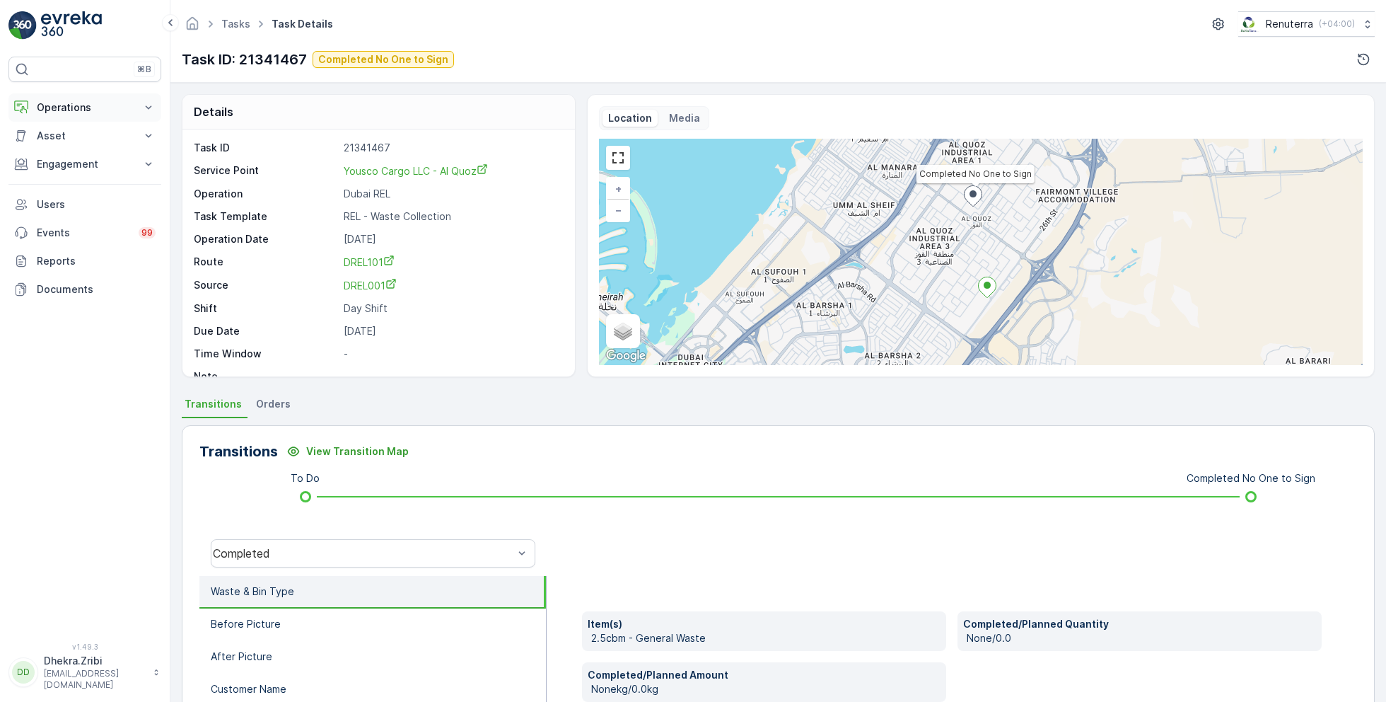
click at [62, 101] on p "Operations" at bounding box center [85, 107] width 96 height 14
click at [63, 151] on p "Planning" at bounding box center [56, 151] width 40 height 14
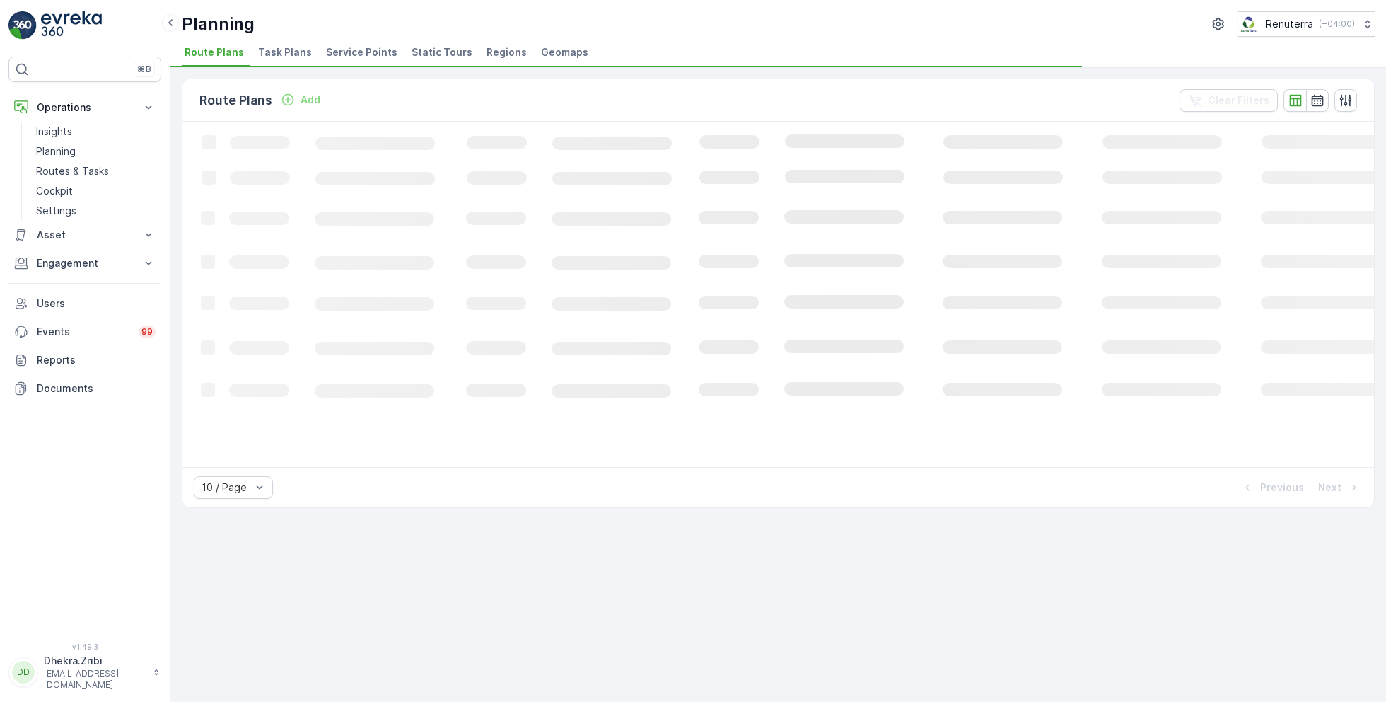
click at [378, 53] on span "Service Points" at bounding box center [361, 52] width 71 height 14
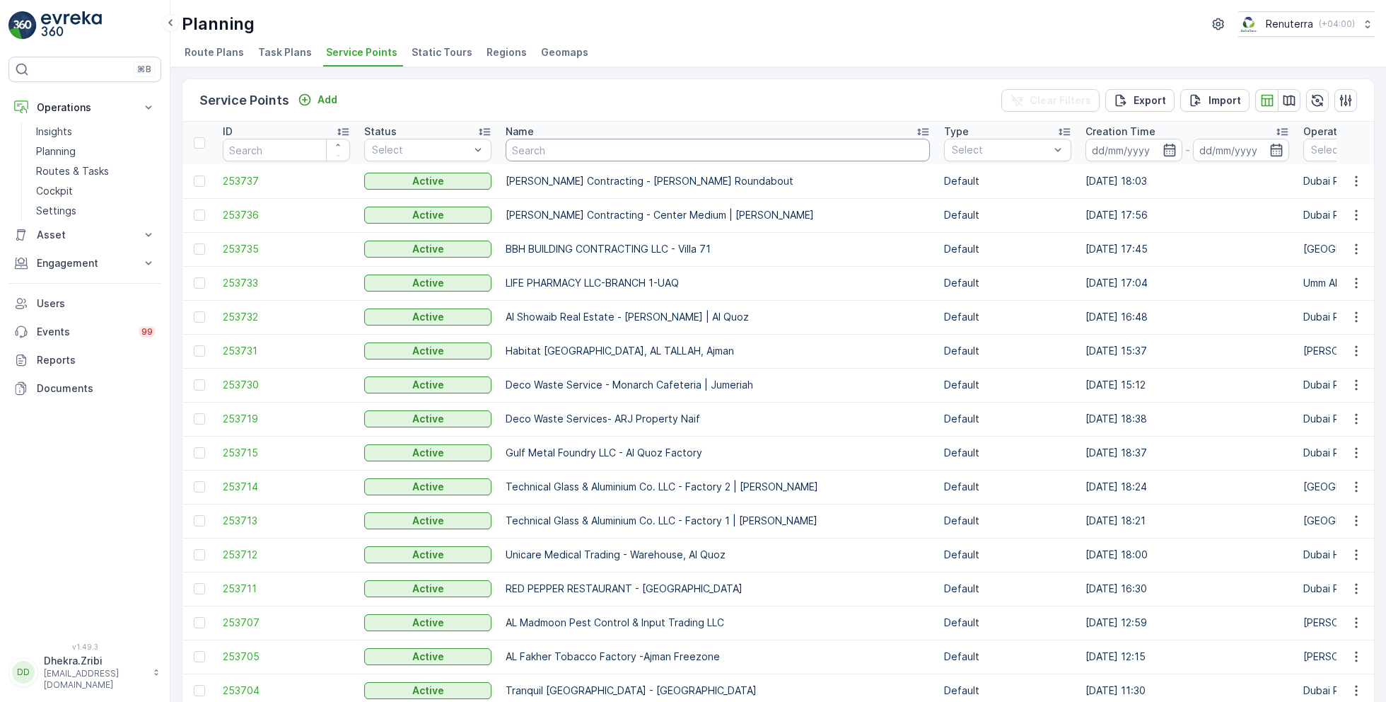
click at [576, 153] on input "text" at bounding box center [718, 150] width 424 height 23
type input "yous"
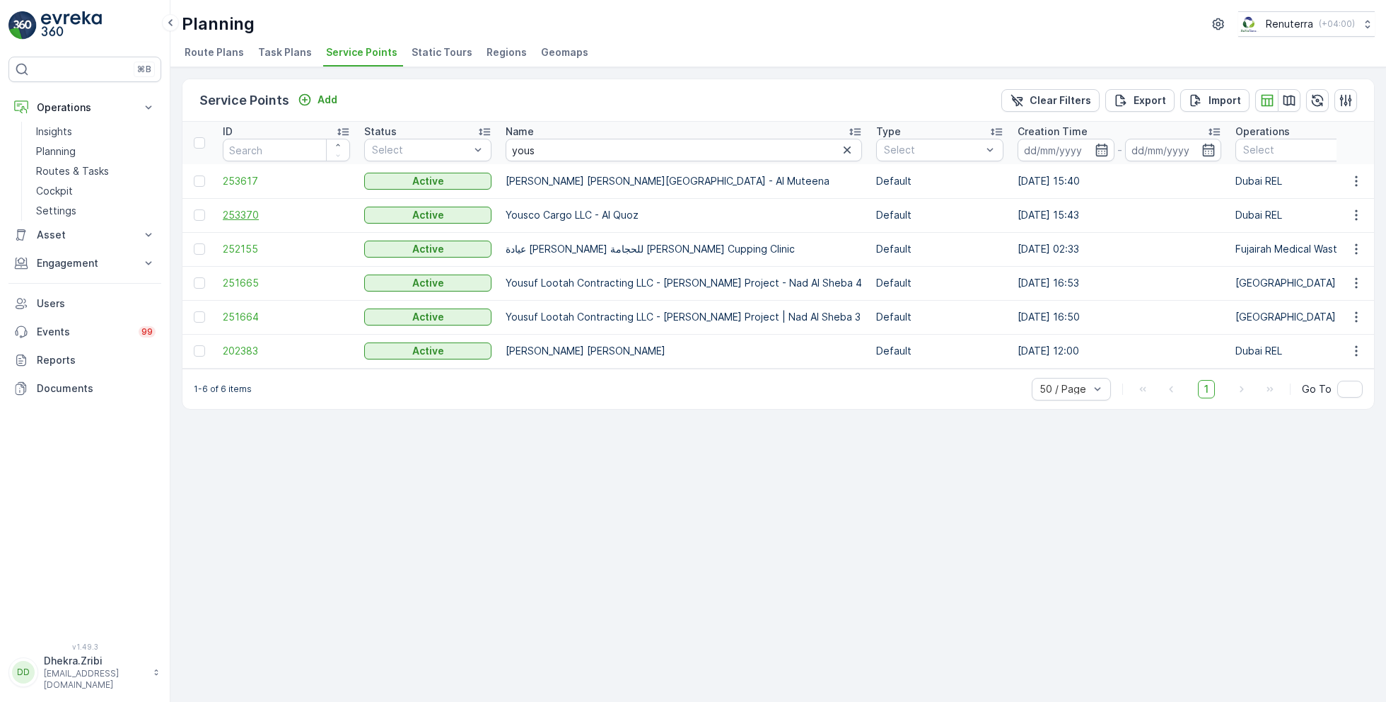
click at [243, 211] on span "253370" at bounding box center [286, 215] width 127 height 14
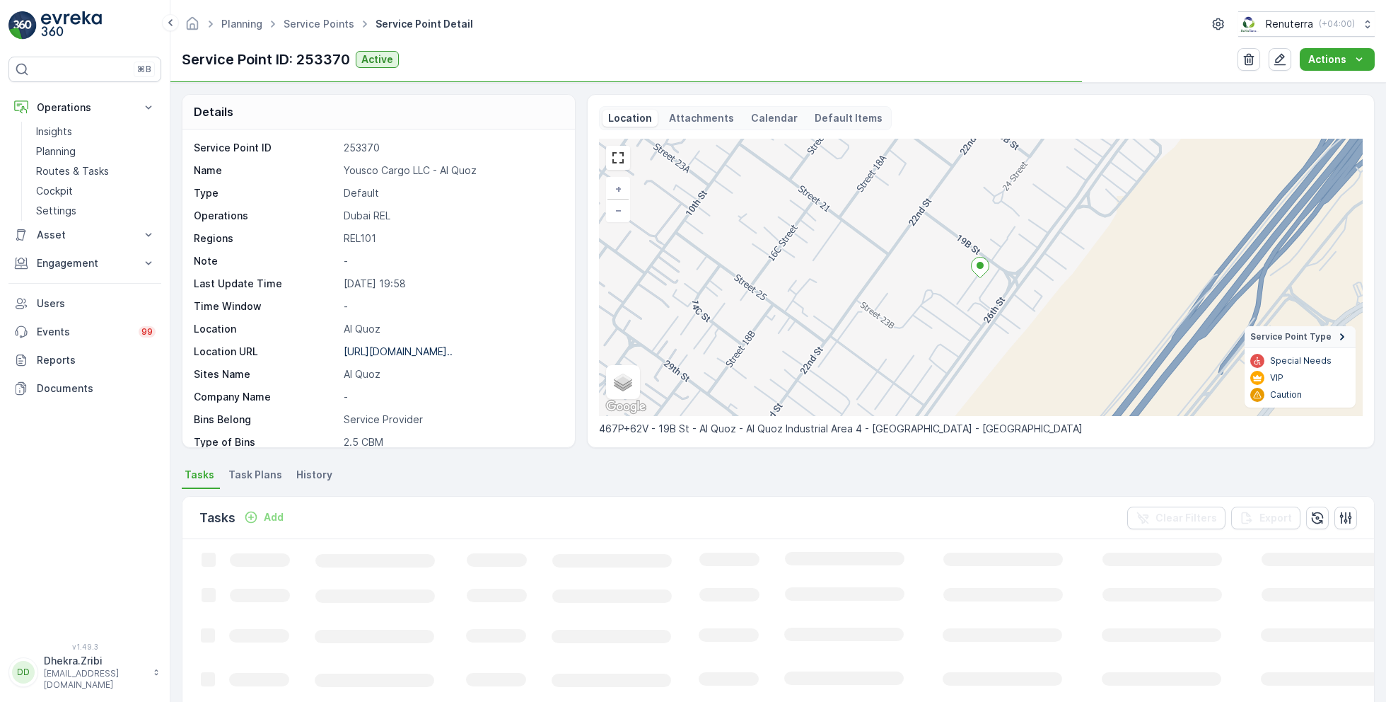
click at [395, 170] on p "Yousco Cargo LLC - Al Quoz" at bounding box center [452, 170] width 216 height 14
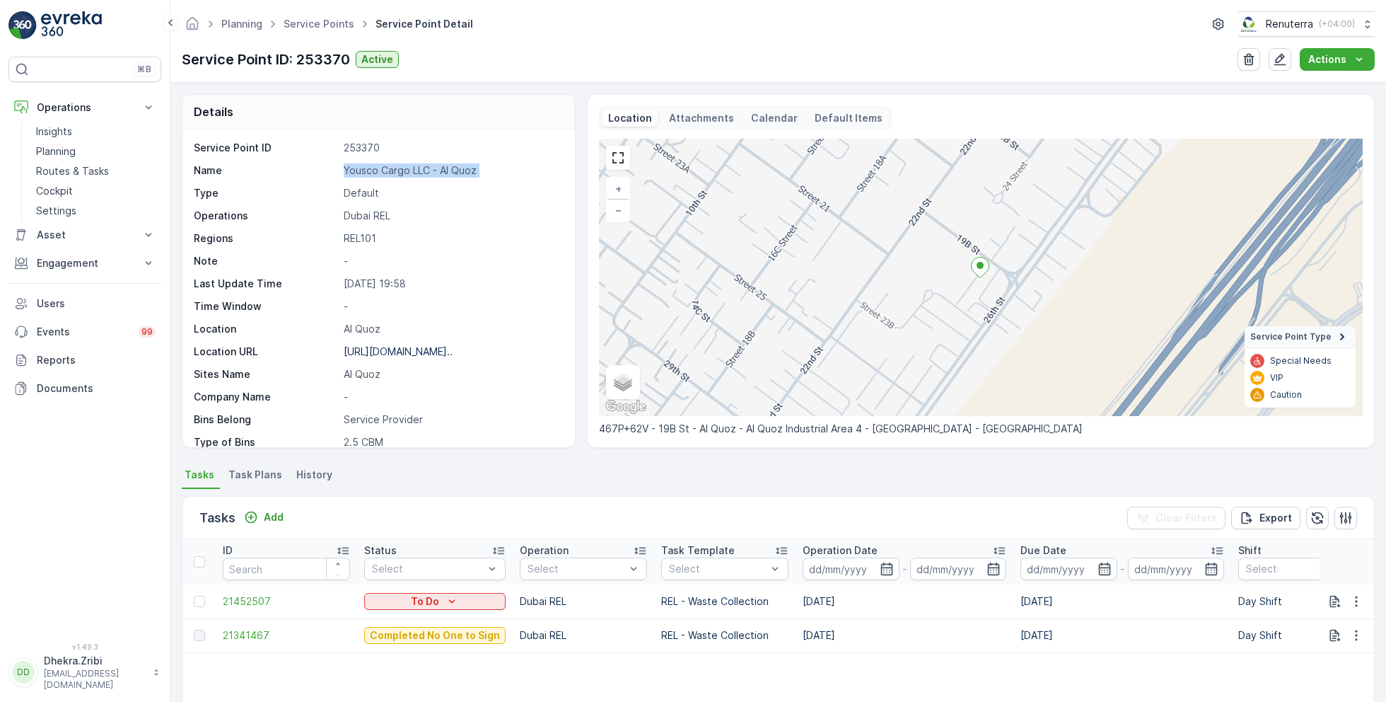
copy p "Yousco Cargo LLC - Al Quoz"
